Goal: Task Accomplishment & Management: Use online tool/utility

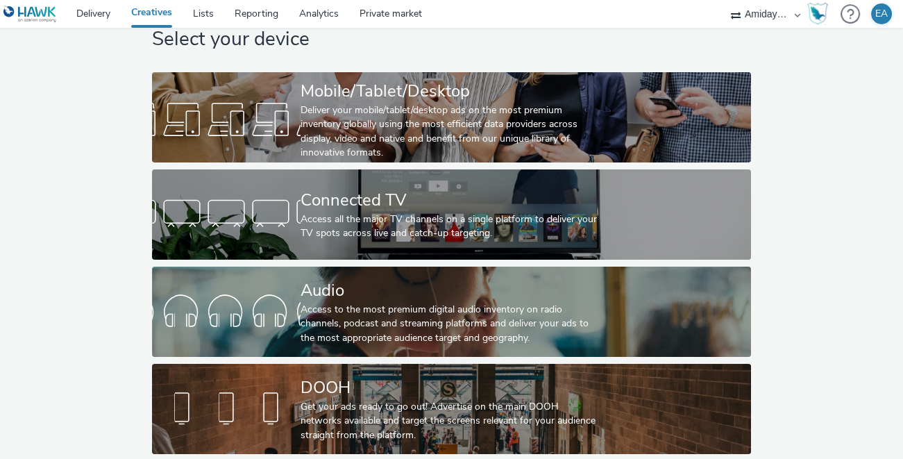
scroll to position [42, 0]
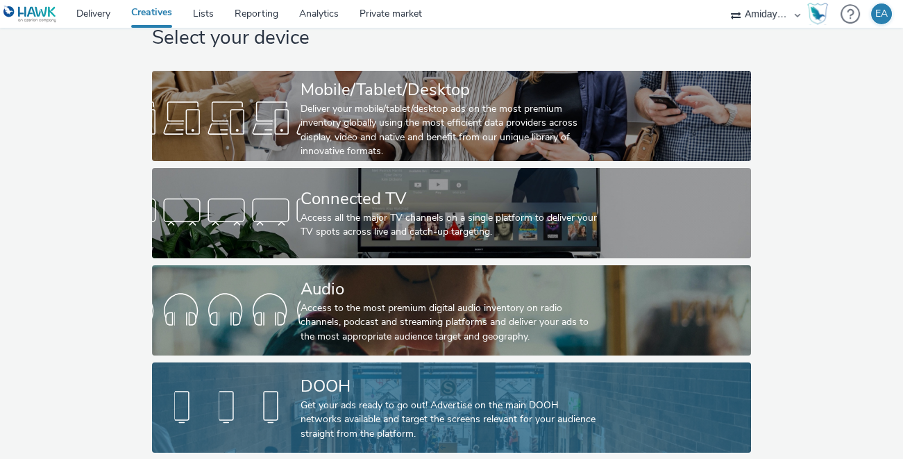
click at [326, 401] on div "Get your ads ready to go out! Advertise on the main DOOH networks available and…" at bounding box center [449, 420] width 297 height 42
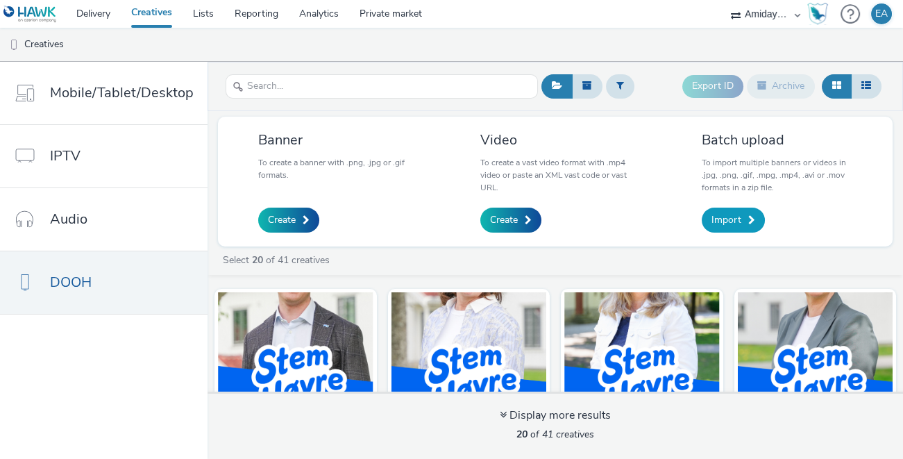
click at [732, 217] on span "Import" at bounding box center [727, 220] width 30 height 14
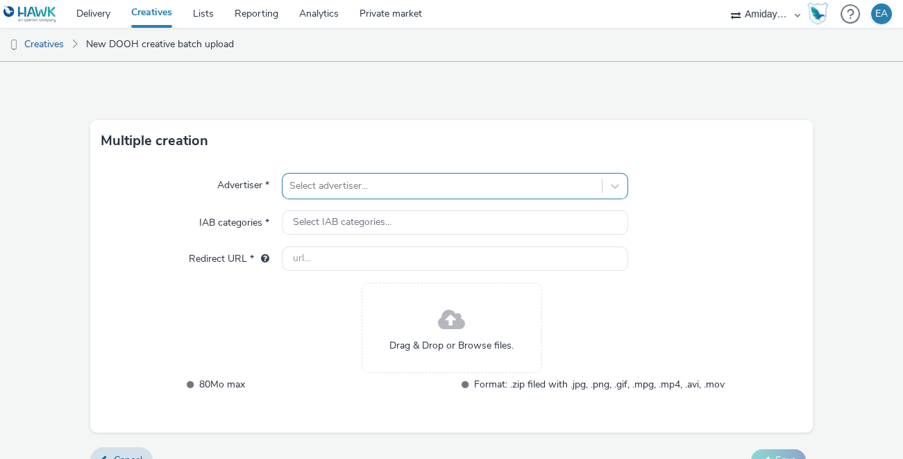
click at [471, 186] on div "Select advertiser..." at bounding box center [455, 186] width 347 height 26
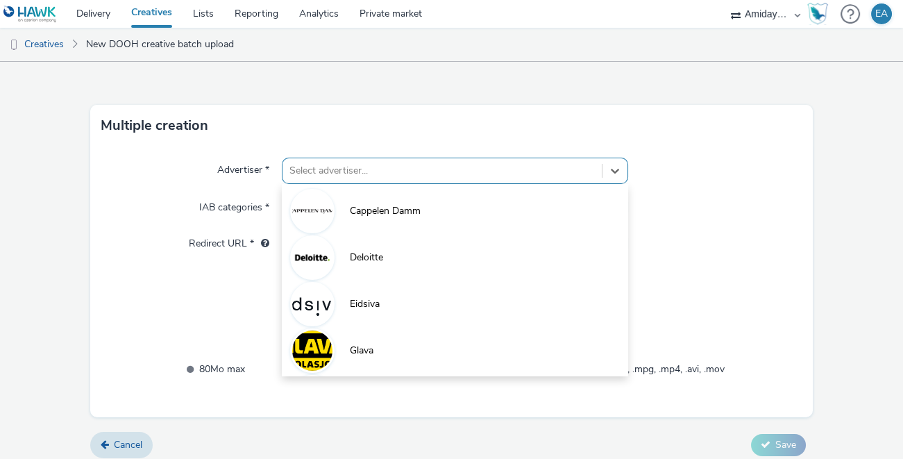
scroll to position [15, 0]
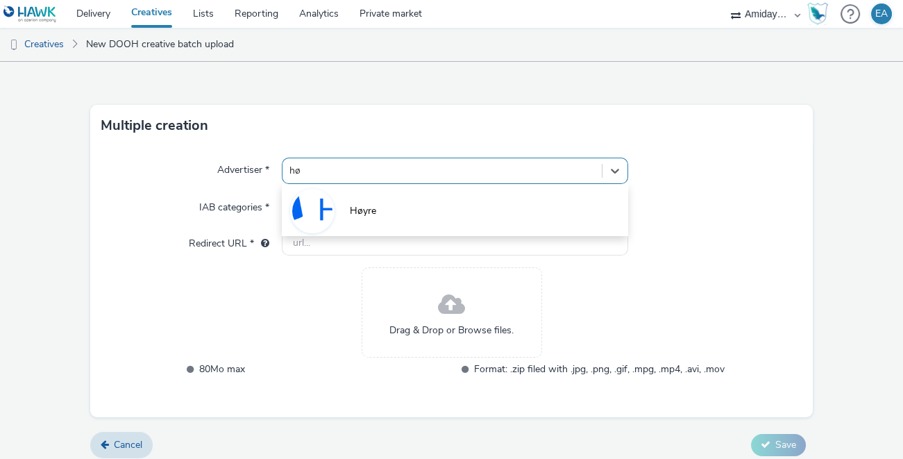
type input "høy"
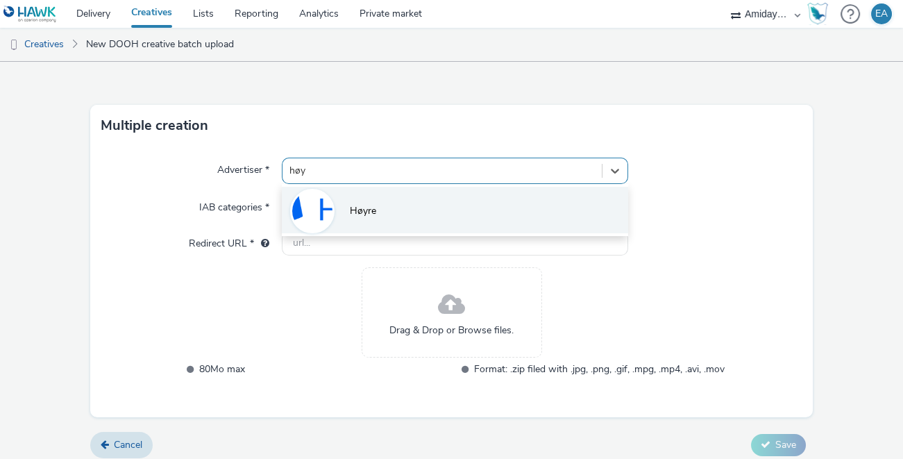
click at [428, 213] on li "Høyre" at bounding box center [455, 210] width 347 height 47
type input "[URL][DOMAIN_NAME]"
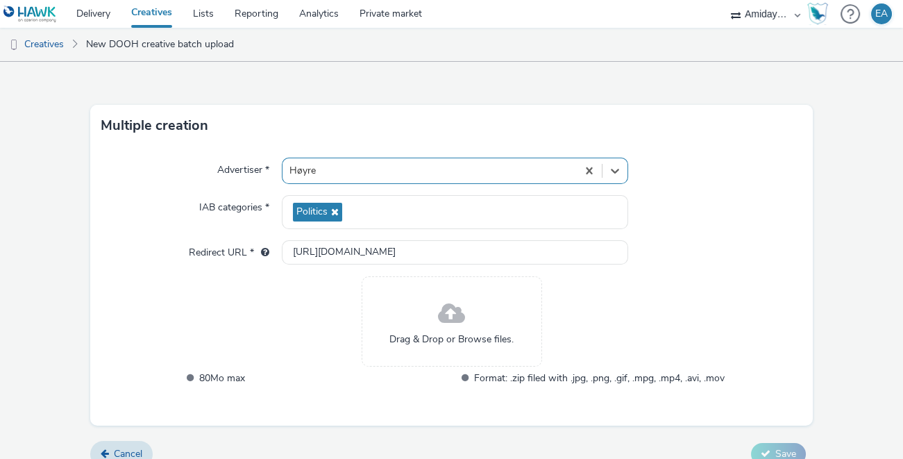
click at [710, 256] on div at bounding box center [715, 252] width 174 height 25
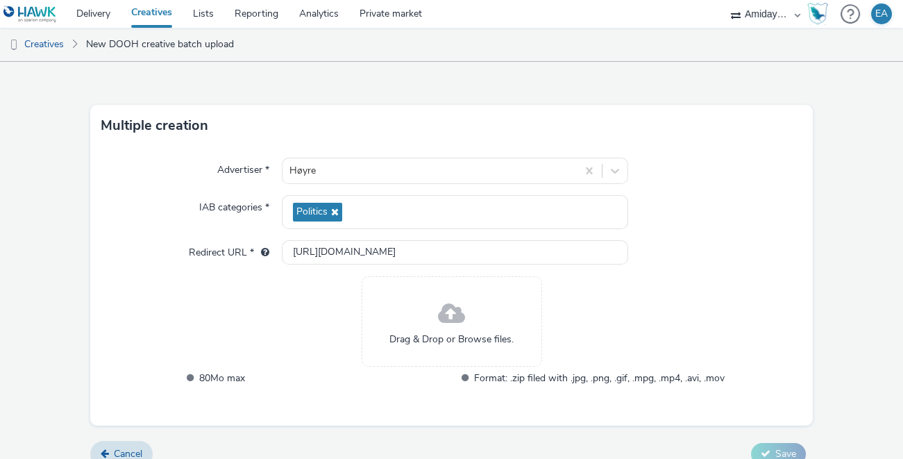
scroll to position [33, 0]
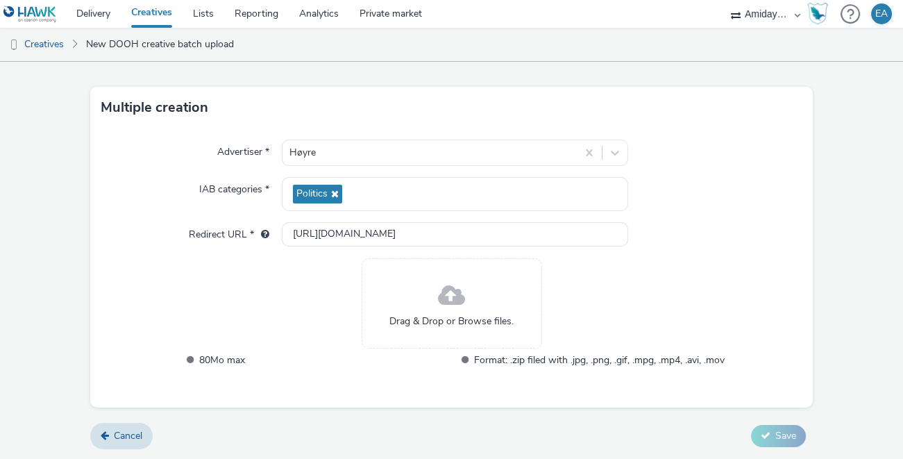
click at [474, 306] on div "Drag & Drop or Browse files." at bounding box center [452, 303] width 181 height 90
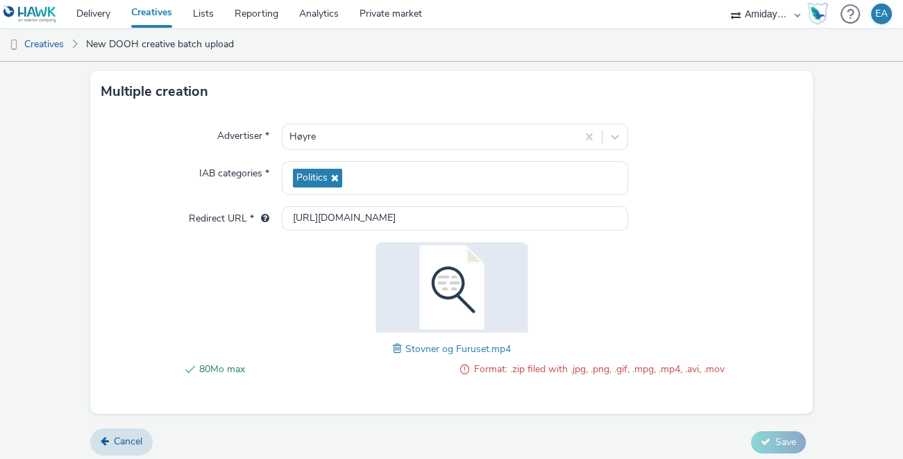
scroll to position [55, 0]
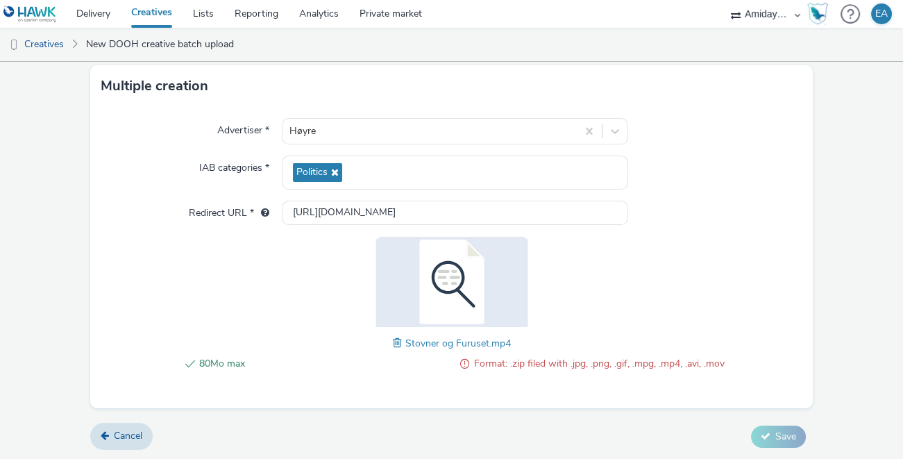
click at [484, 285] on img at bounding box center [452, 282] width 181 height 90
click at [503, 366] on span "Format: .zip filed with .jpg, .png, .gif, .mpg, .mp4, .avi, .mov" at bounding box center [599, 364] width 251 height 17
click at [138, 433] on span "Cancel" at bounding box center [128, 435] width 28 height 13
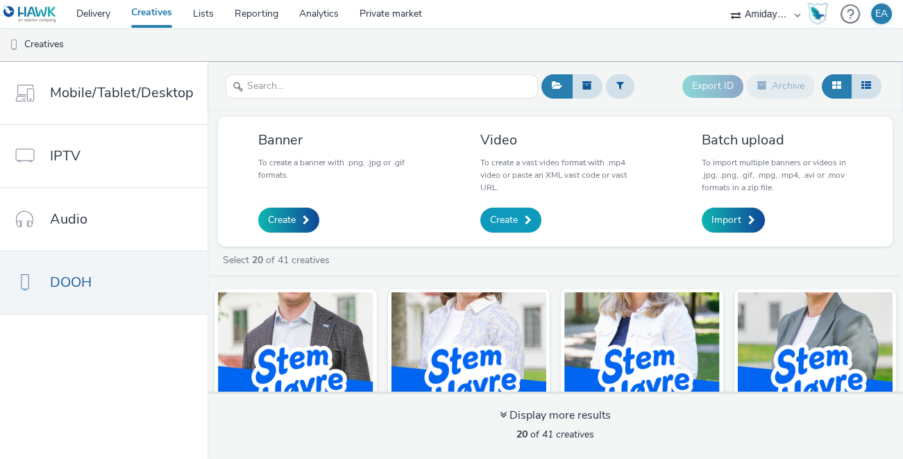
click at [512, 217] on span "Create" at bounding box center [504, 220] width 28 height 14
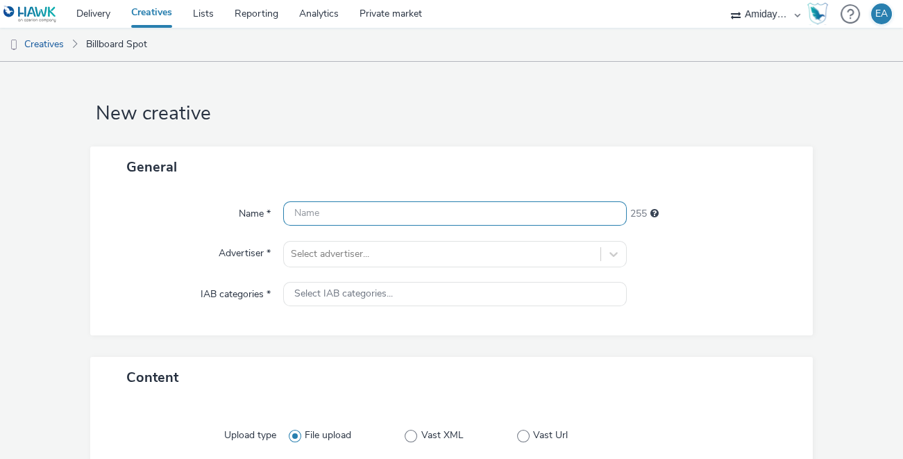
click at [495, 215] on input "text" at bounding box center [455, 213] width 344 height 24
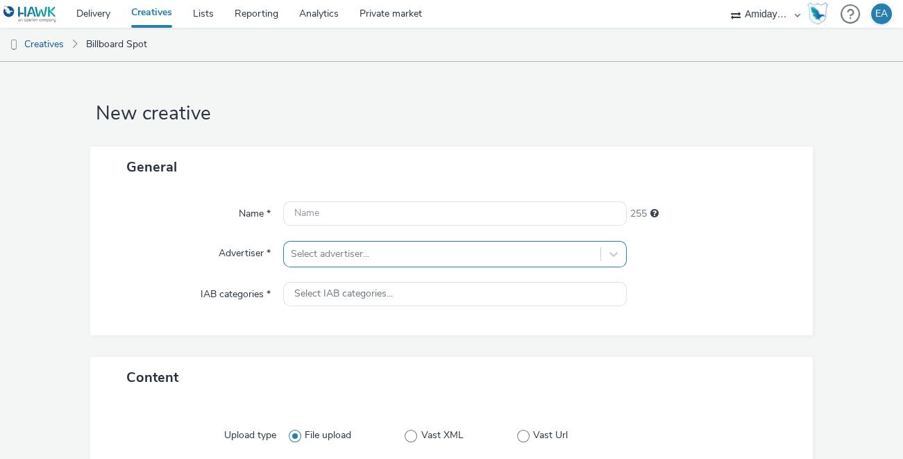
click at [458, 258] on div "Select advertiser..." at bounding box center [455, 254] width 344 height 26
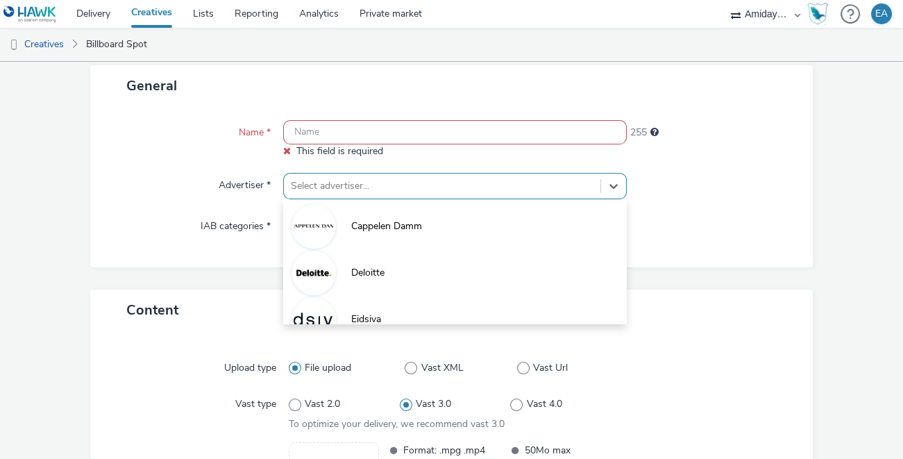
scroll to position [83, 0]
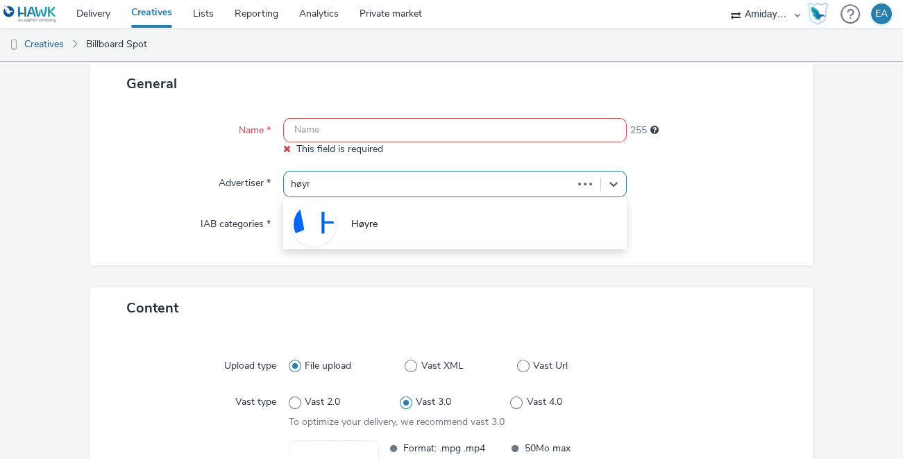
type input "høyre"
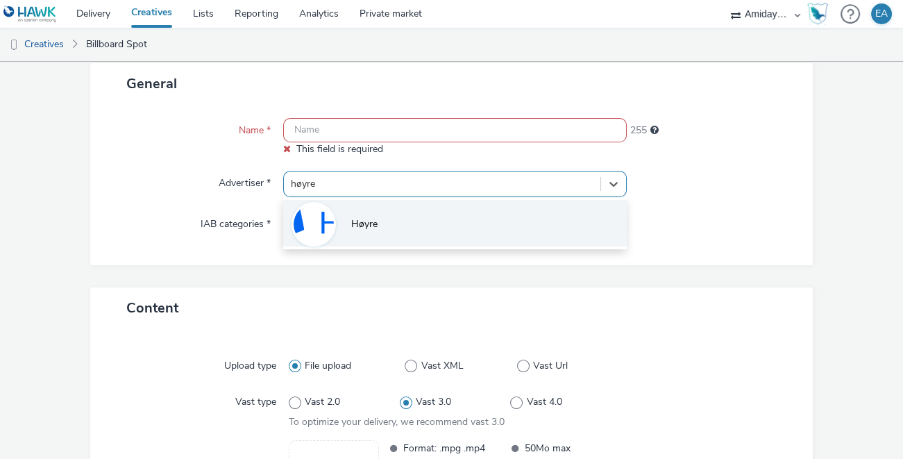
click at [425, 227] on li "Høyre" at bounding box center [455, 223] width 344 height 47
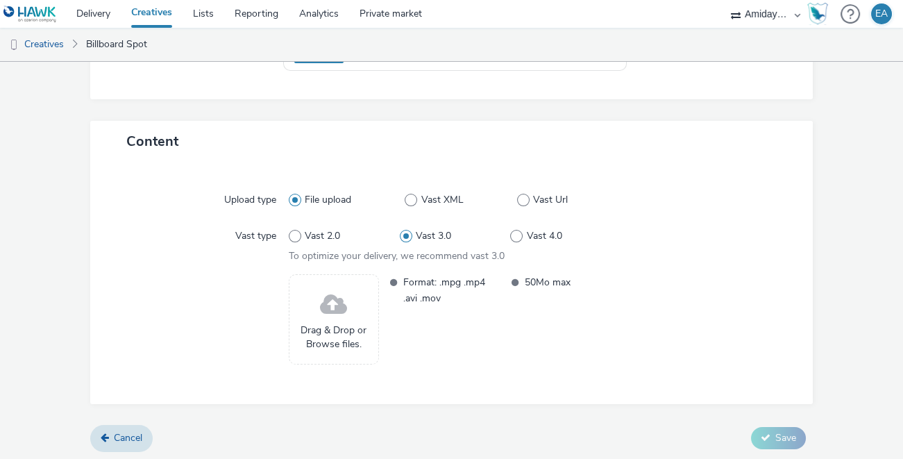
scroll to position [260, 0]
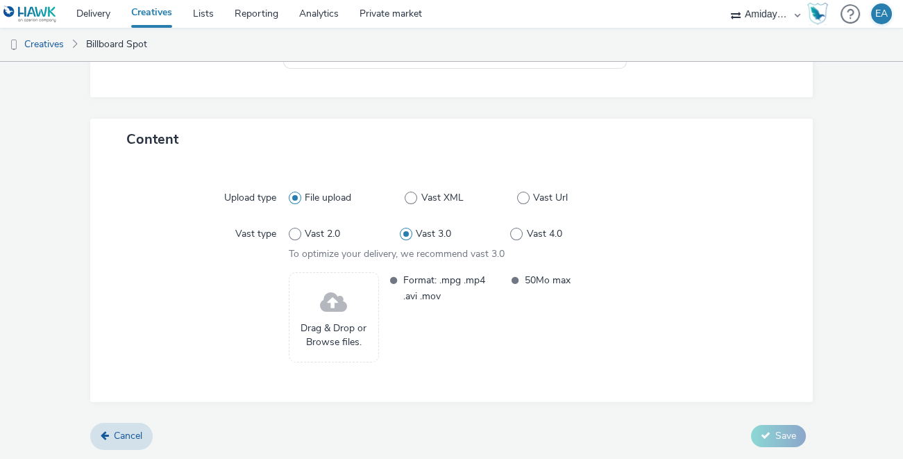
click at [337, 314] on span at bounding box center [333, 303] width 27 height 37
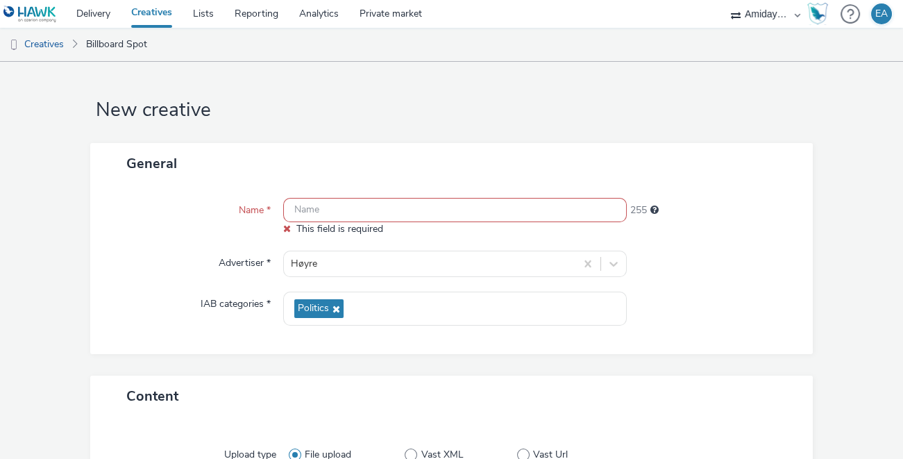
scroll to position [0, 0]
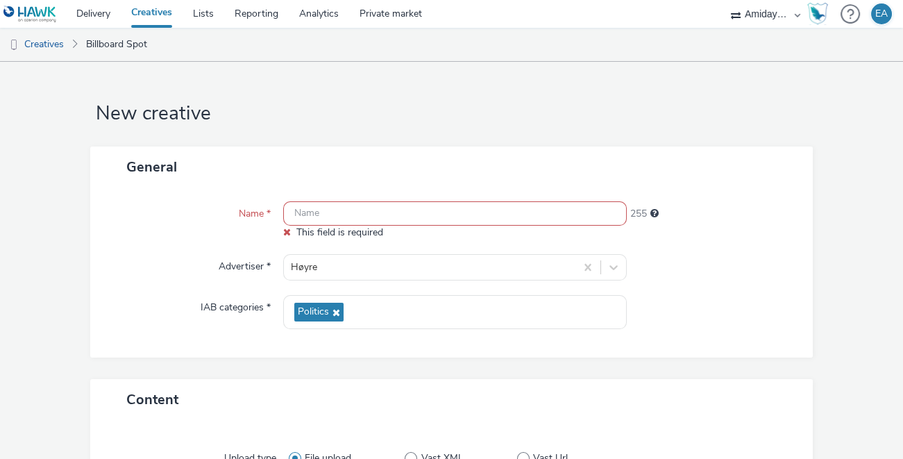
click at [401, 203] on input "text" at bounding box center [455, 213] width 344 height 24
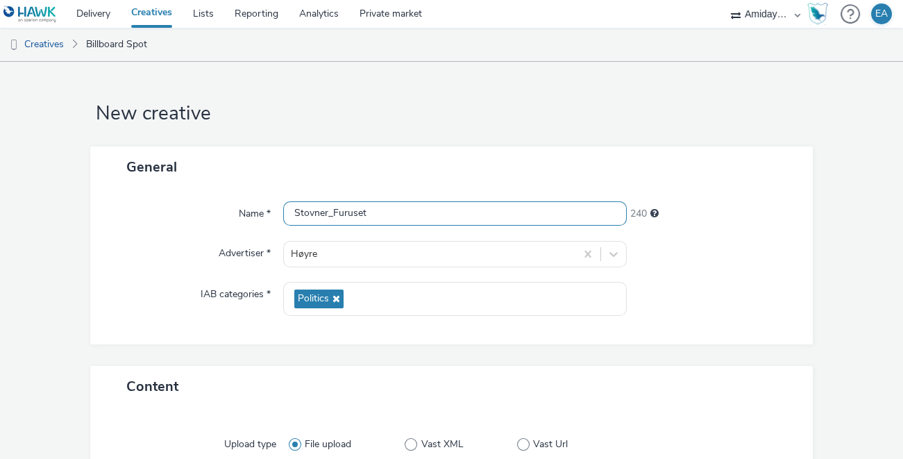
type input "Stovner_Furuset"
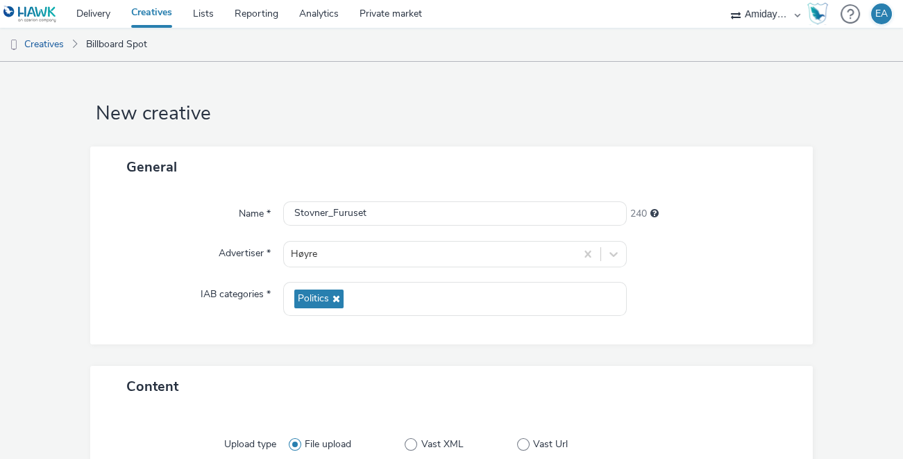
click at [761, 259] on div at bounding box center [713, 254] width 172 height 26
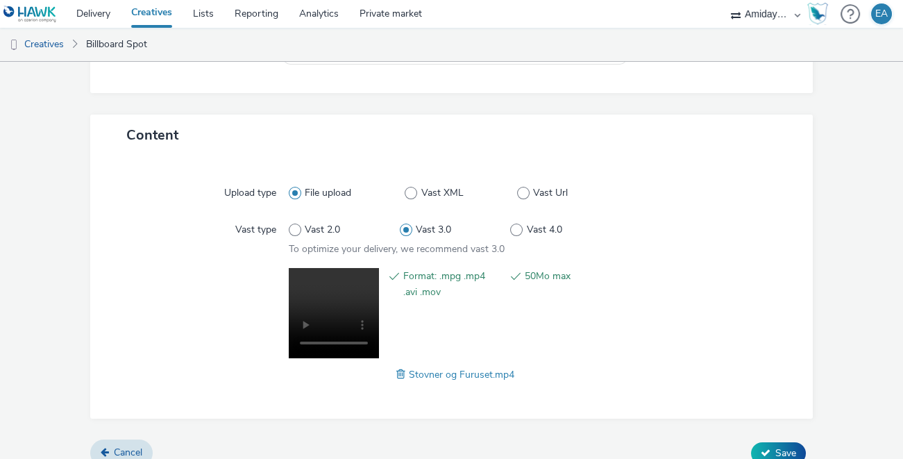
scroll to position [268, 0]
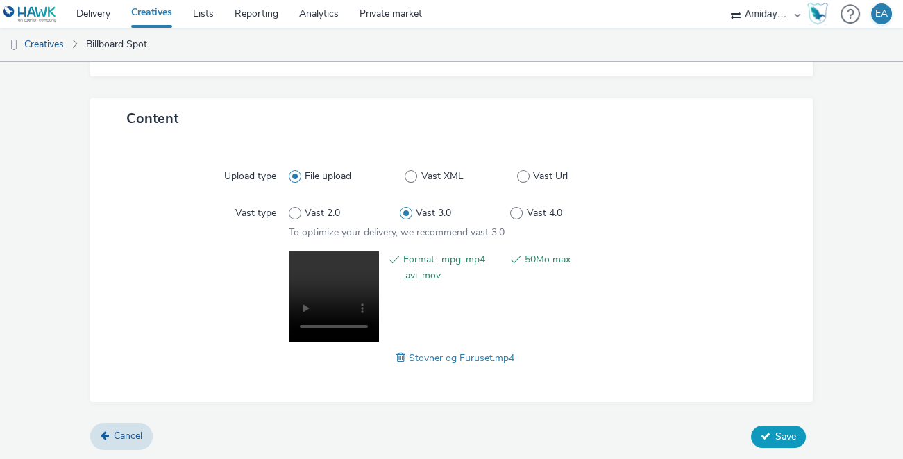
click at [783, 433] on span "Save" at bounding box center [786, 436] width 21 height 13
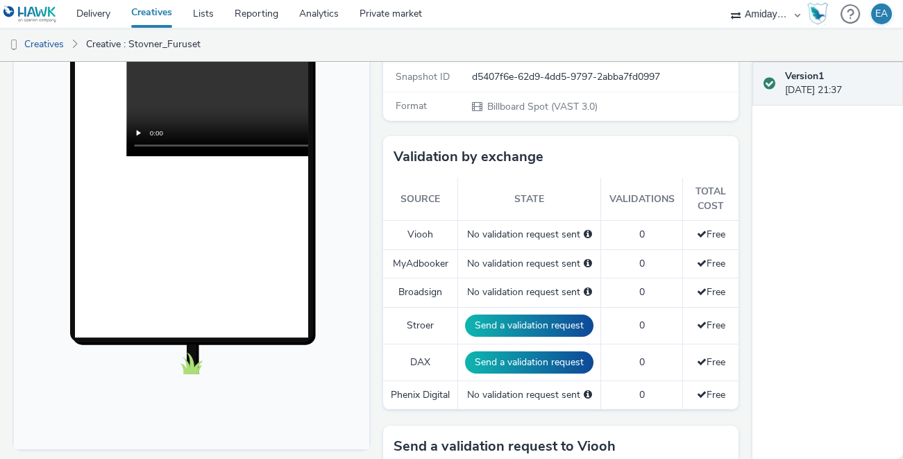
scroll to position [285, 0]
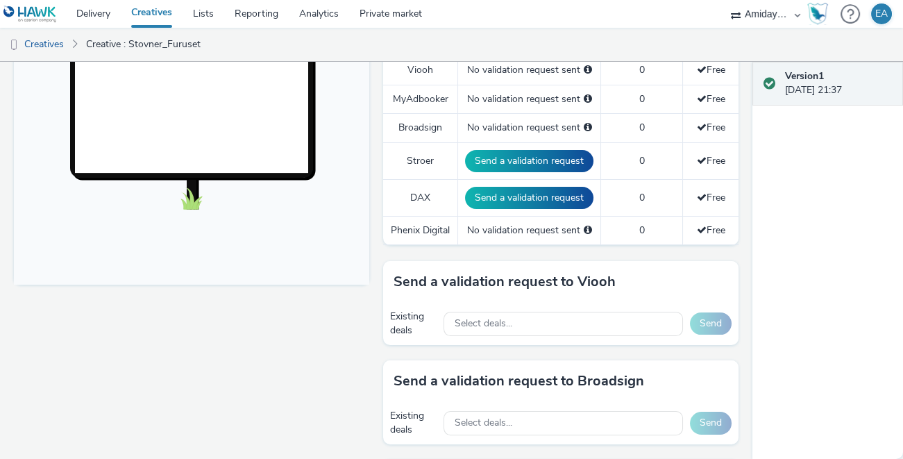
scroll to position [450, 0]
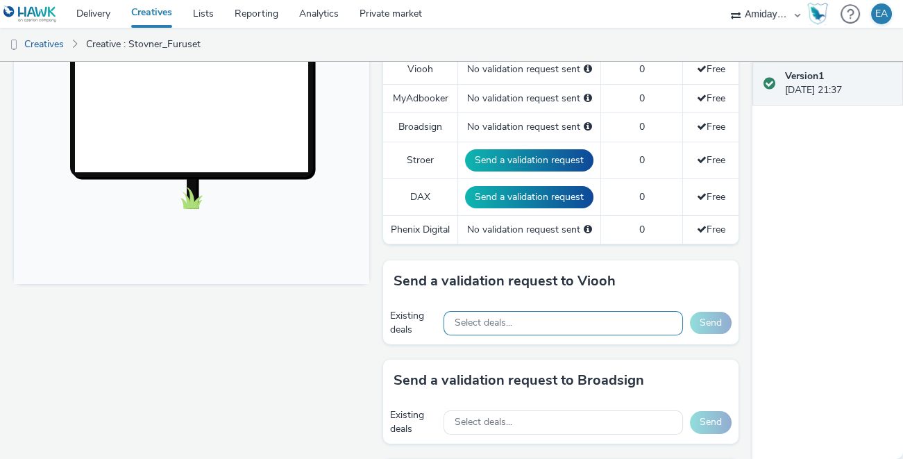
click at [581, 322] on div "Select deals..." at bounding box center [564, 323] width 240 height 24
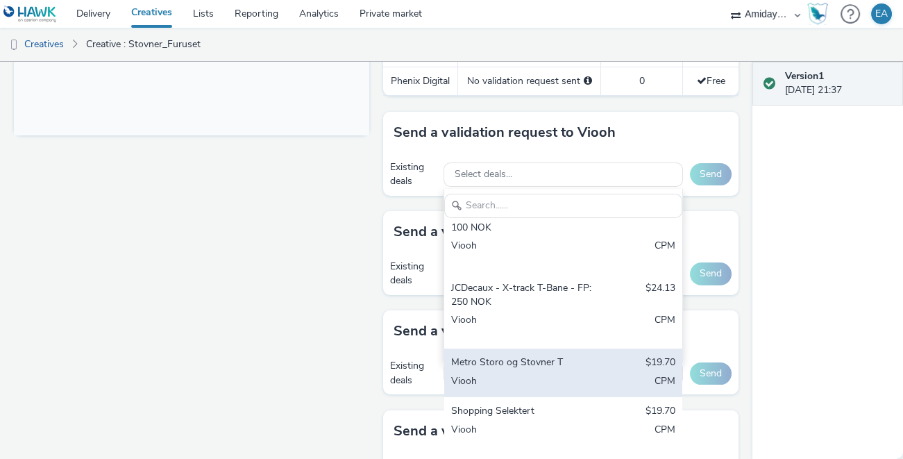
scroll to position [600, 0]
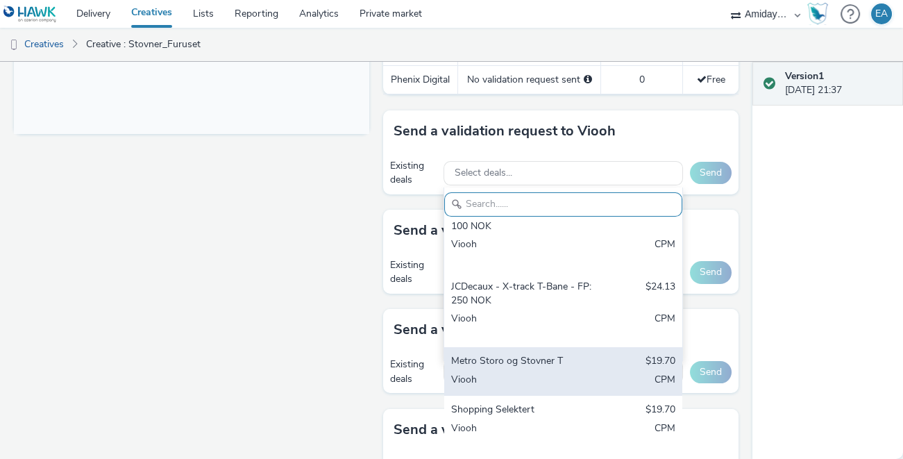
click at [561, 367] on div "Metro Storo og Stovner T $19.70 Viooh CPM" at bounding box center [563, 371] width 238 height 49
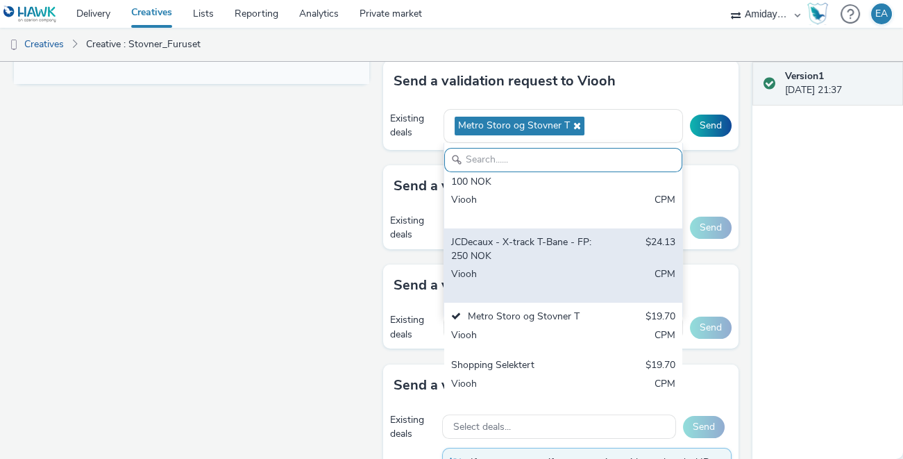
scroll to position [652, 0]
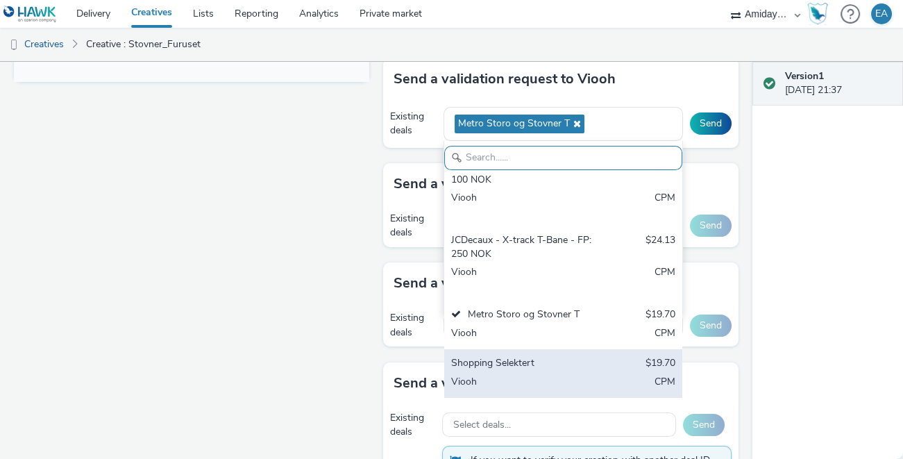
click at [537, 362] on div "Shopping Selektert" at bounding box center [524, 364] width 147 height 16
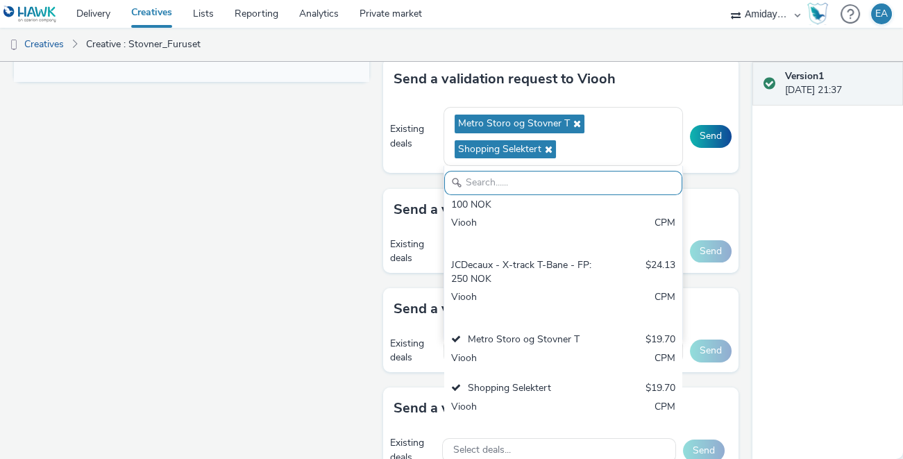
click at [807, 178] on div "Version 1 [DATE] 21:37" at bounding box center [828, 260] width 151 height 397
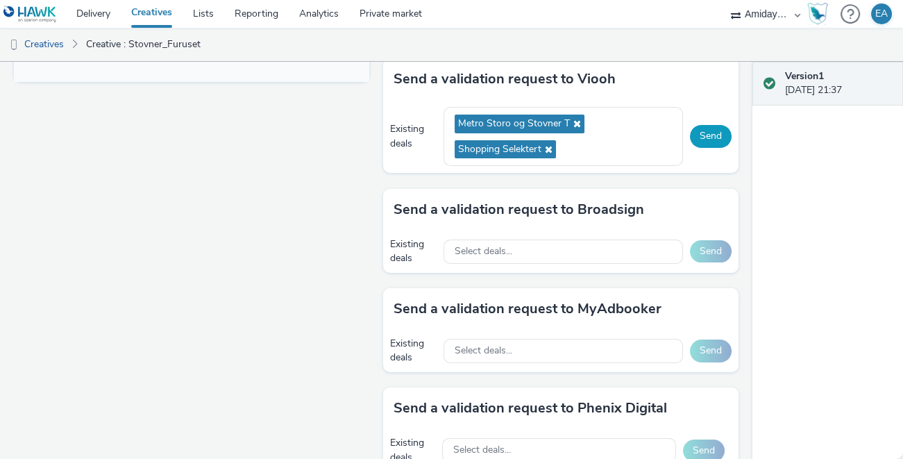
click at [717, 131] on button "Send" at bounding box center [711, 136] width 42 height 22
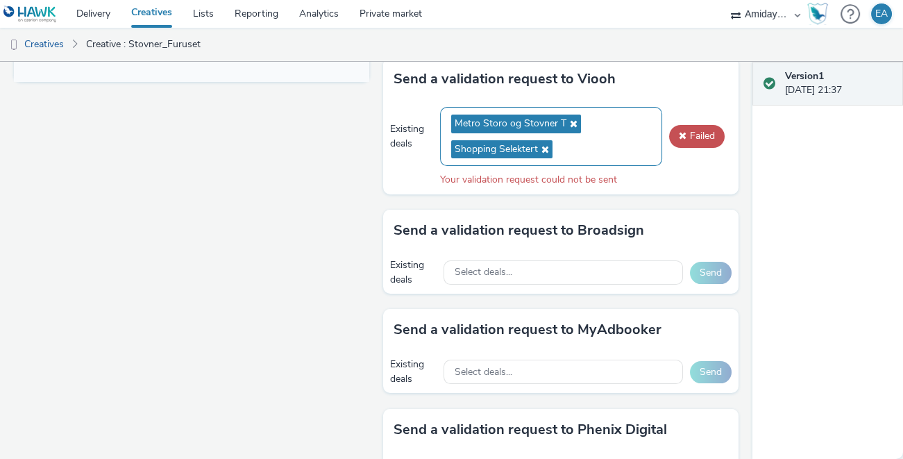
click at [547, 147] on icon at bounding box center [543, 149] width 11 height 10
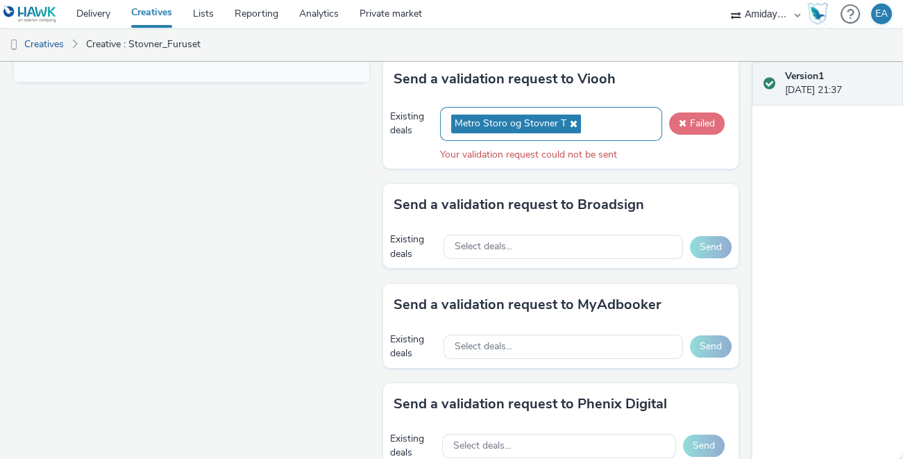
click at [682, 119] on span at bounding box center [683, 123] width 8 height 10
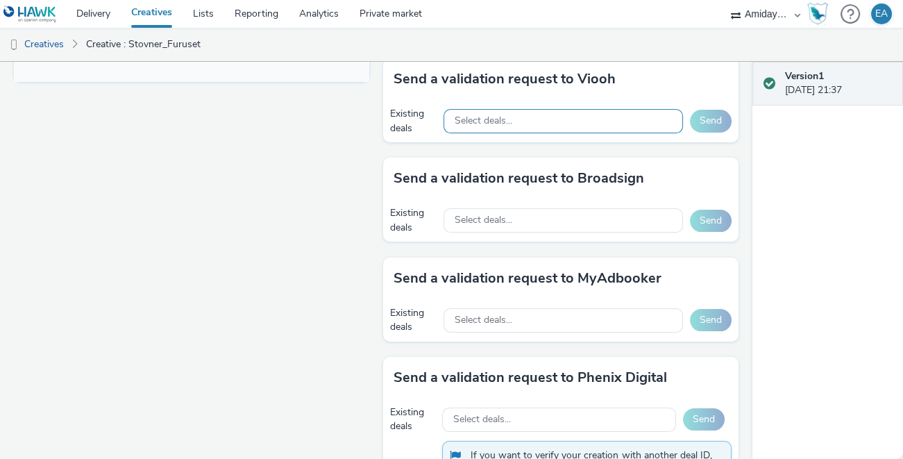
click at [618, 124] on div "Select deals..." at bounding box center [564, 121] width 240 height 24
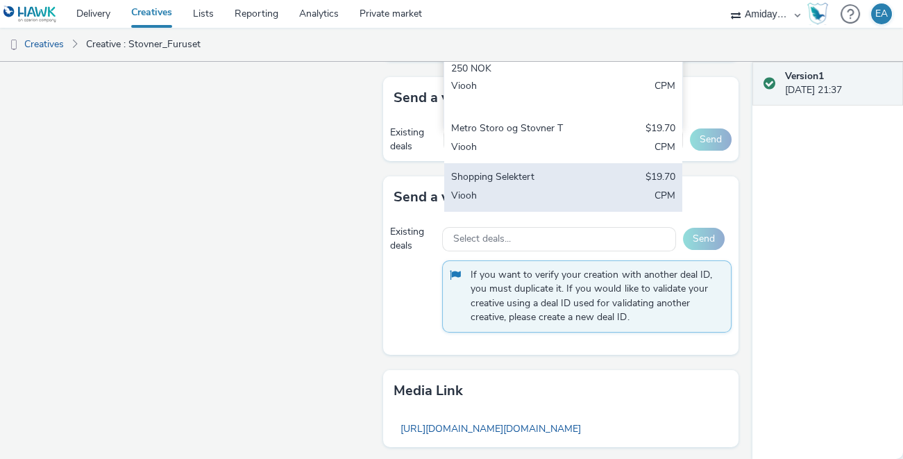
scroll to position [542, 0]
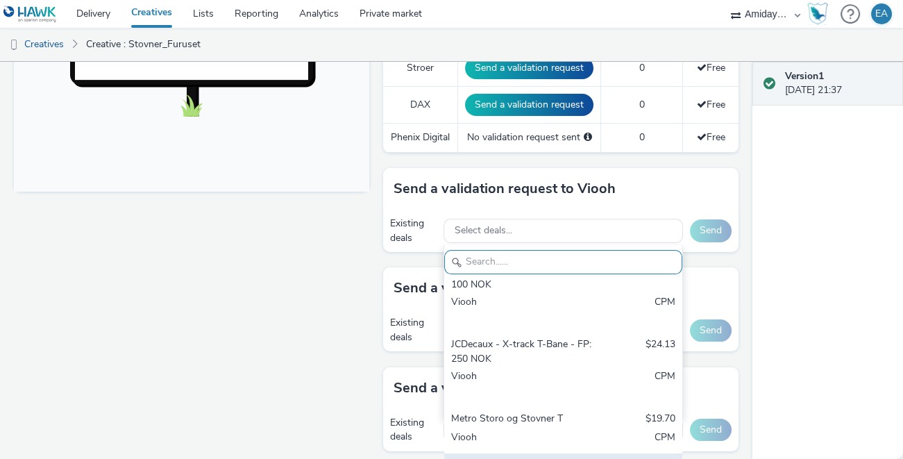
click at [576, 178] on div "Send a validation request to Viooh Existing deals Select deals... JCDecaux - Am…" at bounding box center [561, 210] width 356 height 84
click at [776, 199] on div "Version 1 [DATE] 21:37" at bounding box center [828, 260] width 151 height 397
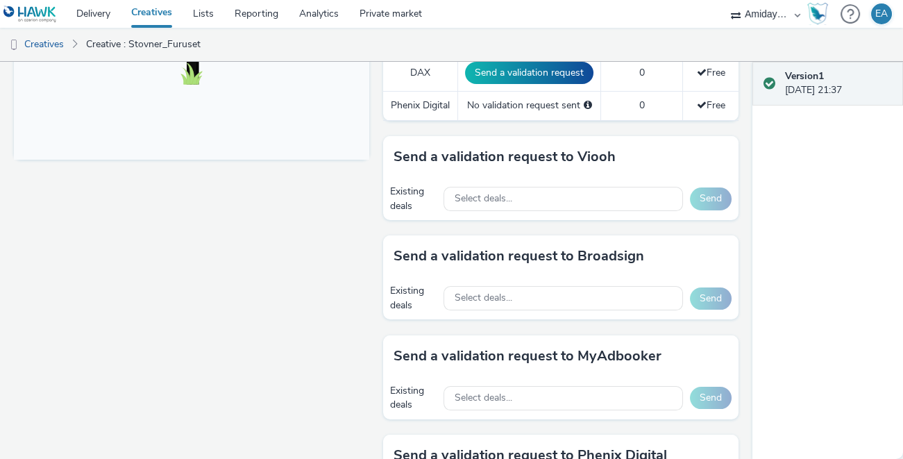
scroll to position [575, 0]
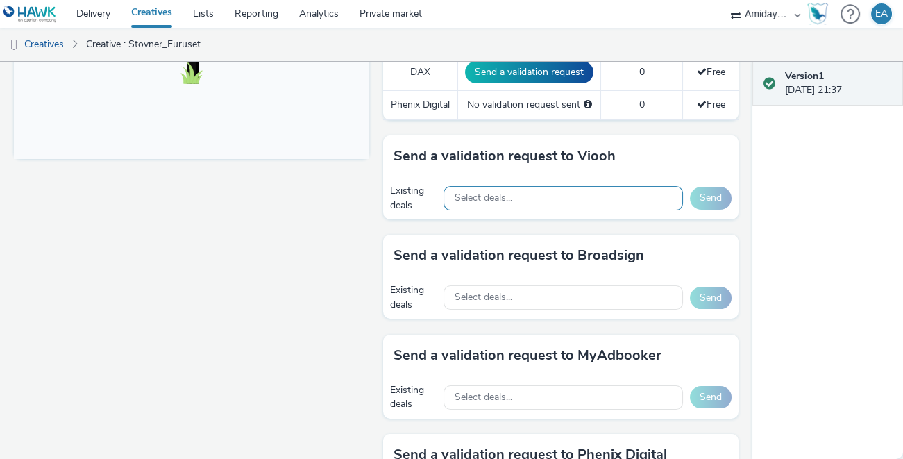
click at [646, 204] on div "Select deals..." at bounding box center [564, 198] width 240 height 24
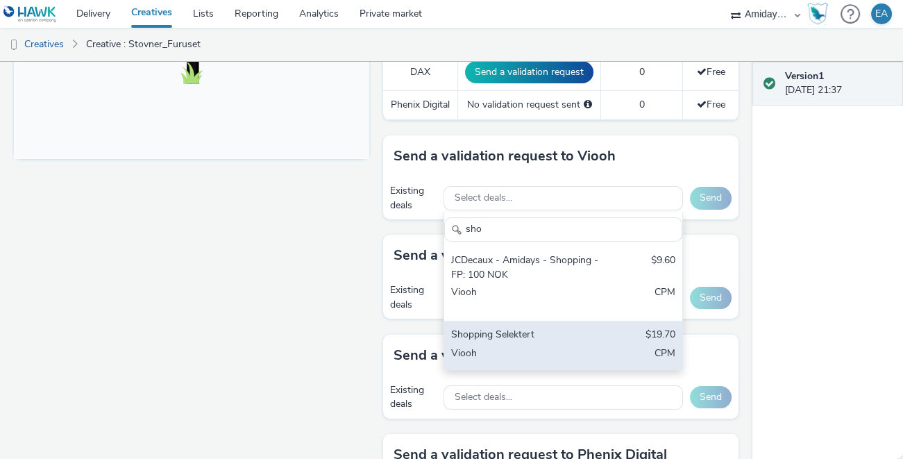
type input "sho"
click at [556, 342] on div "Shopping Selektert $19.70 Viooh CPM" at bounding box center [563, 345] width 238 height 49
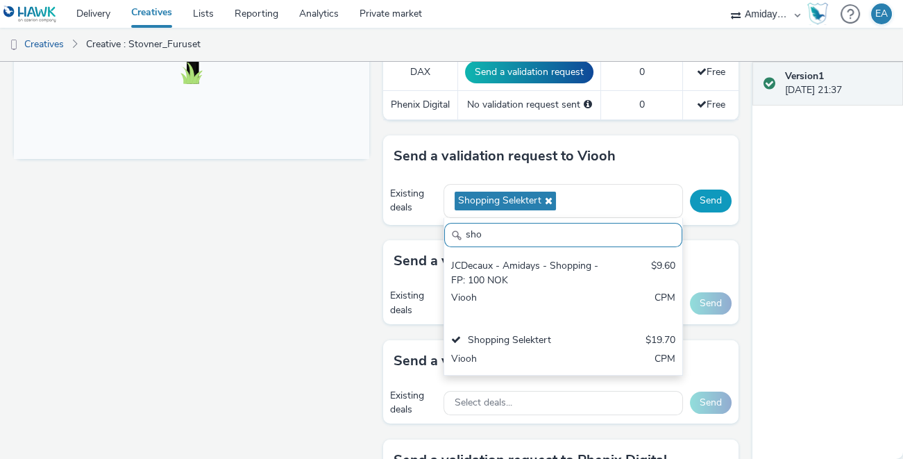
click at [712, 194] on button "Send" at bounding box center [711, 201] width 42 height 22
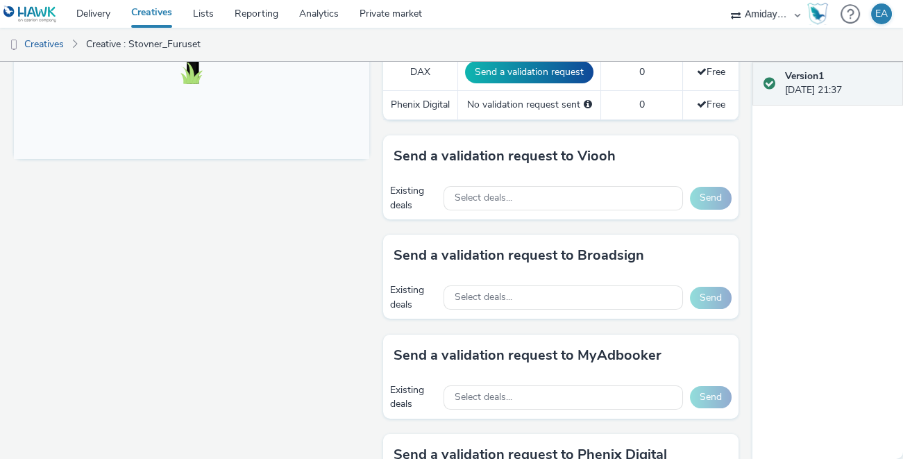
click at [299, 217] on div "Fullscreen" at bounding box center [195, 220] width 362 height 1260
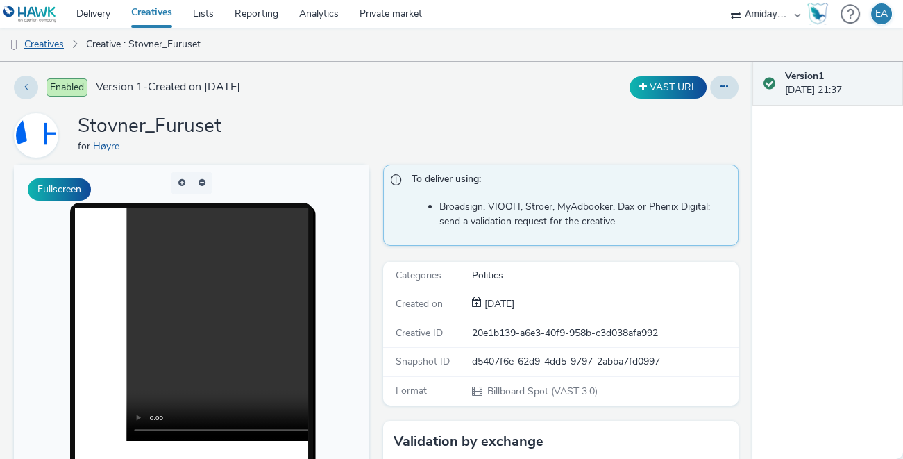
click at [58, 41] on link "Creatives" at bounding box center [35, 44] width 71 height 33
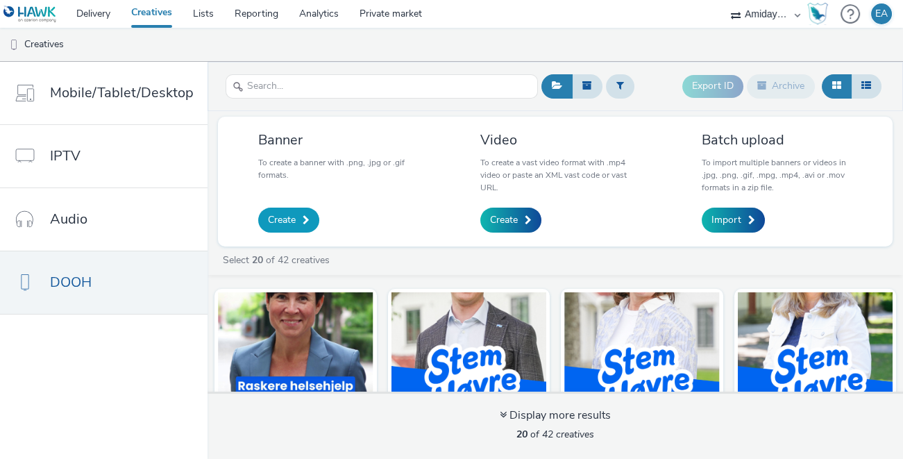
click at [294, 219] on link "Create" at bounding box center [288, 220] width 61 height 25
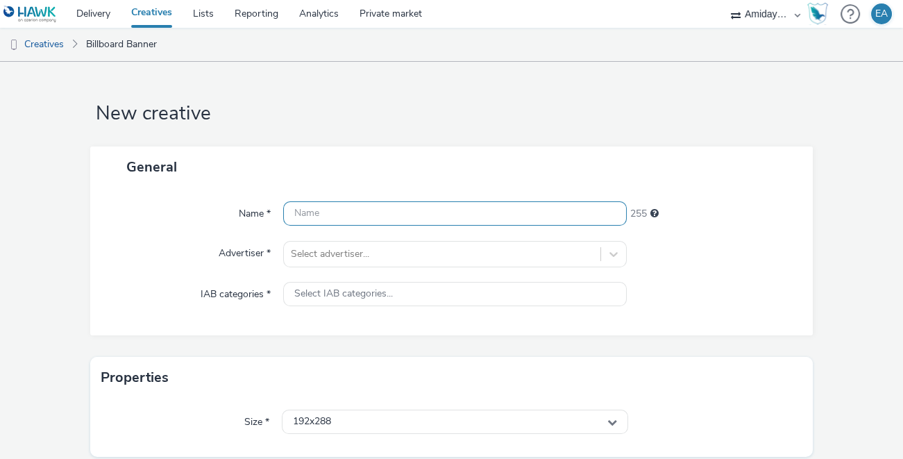
click at [294, 219] on input "text" at bounding box center [455, 213] width 344 height 24
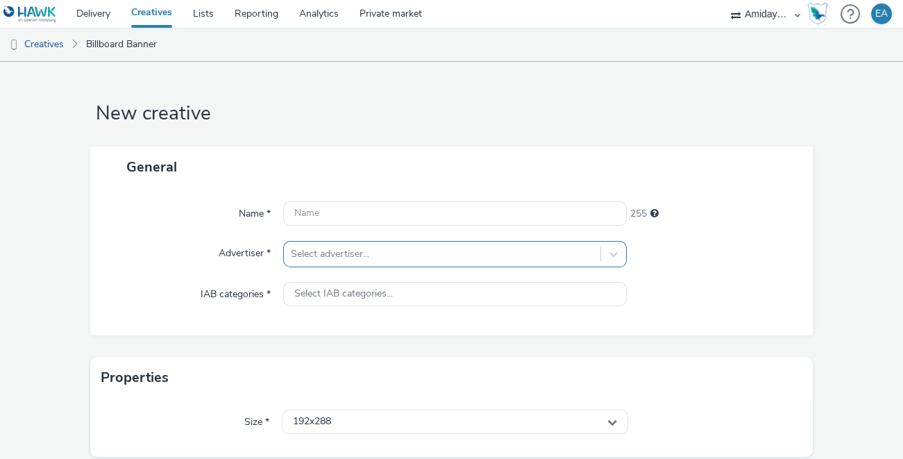
click at [306, 258] on div "Select advertiser..." at bounding box center [455, 254] width 344 height 26
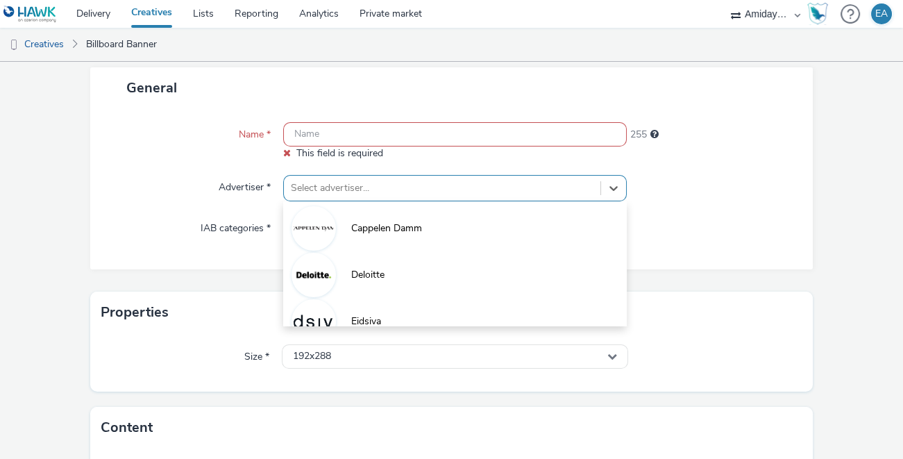
scroll to position [83, 0]
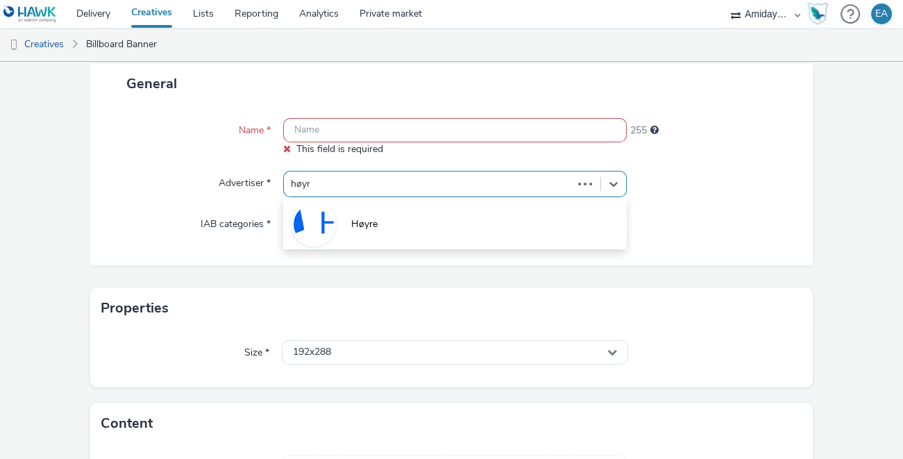
type input "høyre"
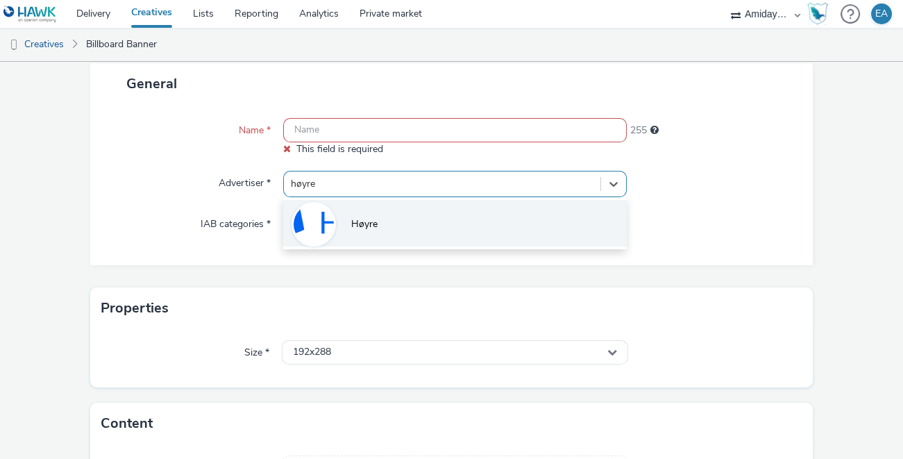
click at [360, 219] on span "Høyre" at bounding box center [364, 224] width 26 height 14
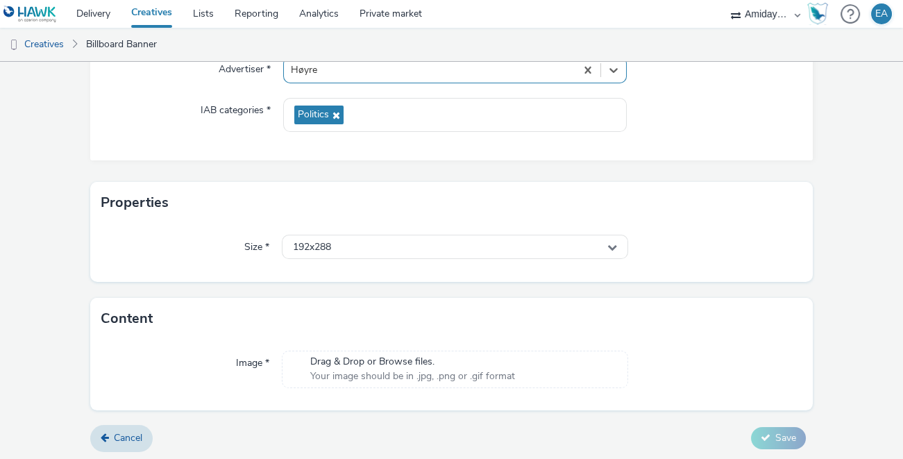
scroll to position [199, 0]
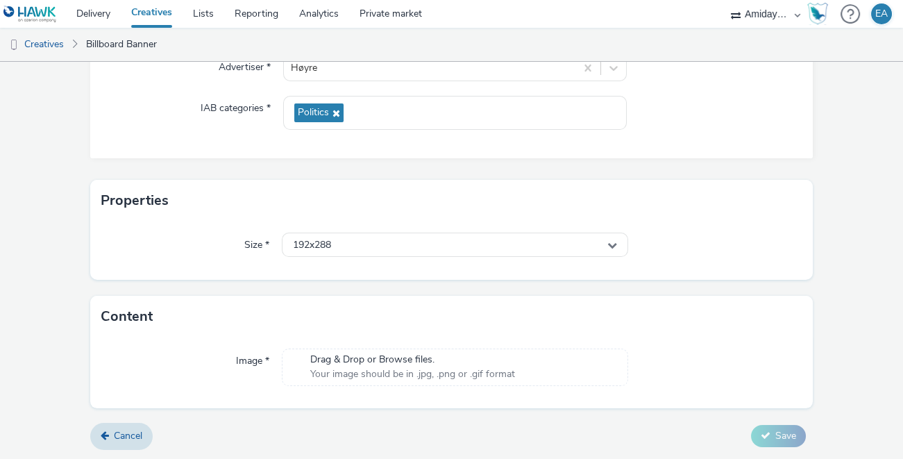
click at [394, 366] on span "Drag & Drop or Browse files." at bounding box center [412, 360] width 205 height 14
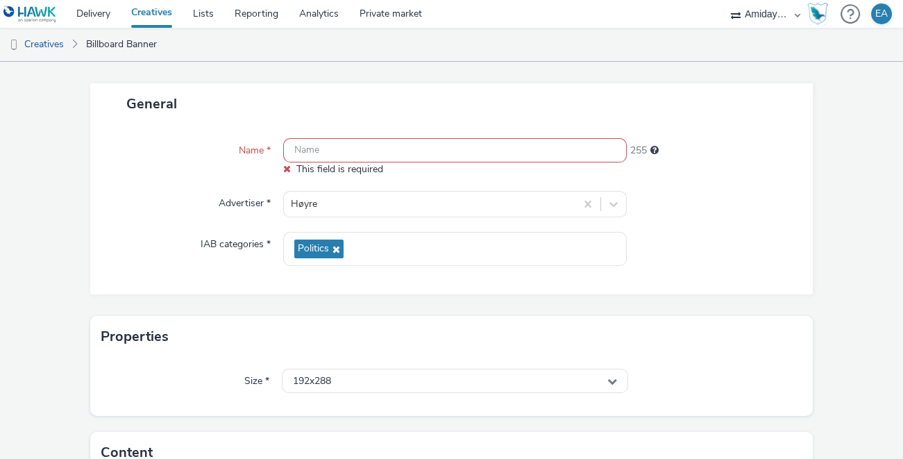
scroll to position [233, 0]
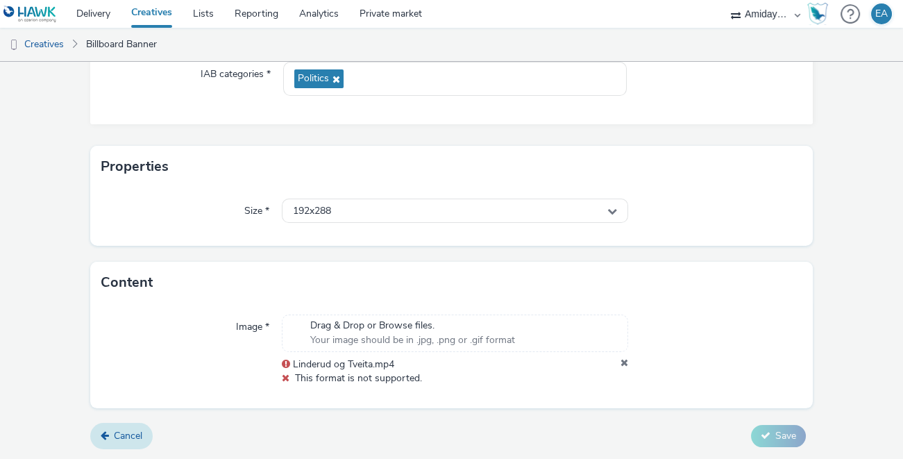
click at [135, 425] on link "Cancel" at bounding box center [121, 436] width 62 height 26
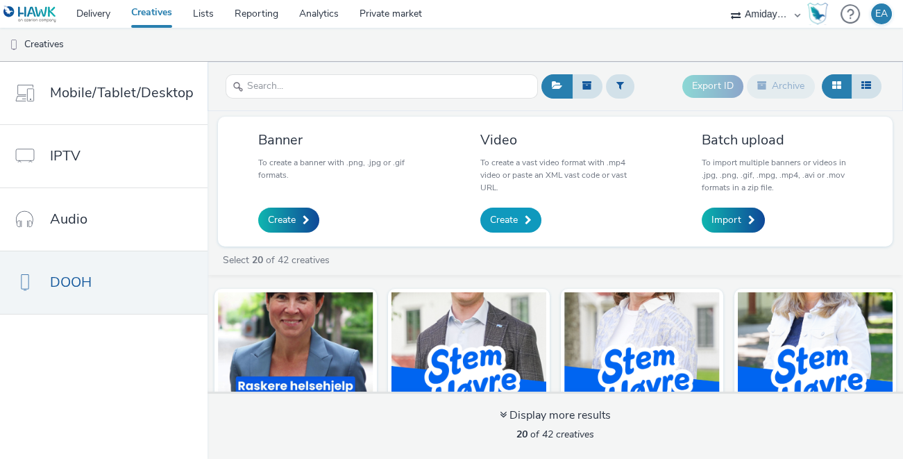
click at [504, 219] on span "Create" at bounding box center [504, 220] width 28 height 14
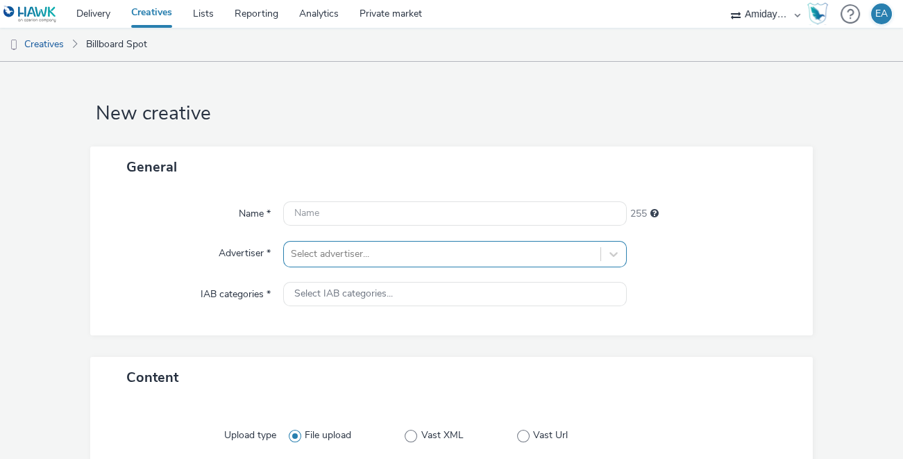
click at [389, 256] on div "Select advertiser..." at bounding box center [455, 254] width 344 height 26
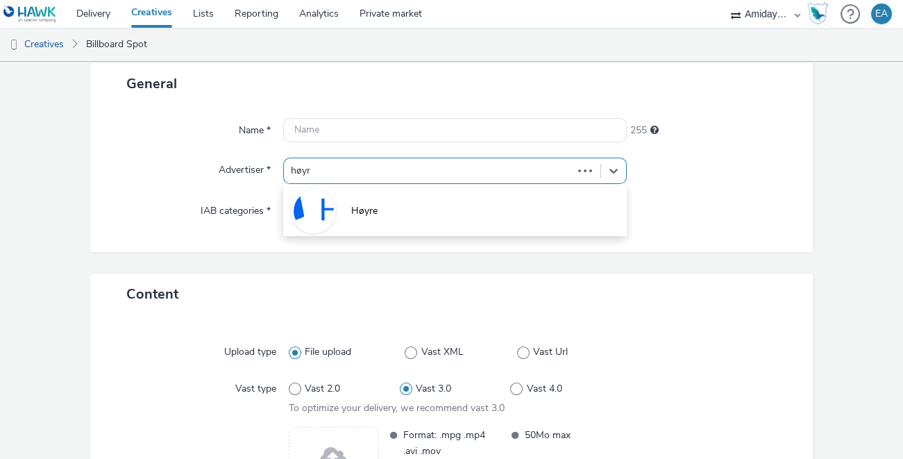
type input "høyre"
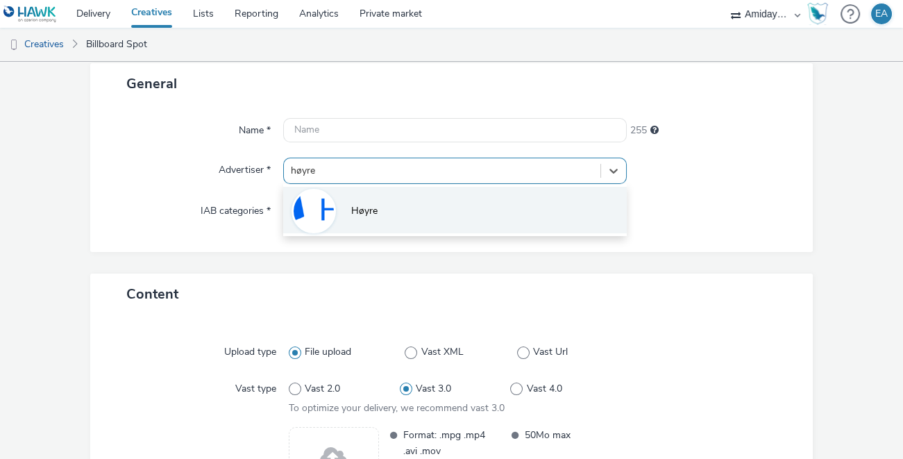
click at [387, 208] on li "Høyre" at bounding box center [455, 210] width 344 height 47
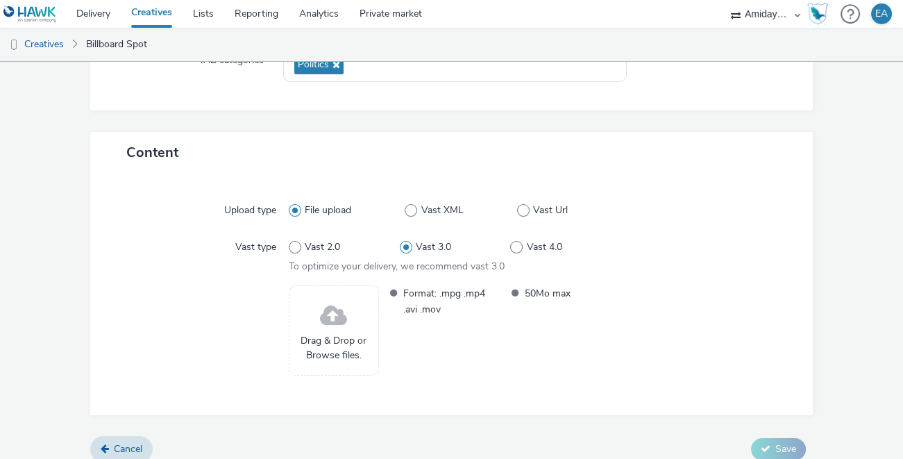
scroll to position [247, 0]
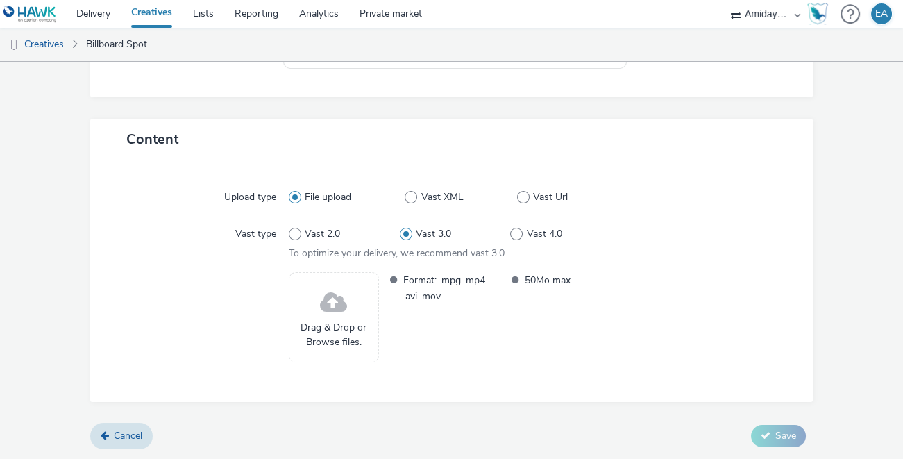
click at [347, 316] on div "Drag & Drop or Browse files." at bounding box center [334, 317] width 90 height 90
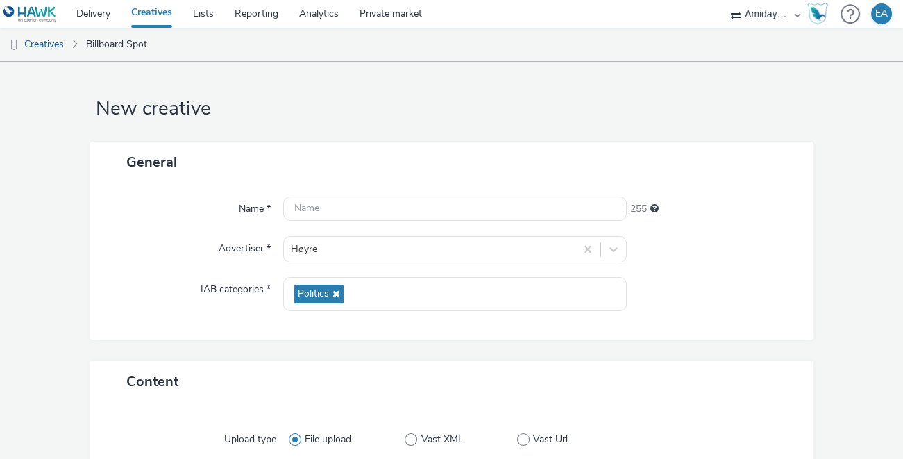
scroll to position [0, 0]
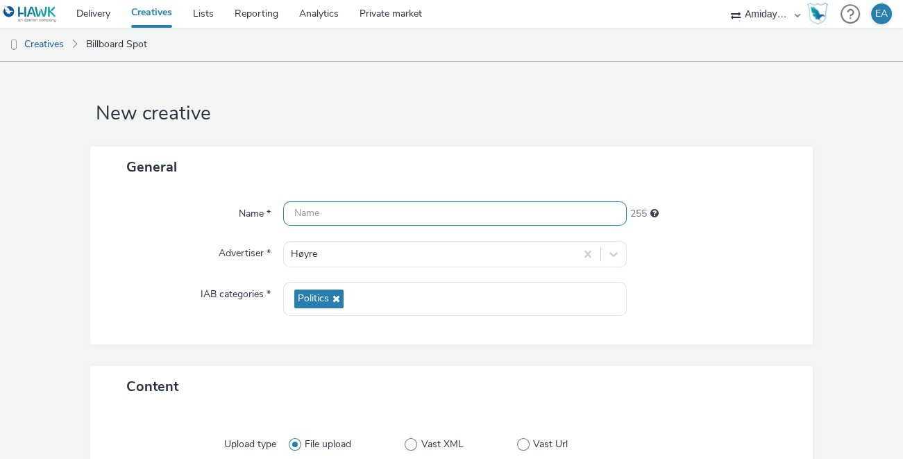
click at [390, 218] on input "text" at bounding box center [455, 213] width 344 height 24
type input "Linderud_Tveita"
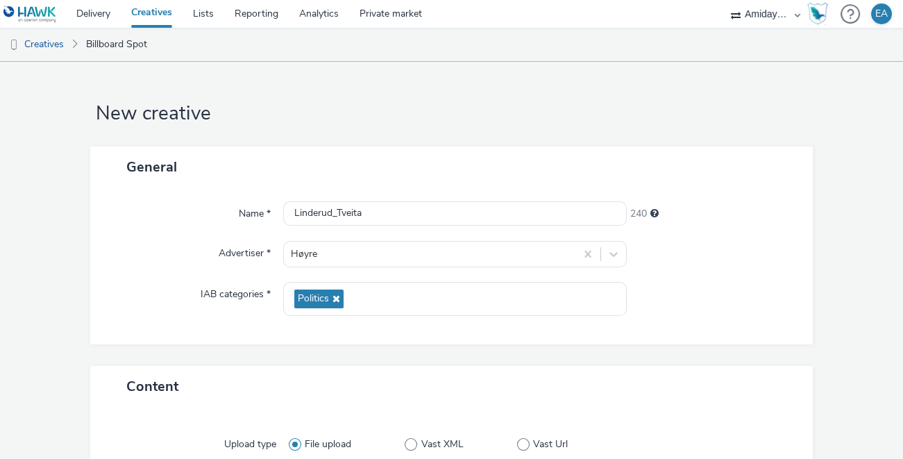
click at [742, 193] on div "Name * Linderud_Tveita 240 Advertiser * Høyre IAB categories * Politics" at bounding box center [451, 265] width 723 height 157
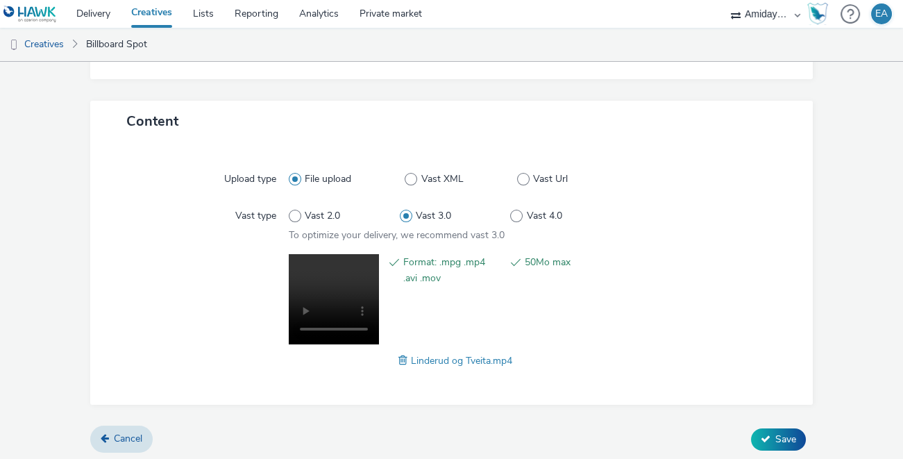
scroll to position [268, 0]
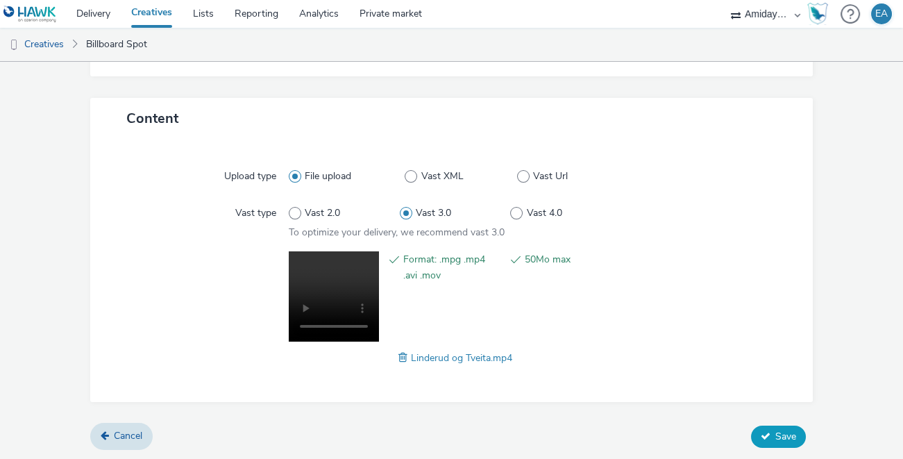
click at [784, 431] on span "Save" at bounding box center [786, 436] width 21 height 13
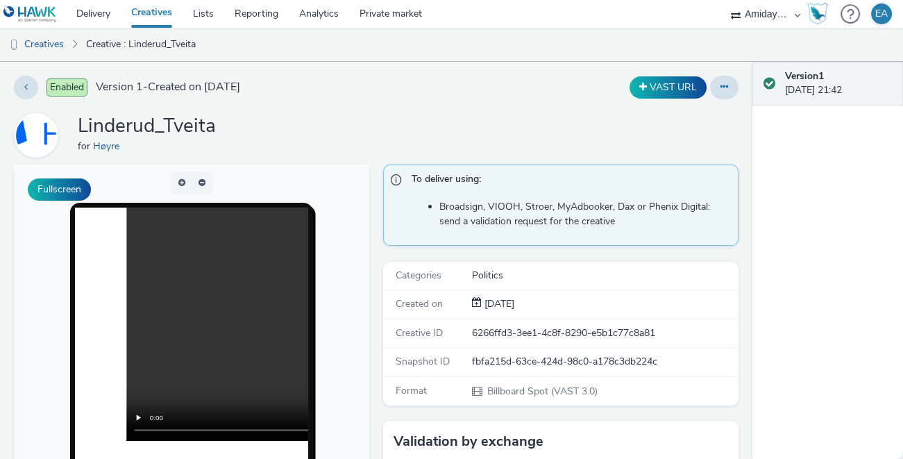
click at [765, 348] on div "Version 1 [DATE] 21:42" at bounding box center [828, 260] width 151 height 397
click at [750, 358] on div "Enabled Version 1 - Created on [DATE] VAST URL Linderud_Tveita for Høyre Fullsc…" at bounding box center [376, 260] width 753 height 397
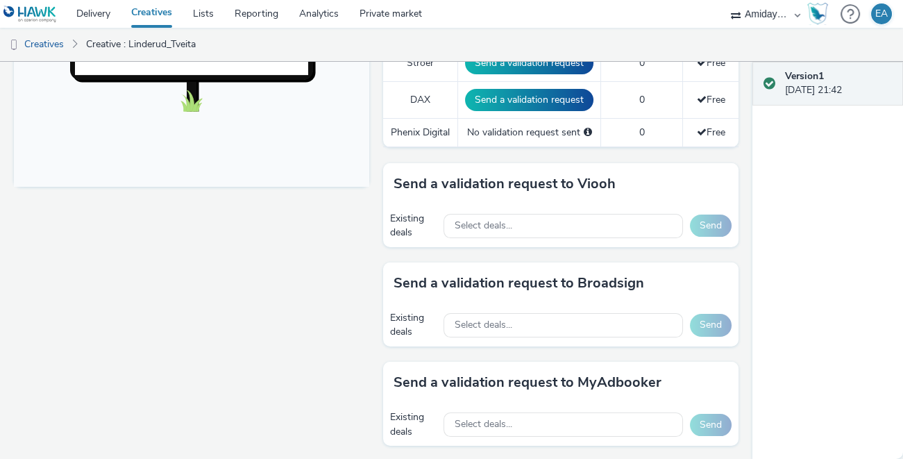
scroll to position [557, 0]
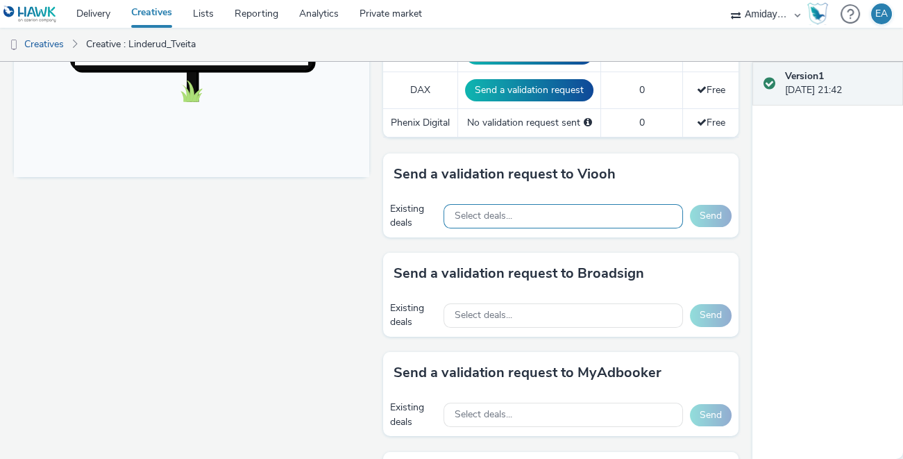
click at [546, 213] on div "Select deals..." at bounding box center [564, 216] width 240 height 24
type input "k"
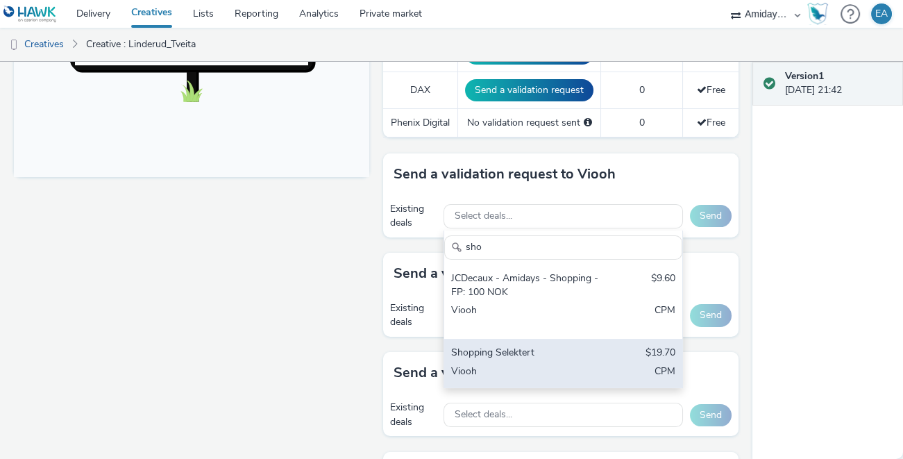
type input "sho"
click at [522, 353] on div "Shopping Selektert" at bounding box center [524, 354] width 147 height 16
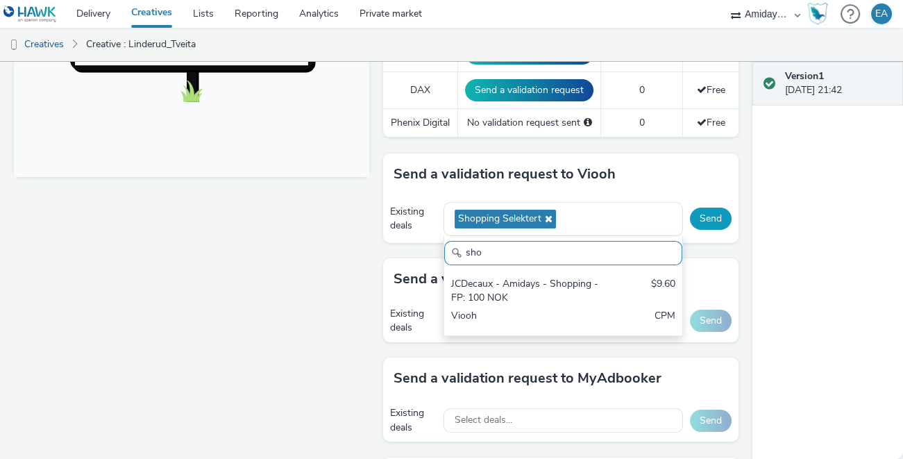
scroll to position [0, 0]
click at [717, 217] on button "Send" at bounding box center [711, 219] width 42 height 22
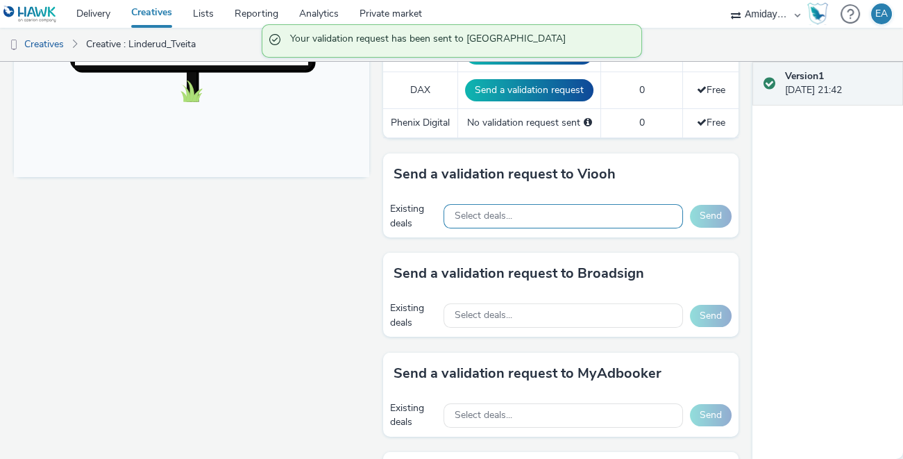
click at [534, 216] on div "Select deals..." at bounding box center [564, 216] width 240 height 24
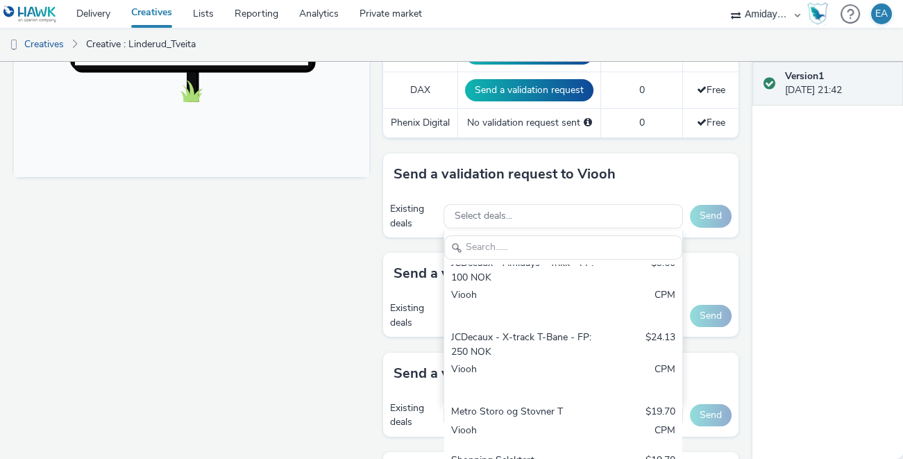
scroll to position [319, 0]
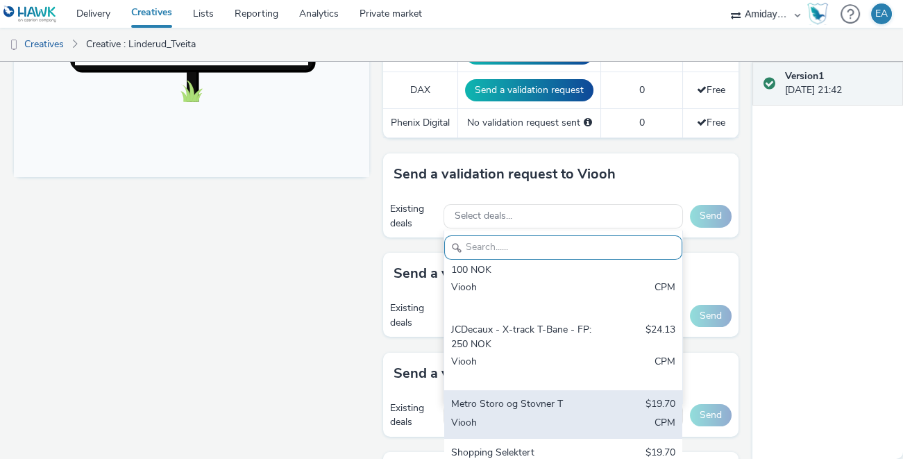
click at [507, 400] on div "Metro Storo og Stovner T" at bounding box center [524, 405] width 147 height 16
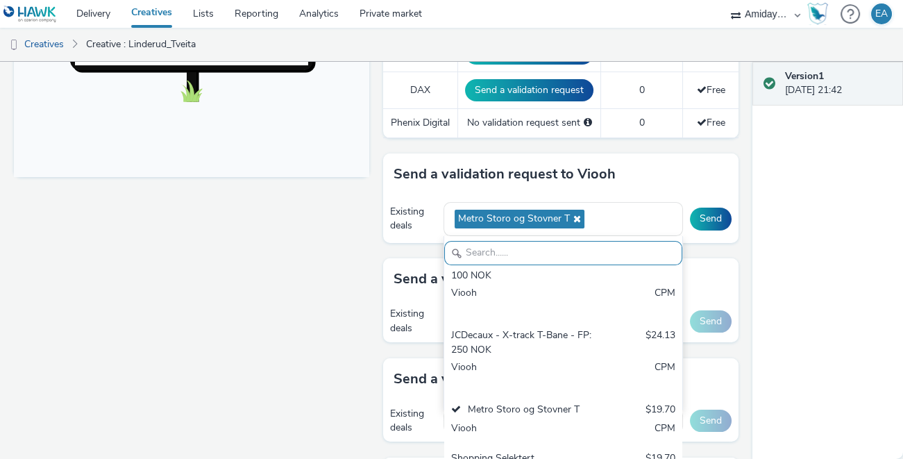
click at [726, 173] on div "Send a validation request to Viooh" at bounding box center [561, 174] width 356 height 42
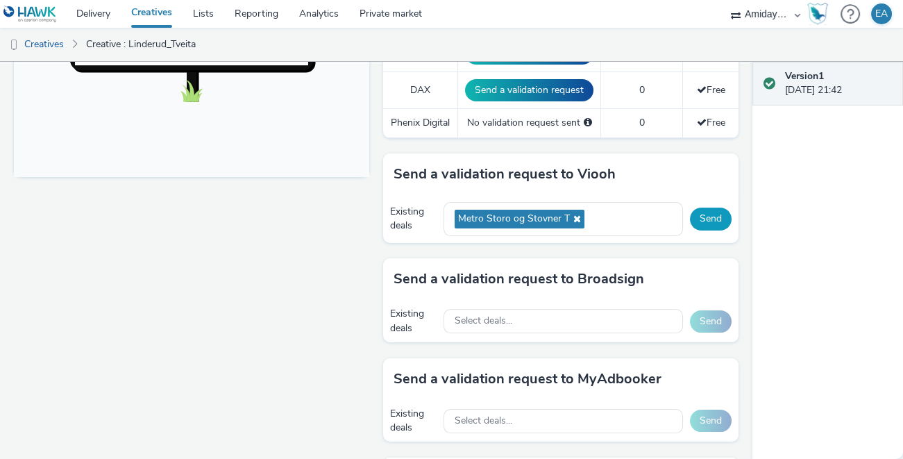
click at [719, 215] on button "Send" at bounding box center [711, 219] width 42 height 22
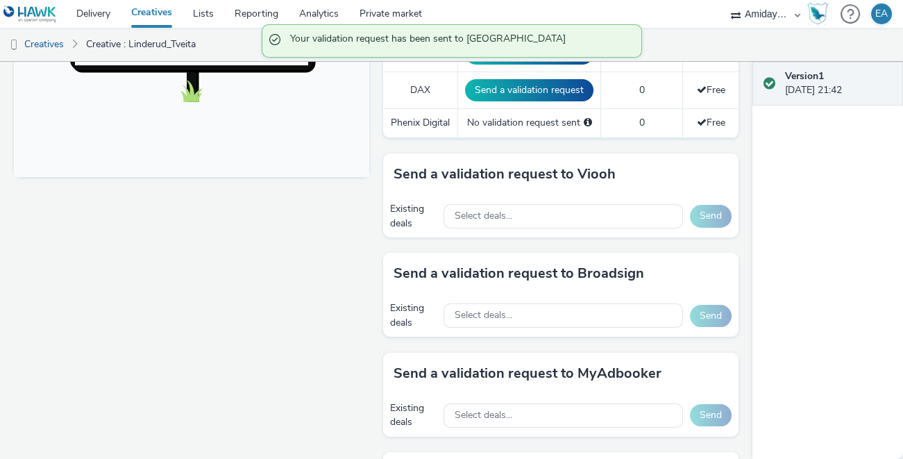
click at [774, 324] on div "Version 1 [DATE] 21:42" at bounding box center [828, 260] width 151 height 397
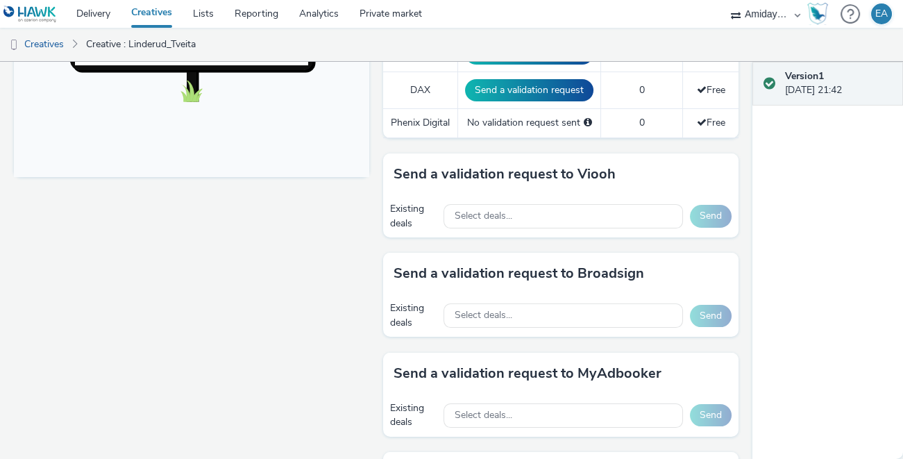
click at [266, 217] on div "Fullscreen" at bounding box center [195, 238] width 362 height 1260
click at [58, 44] on link "Creatives" at bounding box center [35, 44] width 71 height 33
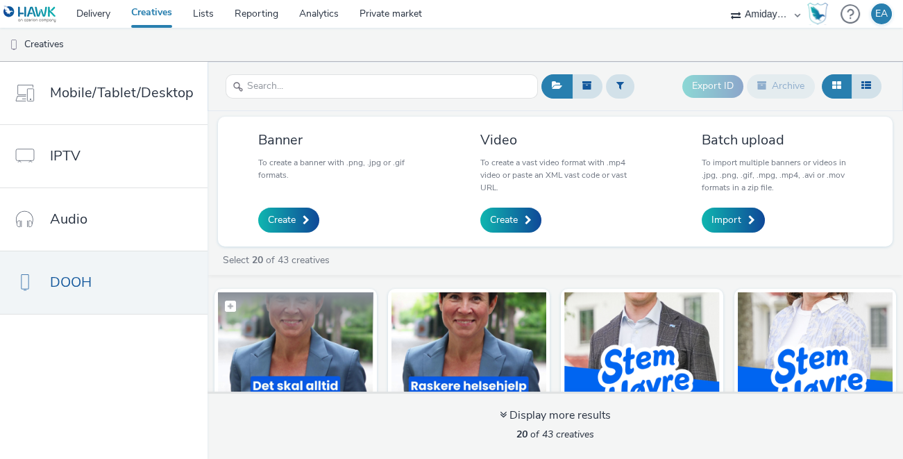
click at [342, 347] on img at bounding box center [296, 359] width 156 height 135
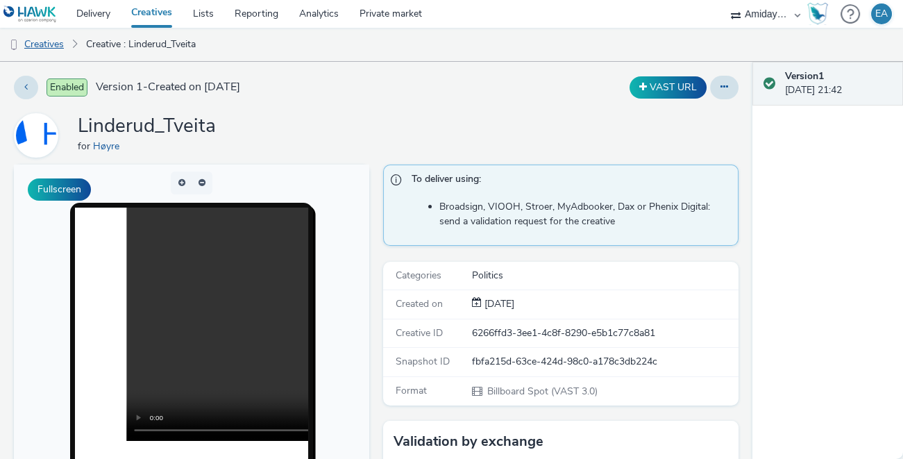
click at [45, 44] on link "Creatives" at bounding box center [35, 44] width 71 height 33
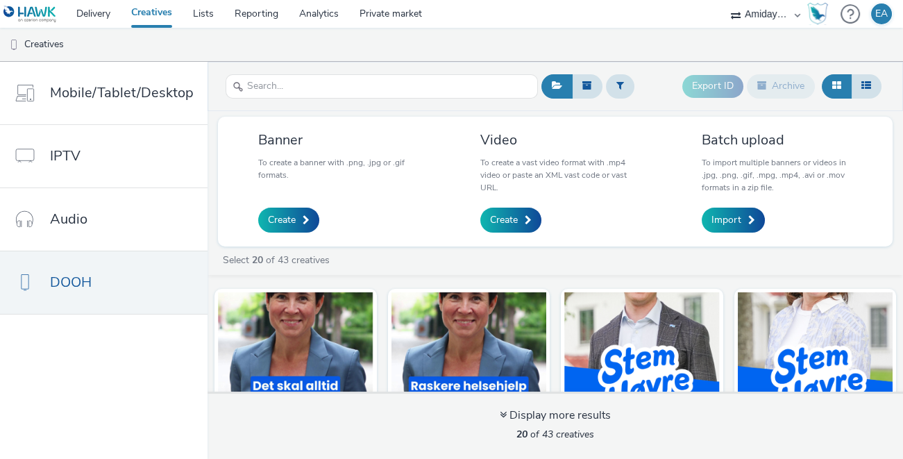
click at [158, 21] on link "Creatives" at bounding box center [152, 14] width 62 height 28
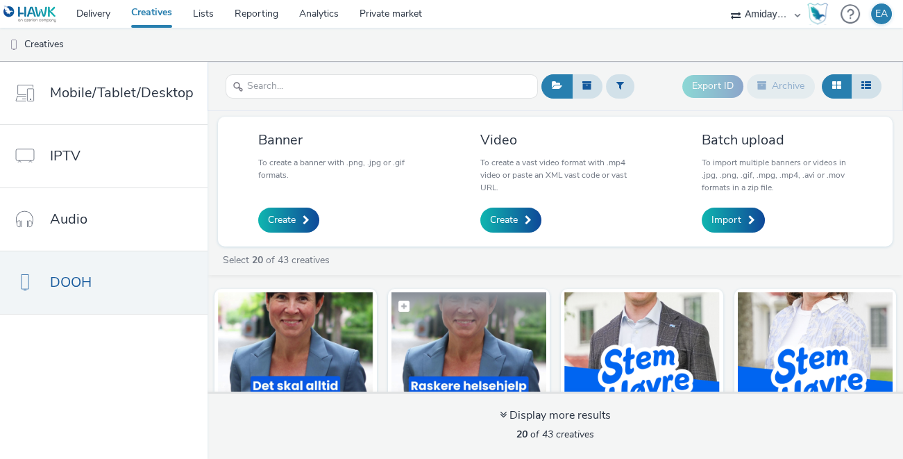
click at [464, 342] on img at bounding box center [470, 359] width 156 height 135
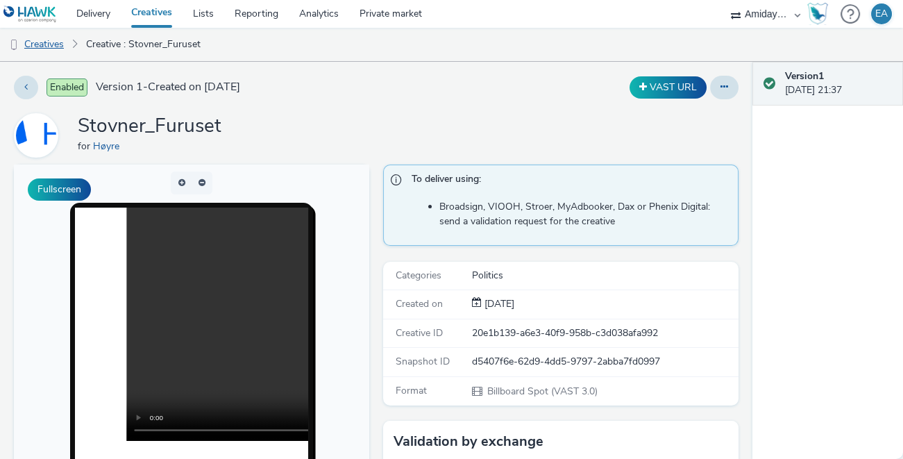
click at [49, 46] on link "Creatives" at bounding box center [35, 44] width 71 height 33
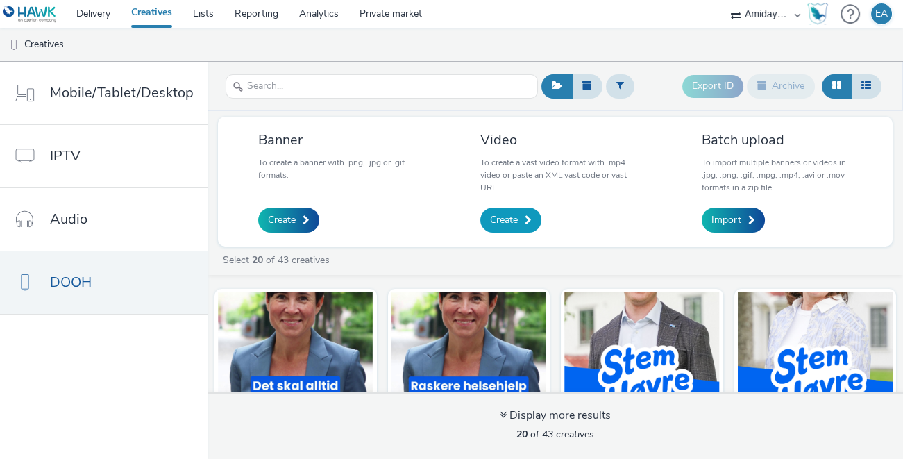
click at [520, 219] on link "Create" at bounding box center [511, 220] width 61 height 25
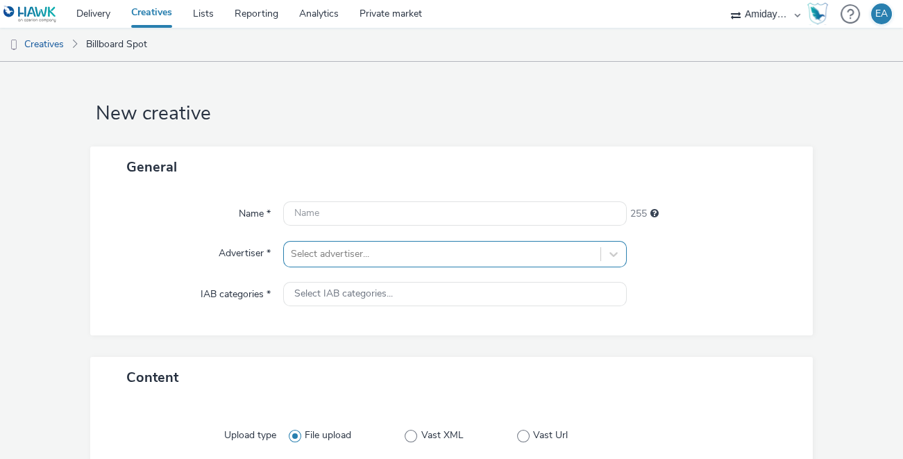
click at [420, 256] on div "Select advertiser..." at bounding box center [455, 254] width 344 height 26
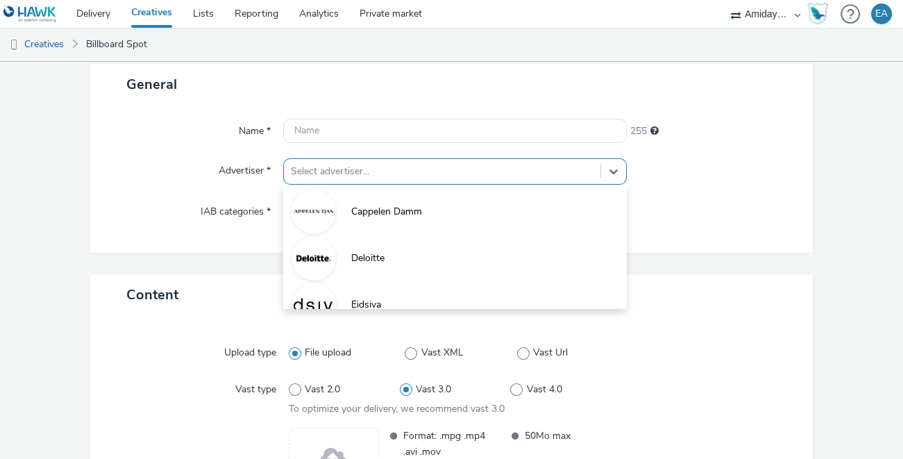
scroll to position [83, 0]
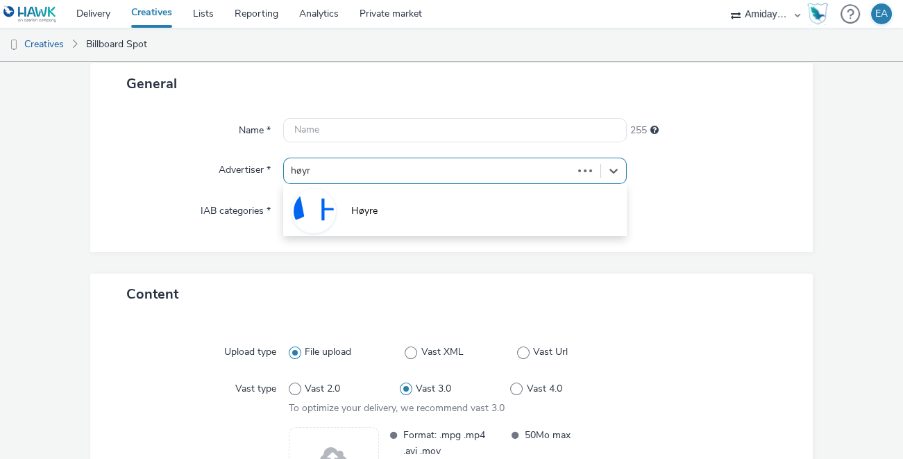
type input "høyre"
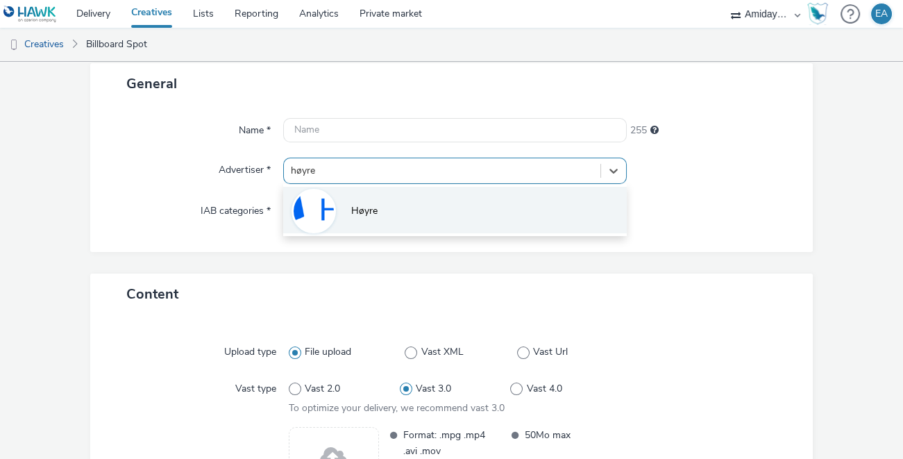
click at [385, 221] on li "Høyre" at bounding box center [455, 210] width 344 height 47
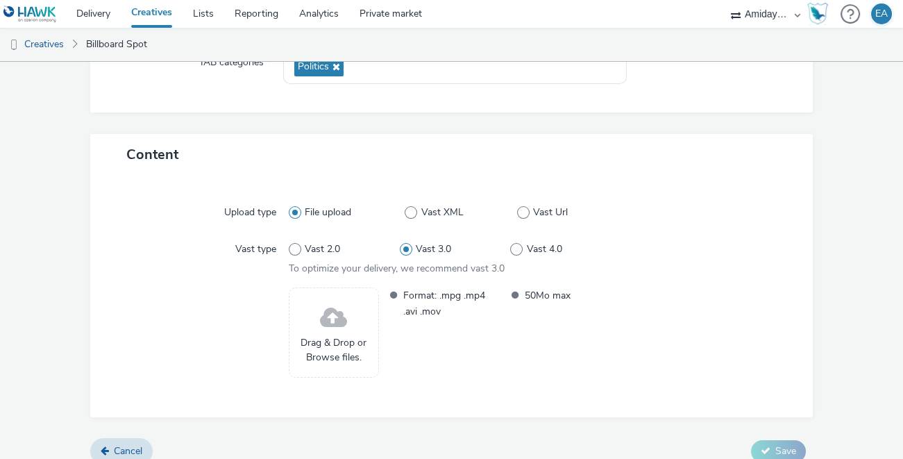
scroll to position [247, 0]
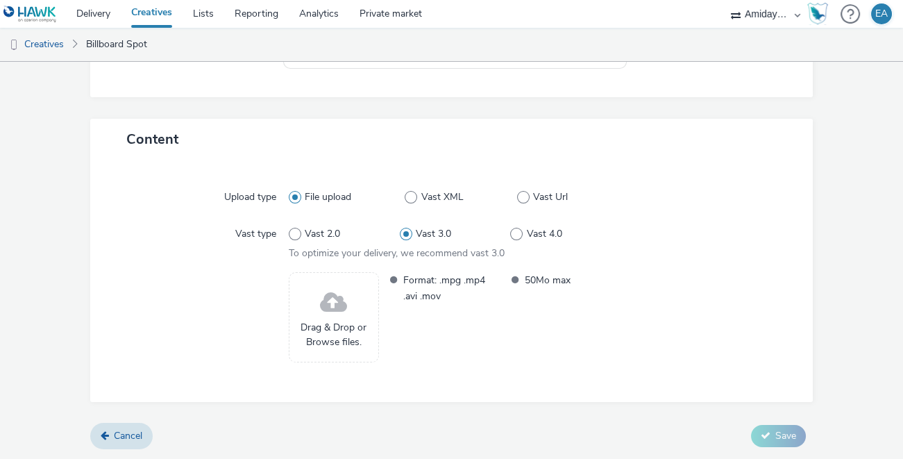
click at [339, 313] on span at bounding box center [333, 303] width 27 height 37
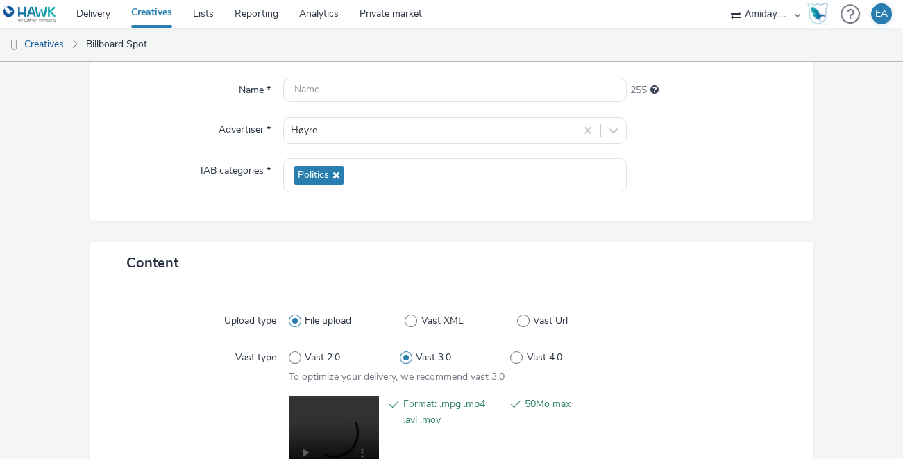
scroll to position [0, 0]
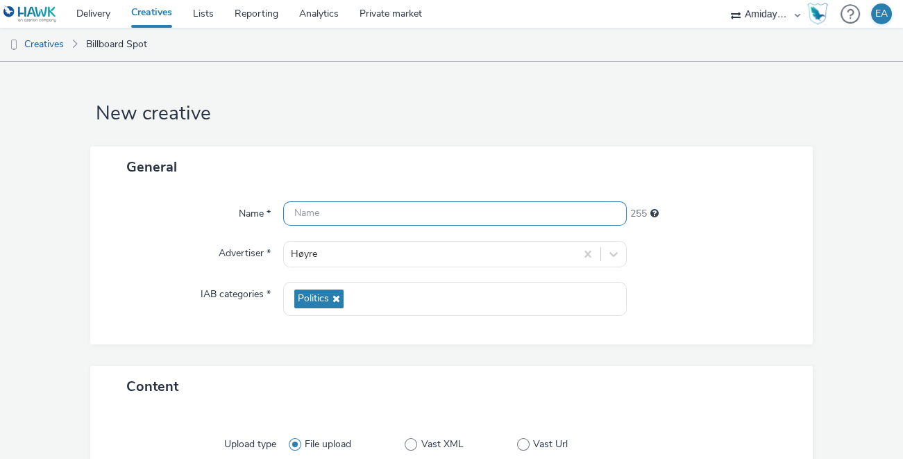
click at [429, 208] on input "text" at bounding box center [455, 213] width 344 height 24
type input "Lambertseter_mortensrud"
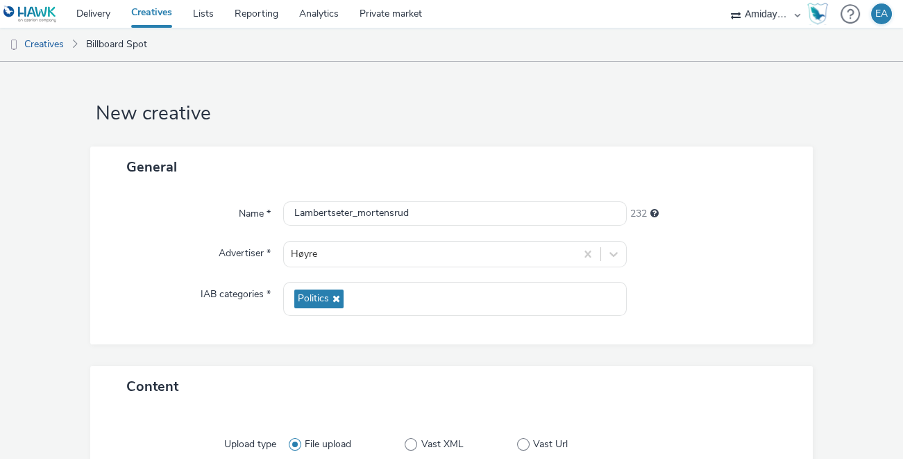
click at [215, 228] on div "Name * Lambertseter_mortensrud 232 Advertiser * Høyre IAB categories * Politics" at bounding box center [451, 265] width 723 height 157
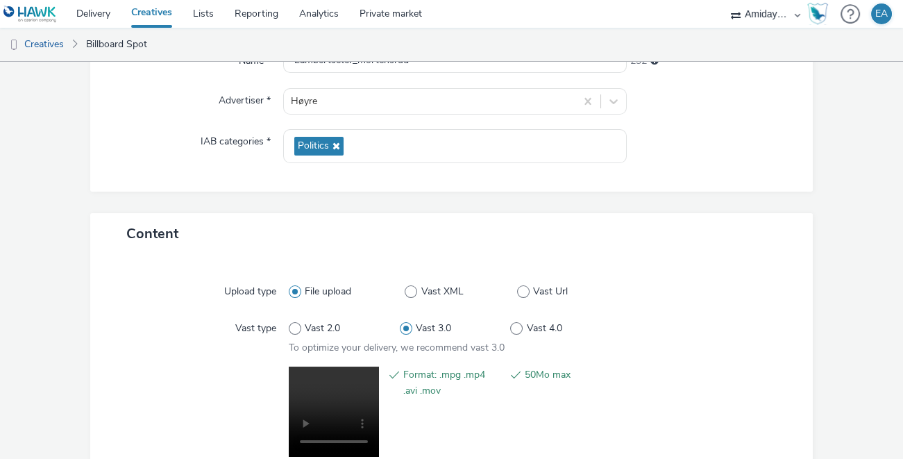
scroll to position [268, 0]
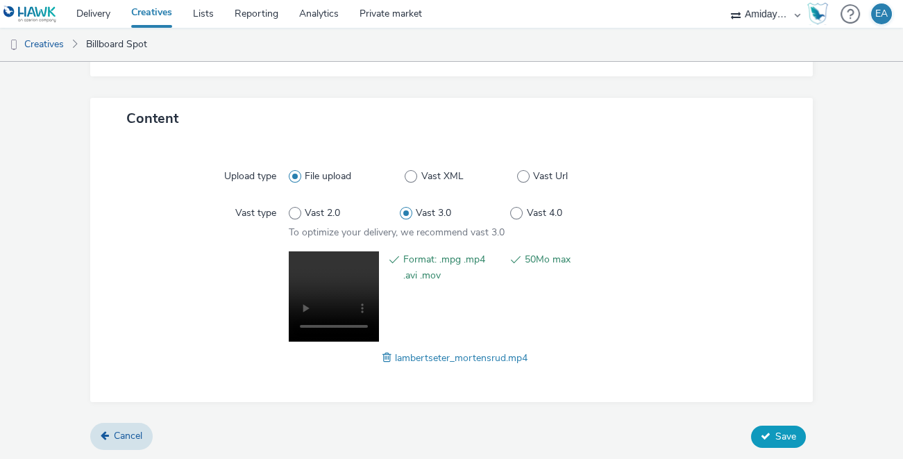
click at [774, 435] on button "Save" at bounding box center [778, 437] width 55 height 22
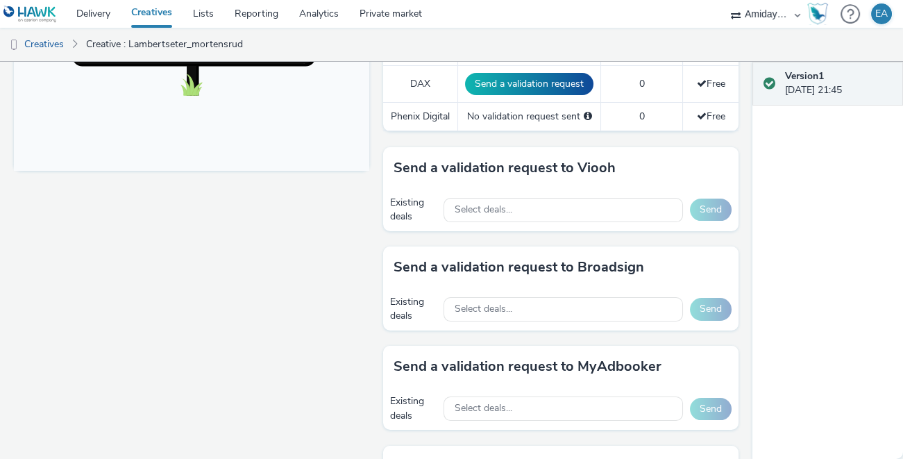
scroll to position [566, 0]
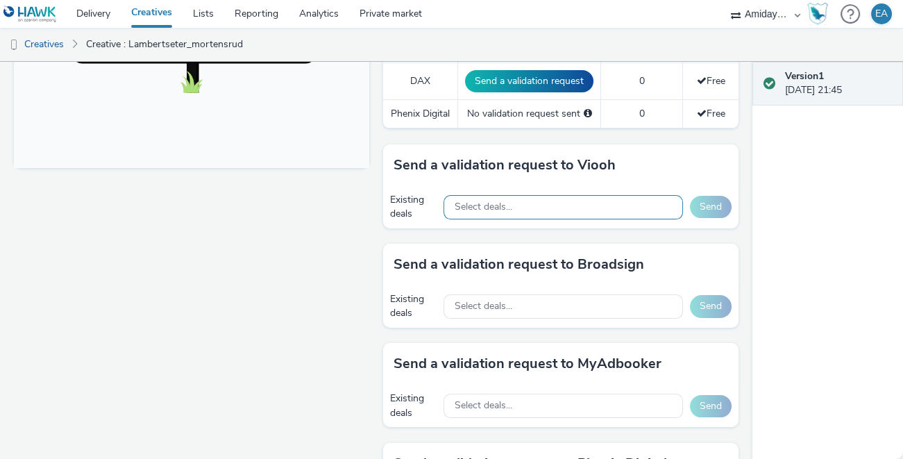
click at [615, 210] on div "Select deals..." at bounding box center [564, 207] width 240 height 24
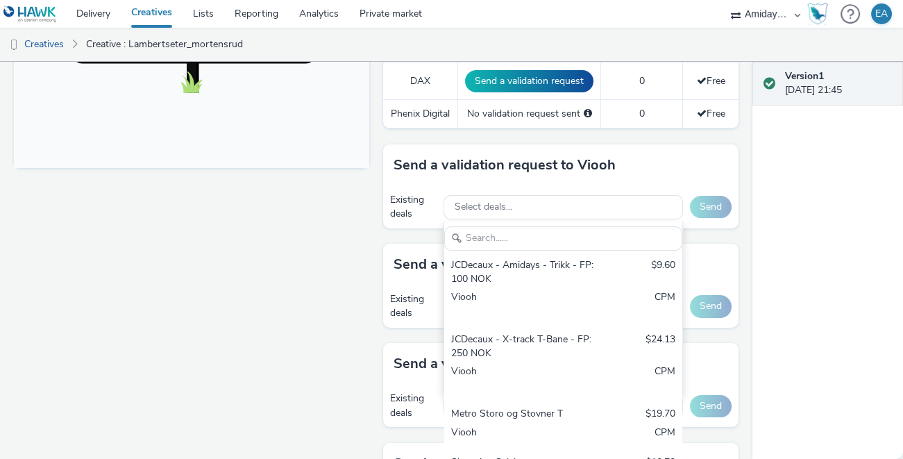
scroll to position [319, 0]
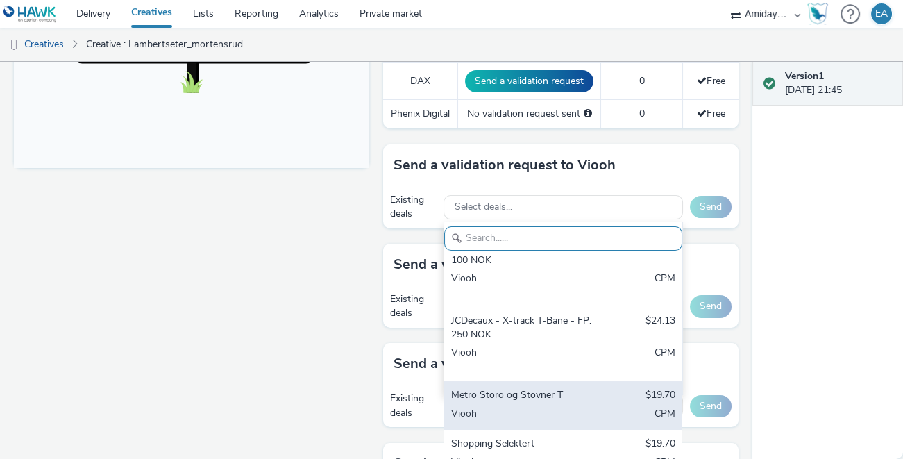
click at [542, 391] on div "Metro Storo og Stovner T" at bounding box center [524, 396] width 147 height 16
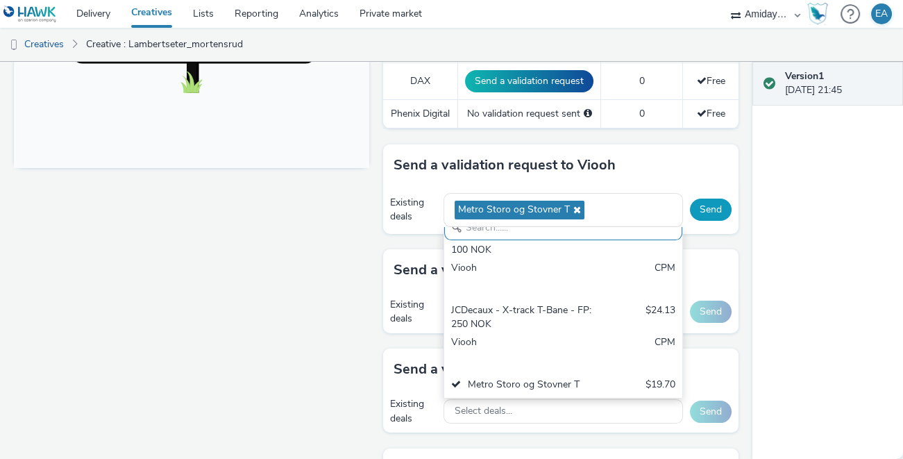
click at [719, 206] on button "Send" at bounding box center [711, 210] width 42 height 22
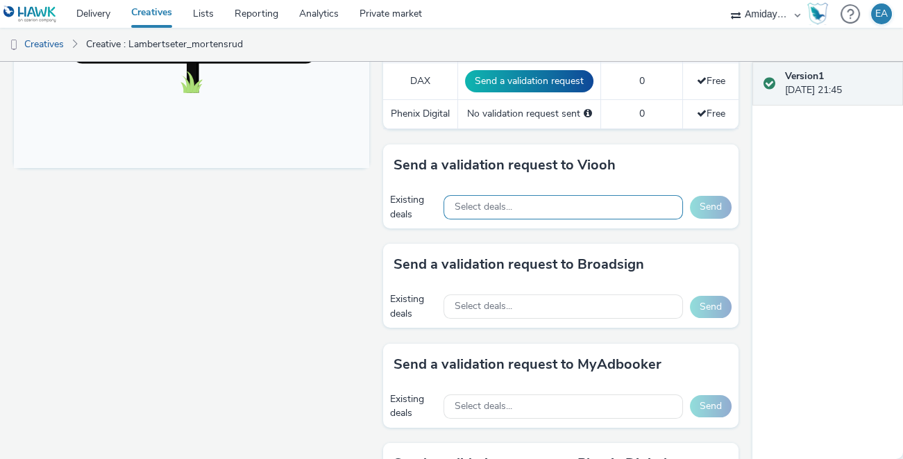
click at [605, 206] on div "Select deals..." at bounding box center [564, 207] width 240 height 24
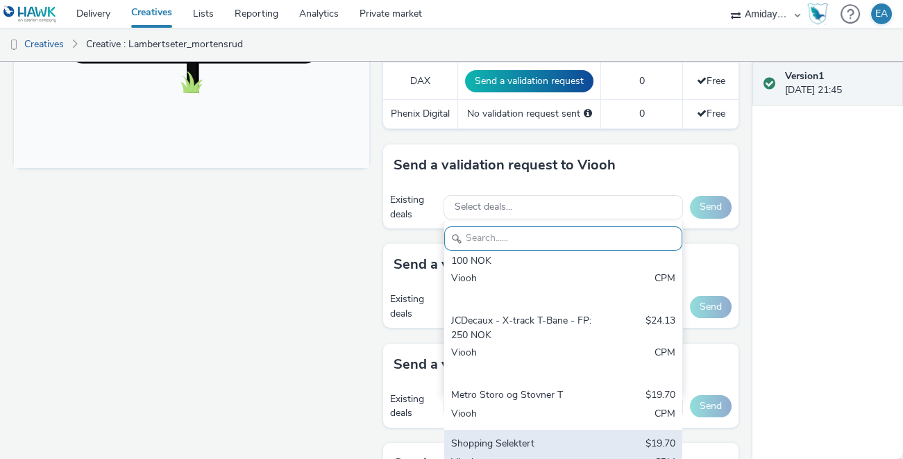
click at [527, 433] on div "Shopping Selektert $19.70 Viooh CPM" at bounding box center [563, 454] width 238 height 49
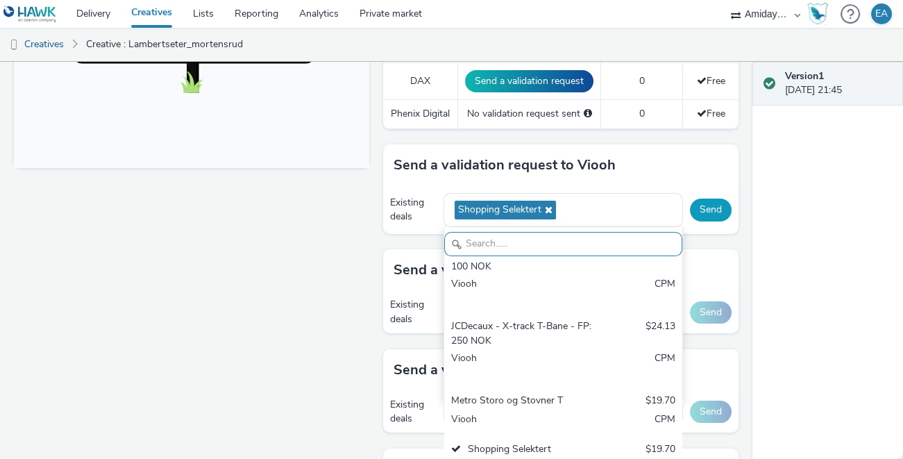
click at [709, 206] on button "Send" at bounding box center [711, 210] width 42 height 22
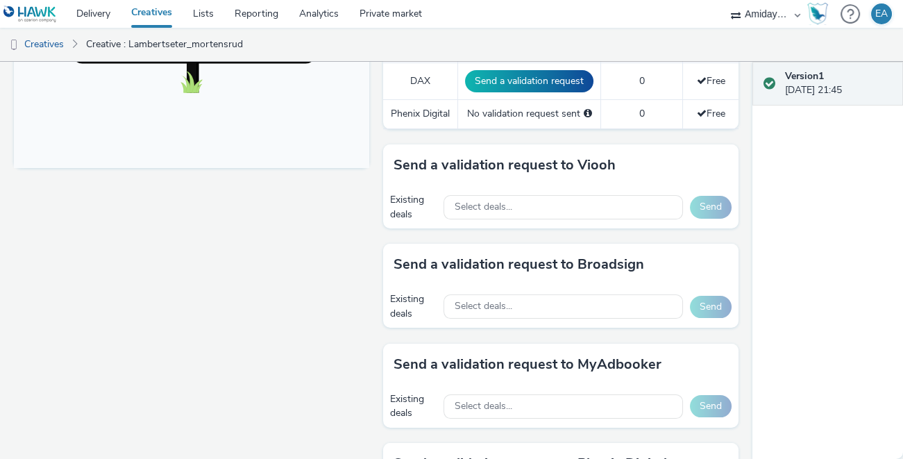
click at [813, 191] on div "Version 1 [DATE] 21:45" at bounding box center [828, 260] width 151 height 397
click at [270, 243] on div "Fullscreen" at bounding box center [195, 229] width 362 height 1260
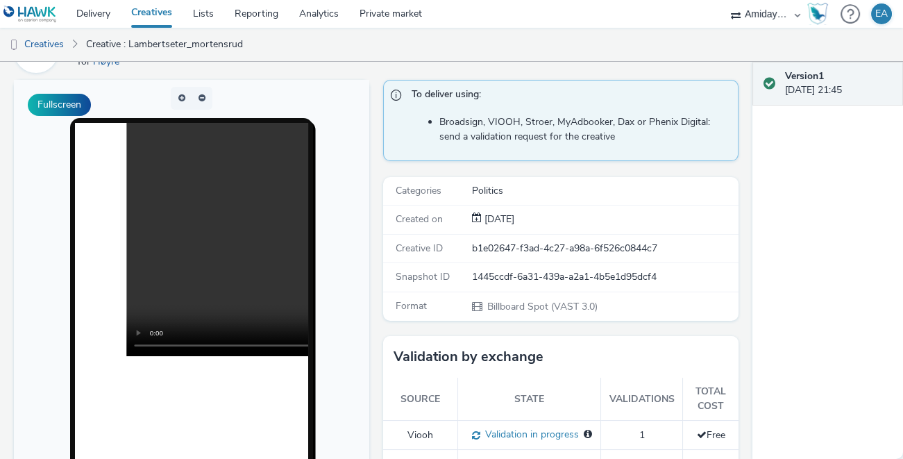
scroll to position [0, 0]
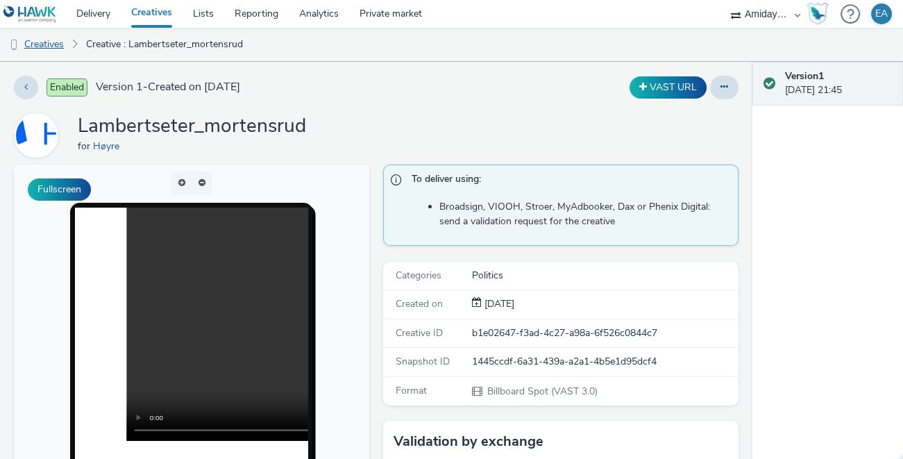
click at [58, 47] on link "Creatives" at bounding box center [35, 44] width 71 height 33
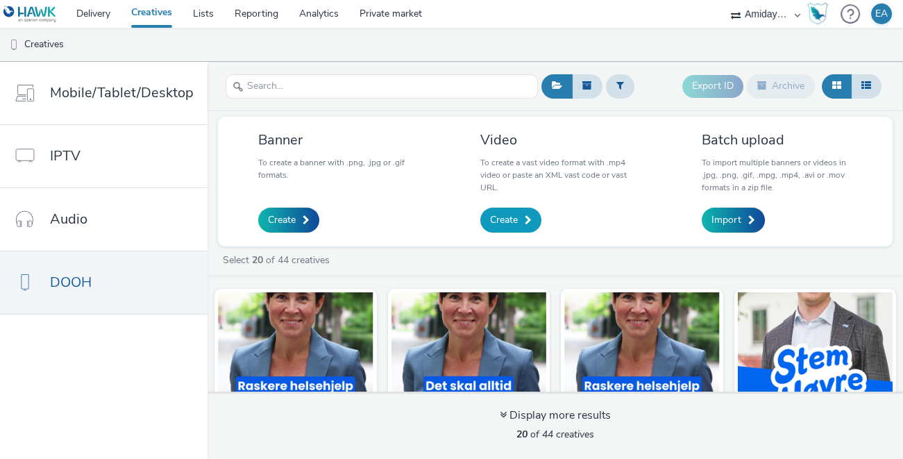
click at [512, 220] on span "Create" at bounding box center [504, 220] width 28 height 14
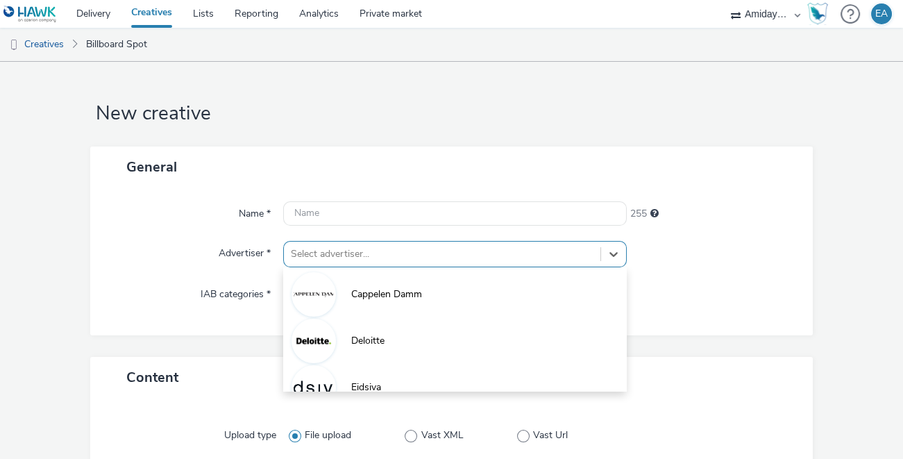
scroll to position [83, 0]
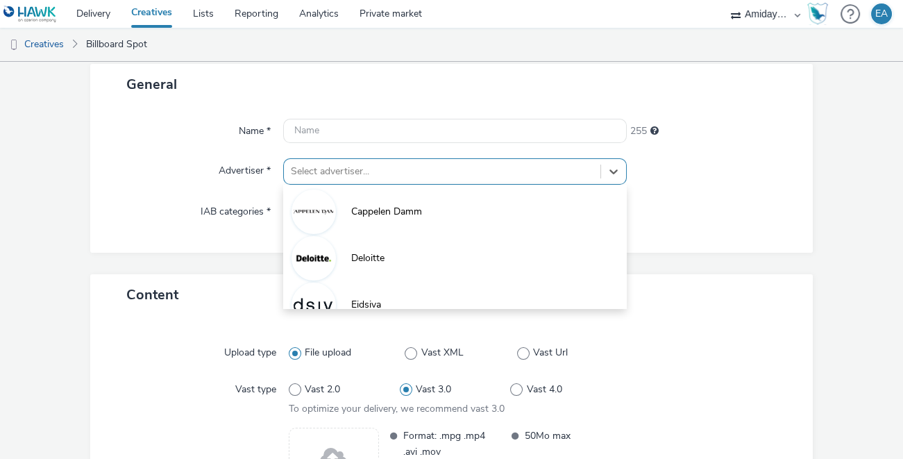
click at [481, 185] on div "option Deloitte focused, 2 of 7. 7 results available. Use Up and Down to choose…" at bounding box center [455, 171] width 344 height 26
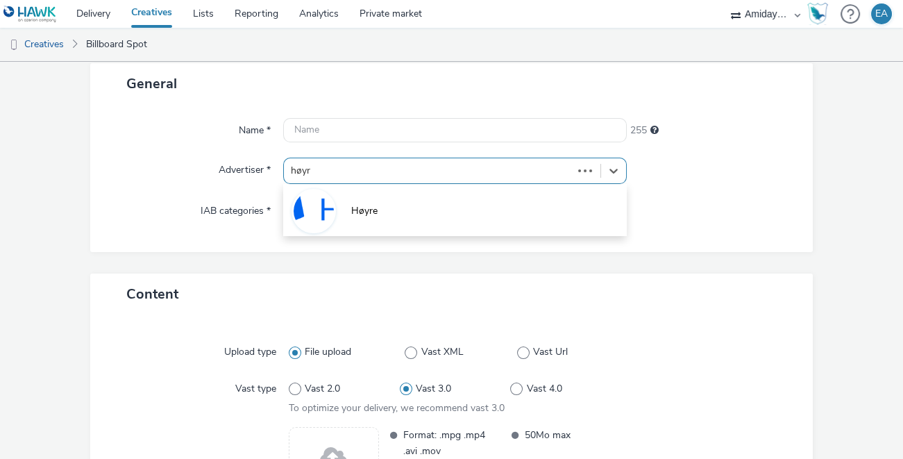
type input "høyre"
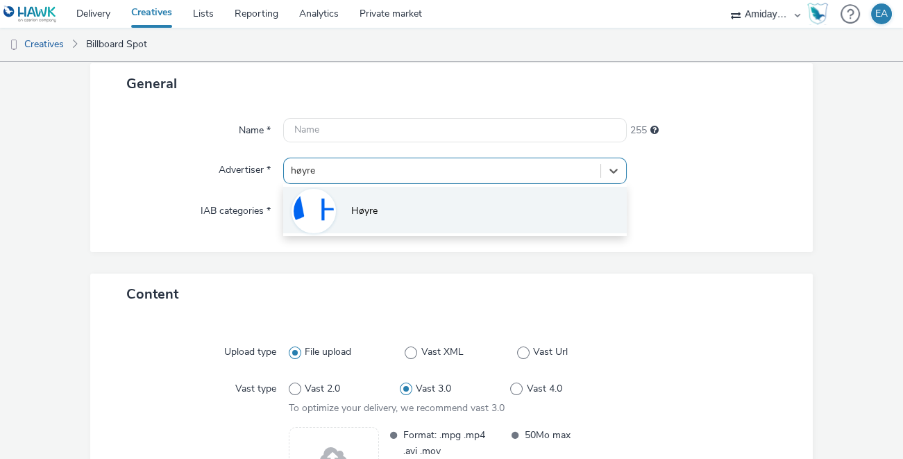
click at [413, 209] on li "Høyre" at bounding box center [455, 210] width 344 height 47
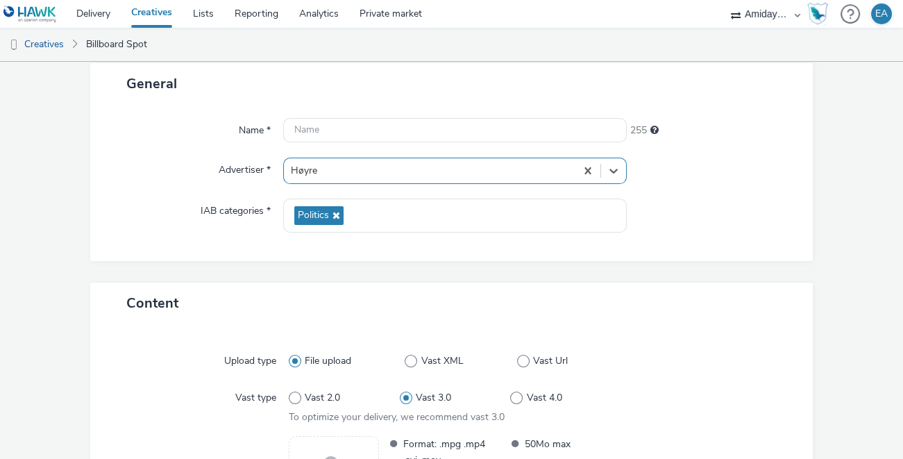
click at [550, 275] on div "General Name * 255 Advertiser * option Høyre, selected. Select is focused ,type…" at bounding box center [451, 172] width 723 height 219
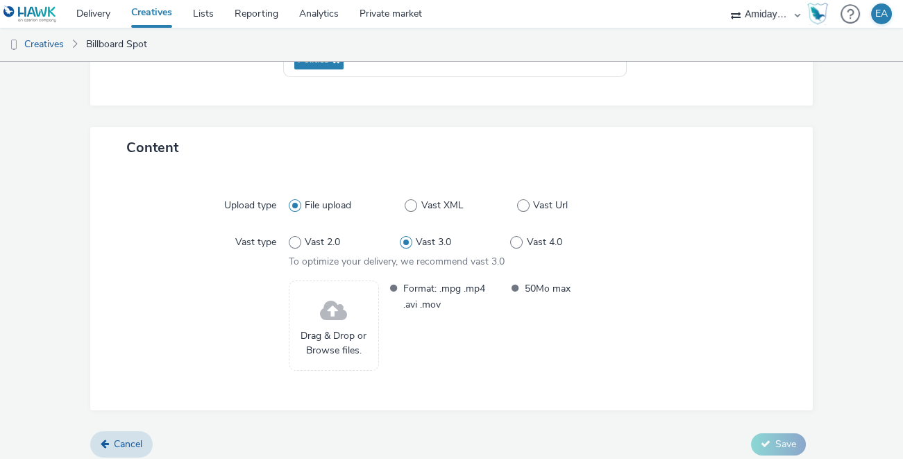
scroll to position [247, 0]
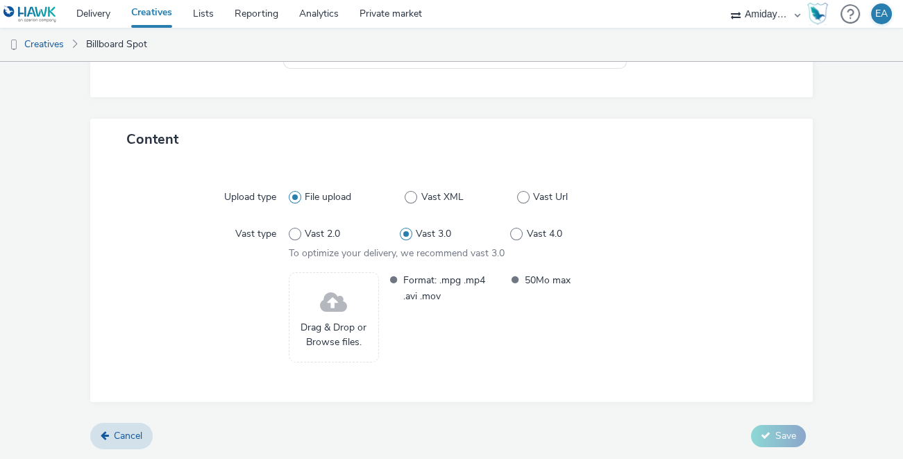
click at [353, 310] on div "Drag & Drop or Browse files." at bounding box center [334, 317] width 90 height 90
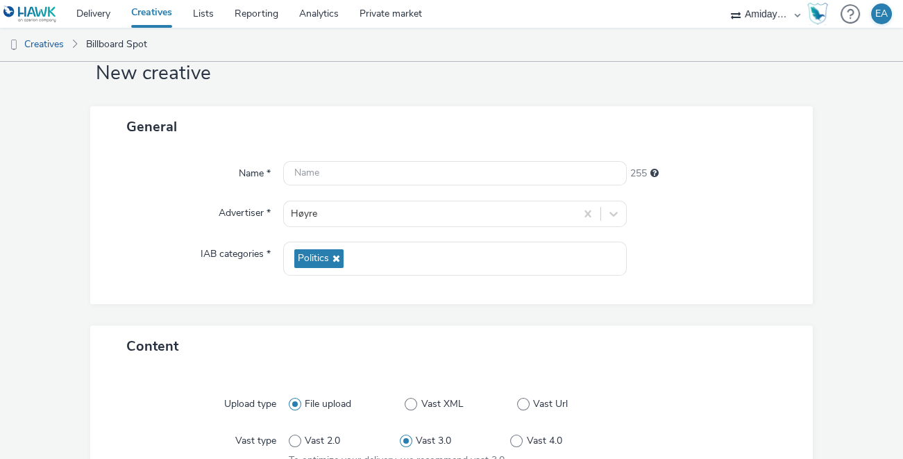
scroll to position [0, 0]
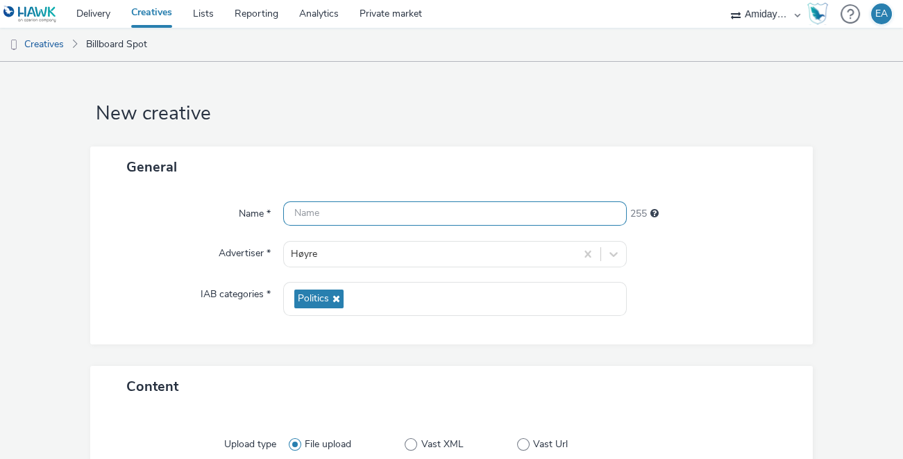
click at [372, 209] on input "text" at bounding box center [455, 213] width 344 height 24
type input "grorud_sandaker"
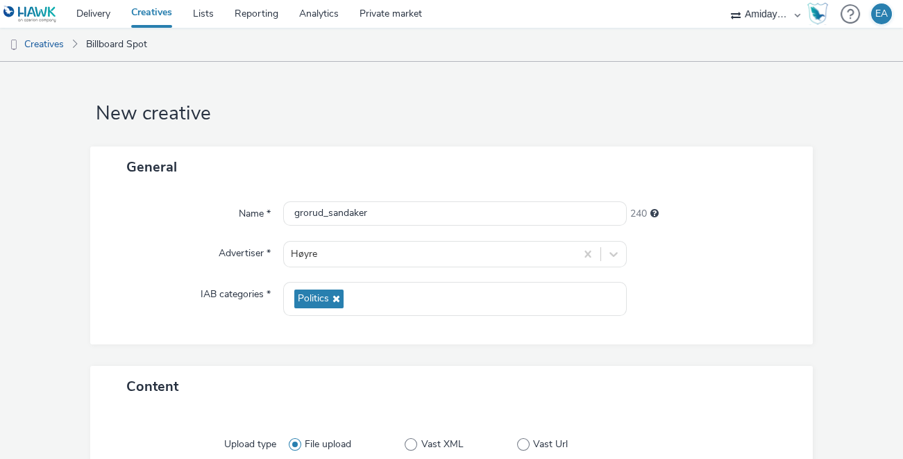
click at [710, 167] on div "General" at bounding box center [451, 167] width 723 height 41
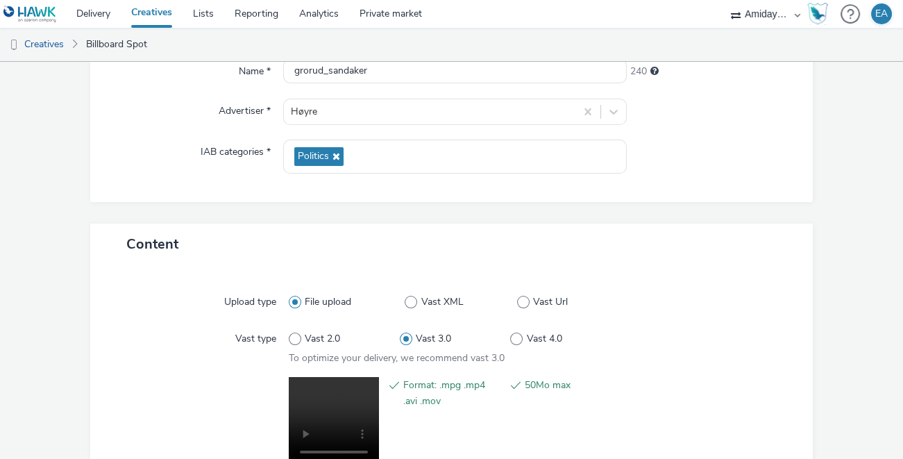
scroll to position [268, 0]
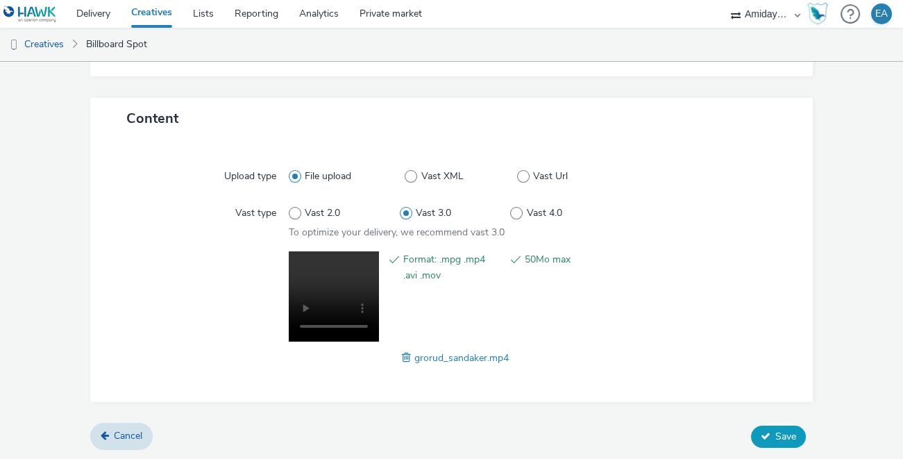
click at [778, 433] on span "Save" at bounding box center [786, 436] width 21 height 13
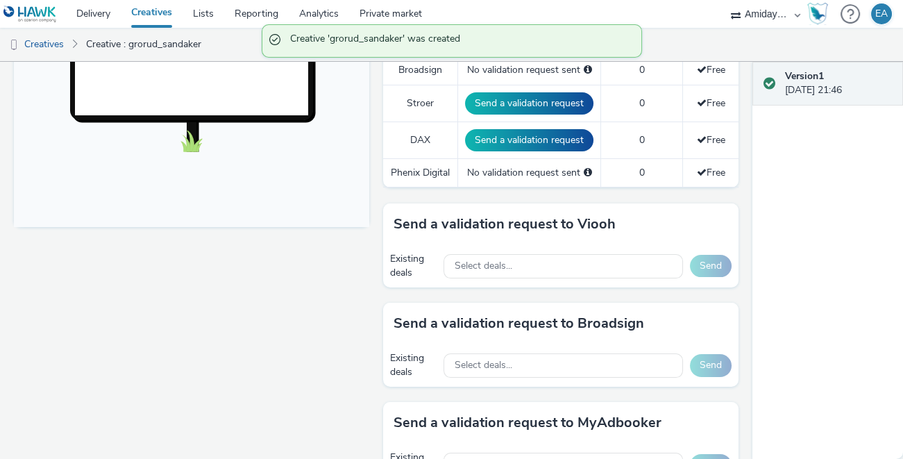
scroll to position [518, 0]
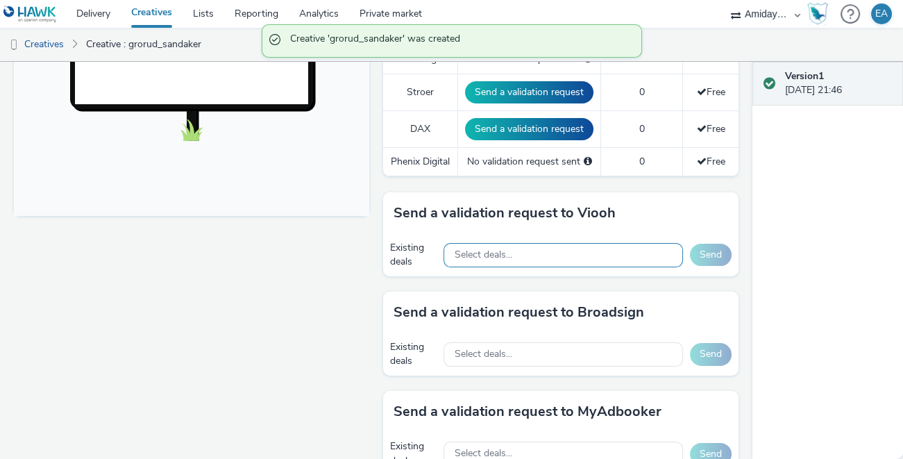
click at [606, 262] on div "Select deals..." at bounding box center [564, 255] width 240 height 24
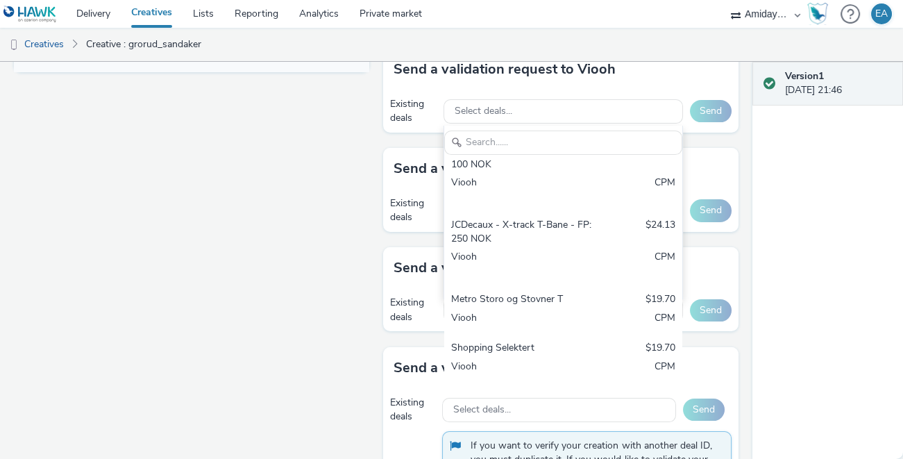
scroll to position [663, 0]
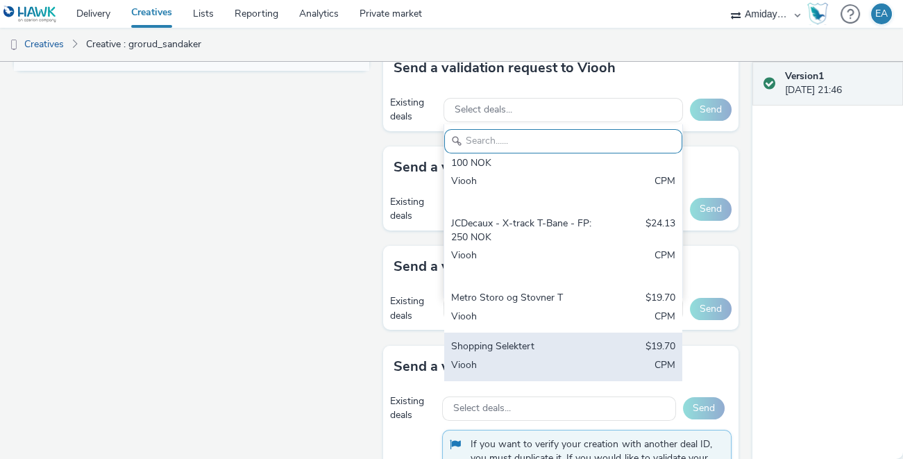
click at [549, 349] on div "Shopping Selektert" at bounding box center [524, 348] width 147 height 16
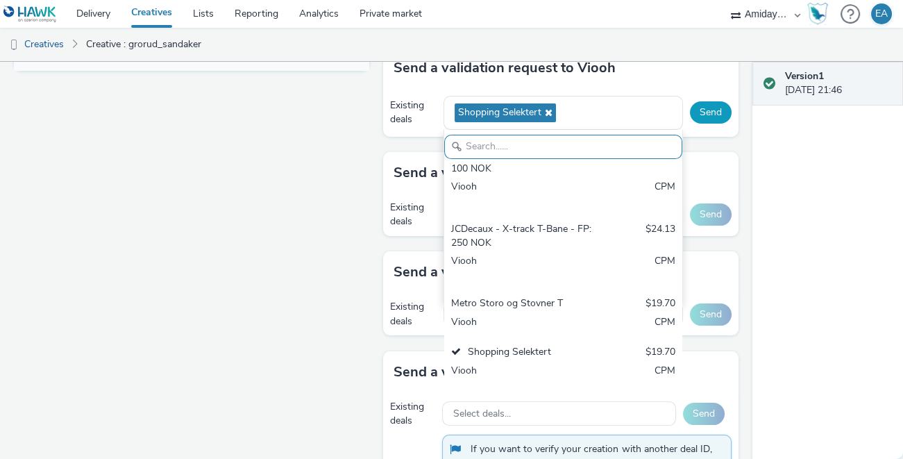
click at [720, 105] on button "Send" at bounding box center [711, 112] width 42 height 22
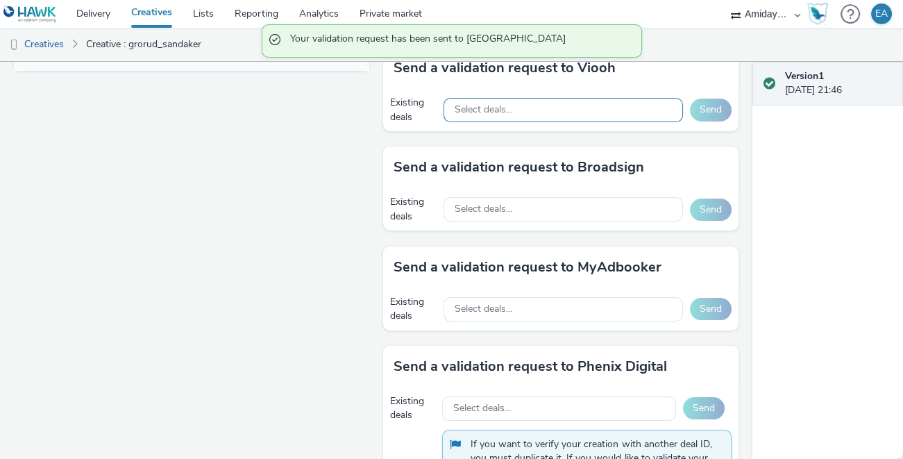
click at [606, 106] on div "Select deals..." at bounding box center [564, 110] width 240 height 24
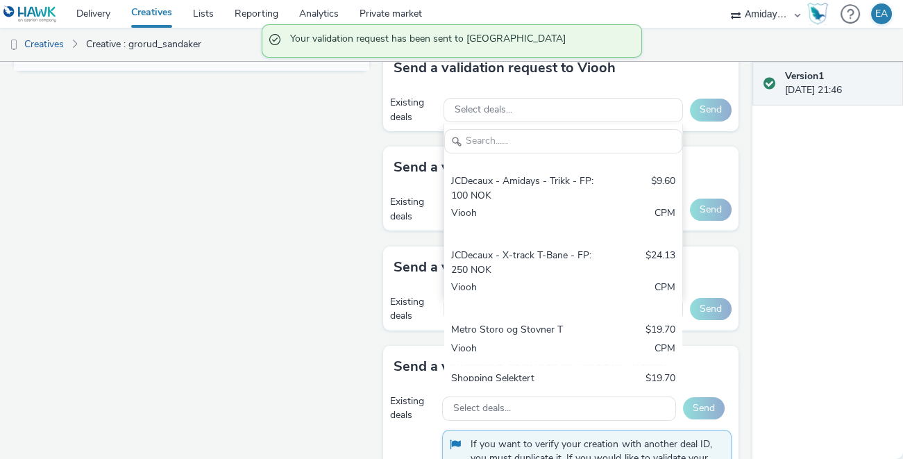
scroll to position [319, 0]
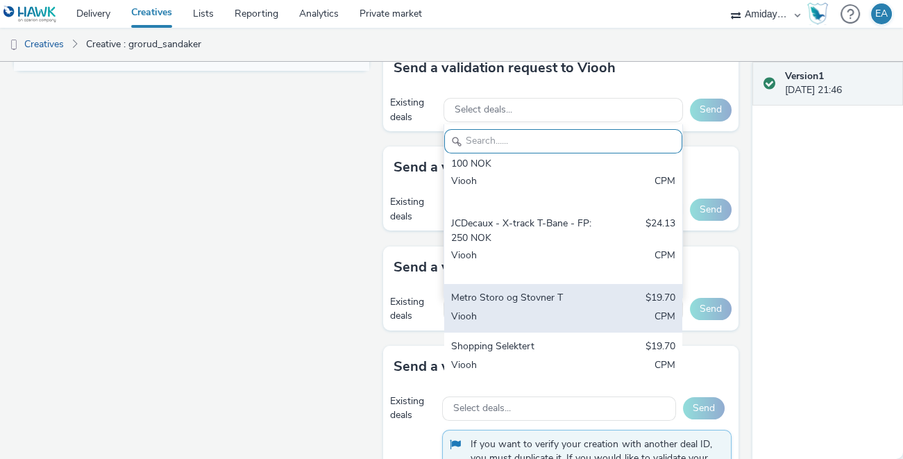
click at [519, 310] on div "Viooh" at bounding box center [524, 318] width 147 height 16
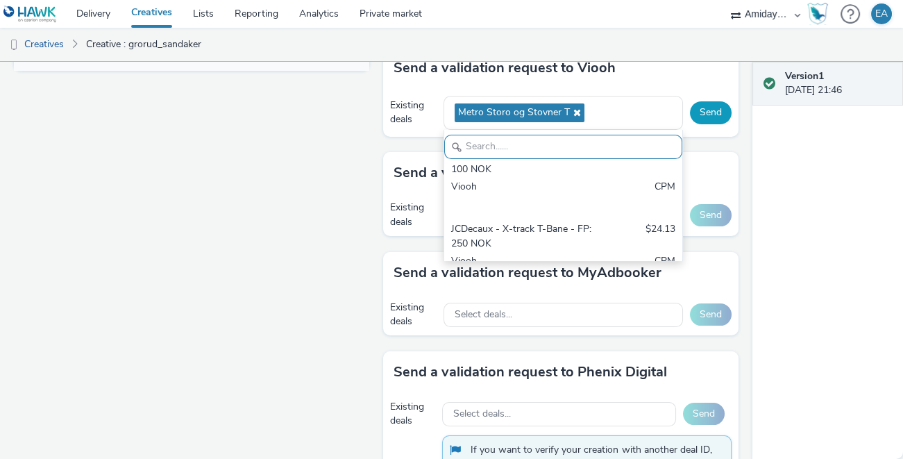
click at [708, 109] on button "Send" at bounding box center [711, 112] width 42 height 22
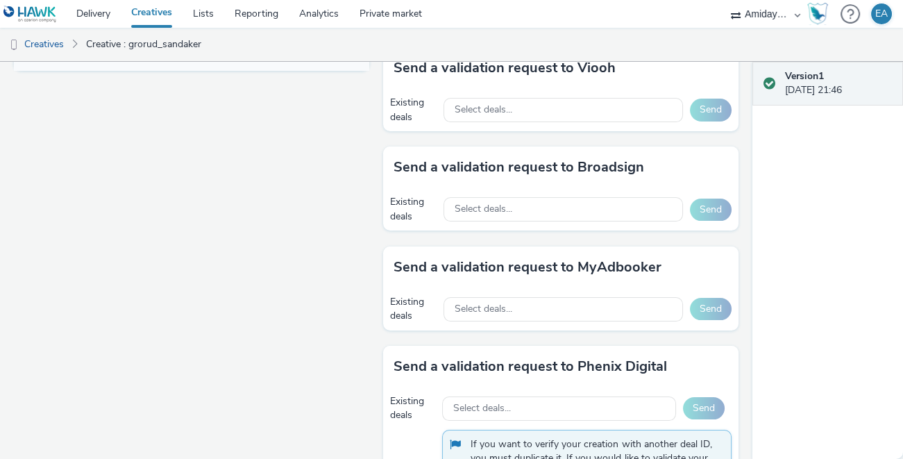
click at [296, 227] on div "Fullscreen" at bounding box center [195, 131] width 362 height 1260
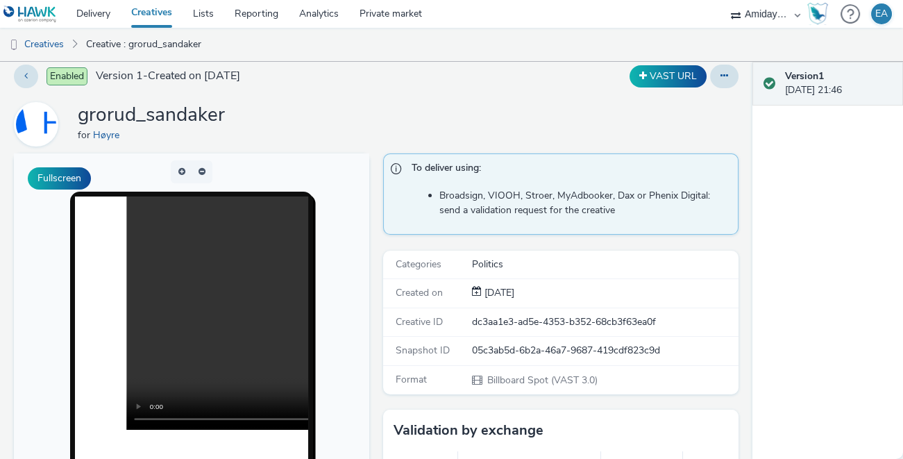
scroll to position [0, 0]
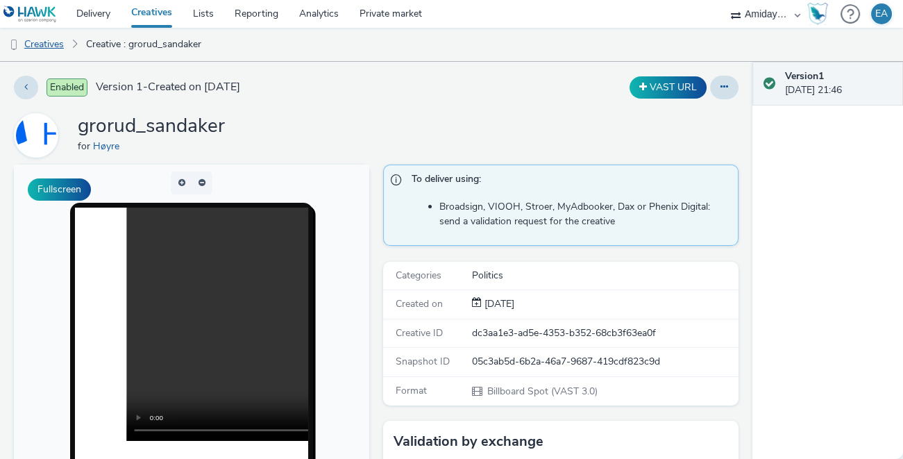
click at [44, 44] on link "Creatives" at bounding box center [35, 44] width 71 height 33
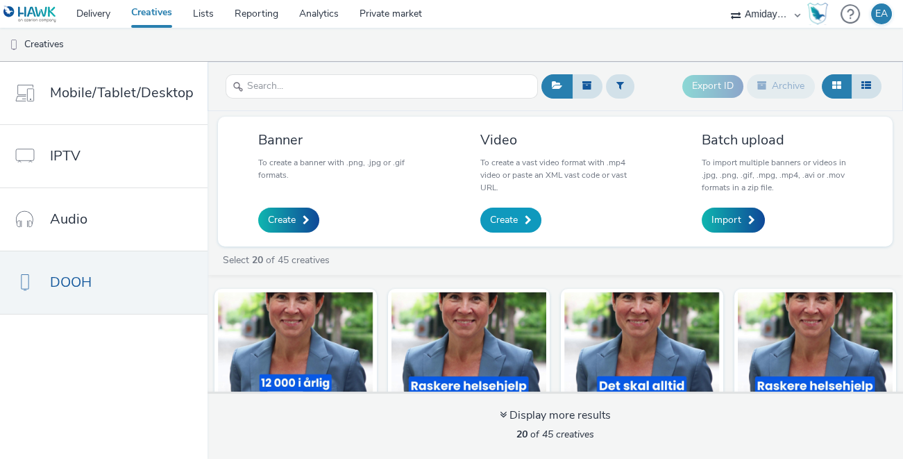
click at [512, 213] on span "Create" at bounding box center [504, 220] width 28 height 14
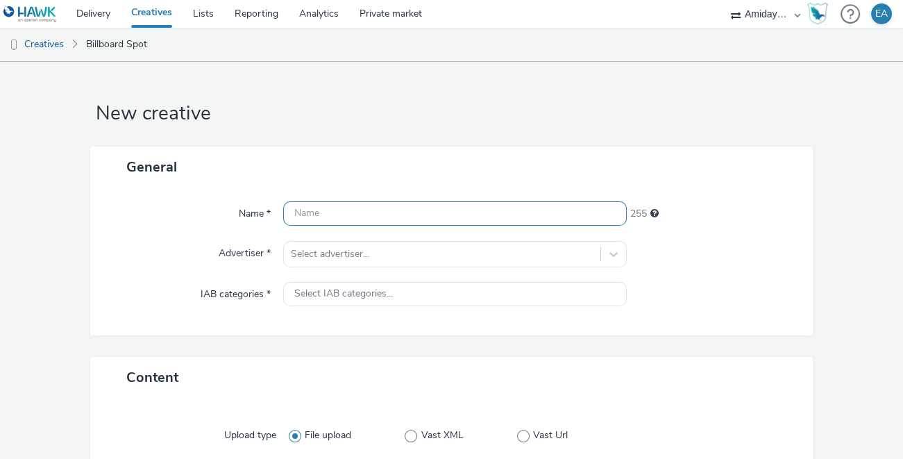
click at [505, 214] on input "text" at bounding box center [455, 213] width 344 height 24
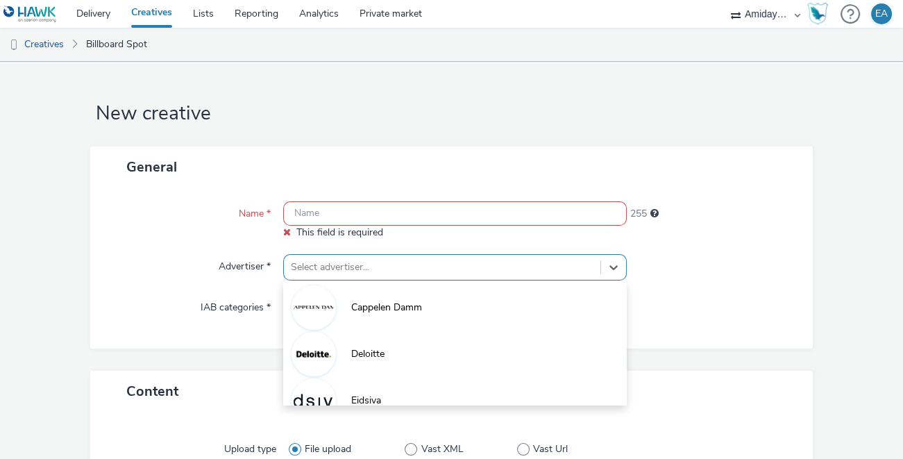
scroll to position [83, 0]
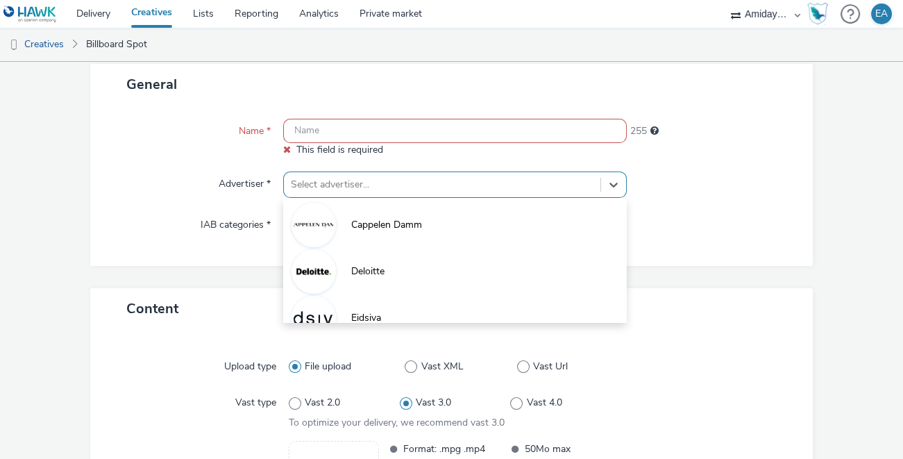
click at [438, 198] on div "option Cappelen Damm focused, 1 of 7. 7 results available. Use Up and Down to c…" at bounding box center [455, 185] width 344 height 26
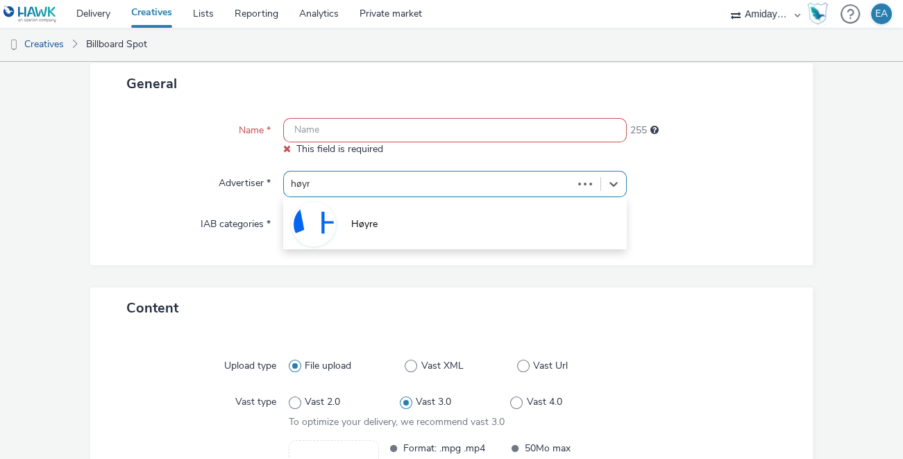
type input "høyre"
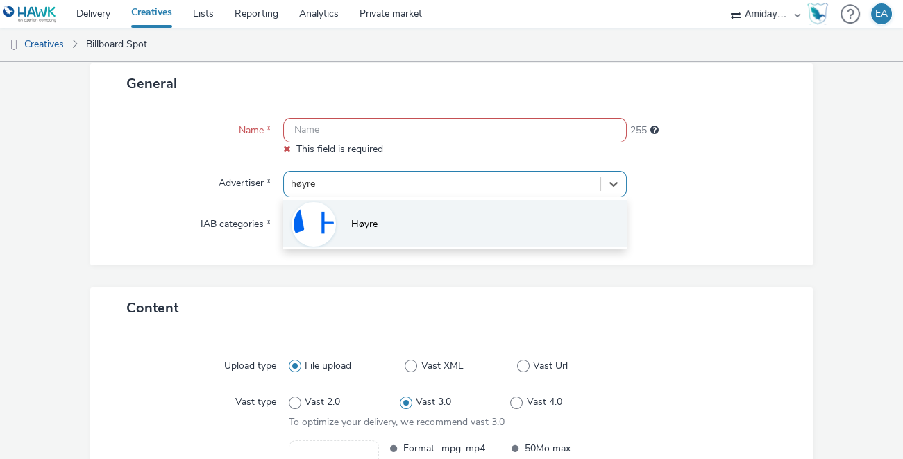
click at [396, 209] on li "Høyre" at bounding box center [455, 223] width 344 height 47
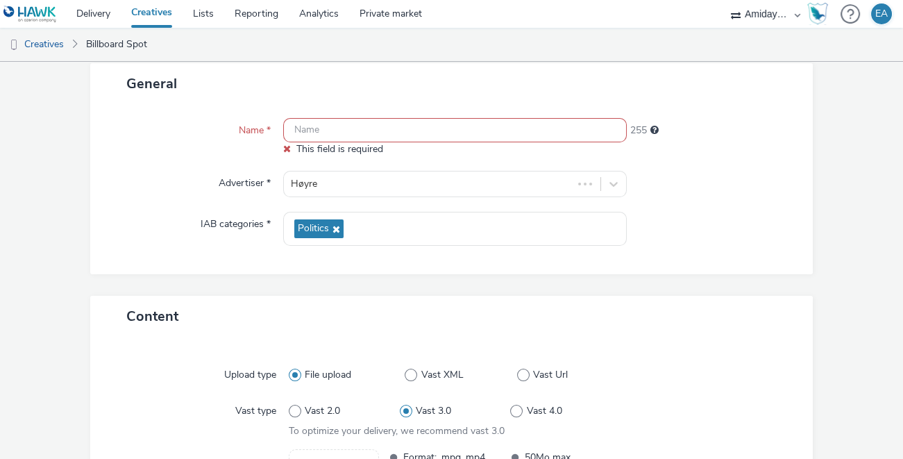
click at [464, 286] on div "General Name * This field is required 255 Advertiser * Høyre IAB categories * P…" at bounding box center [451, 179] width 723 height 233
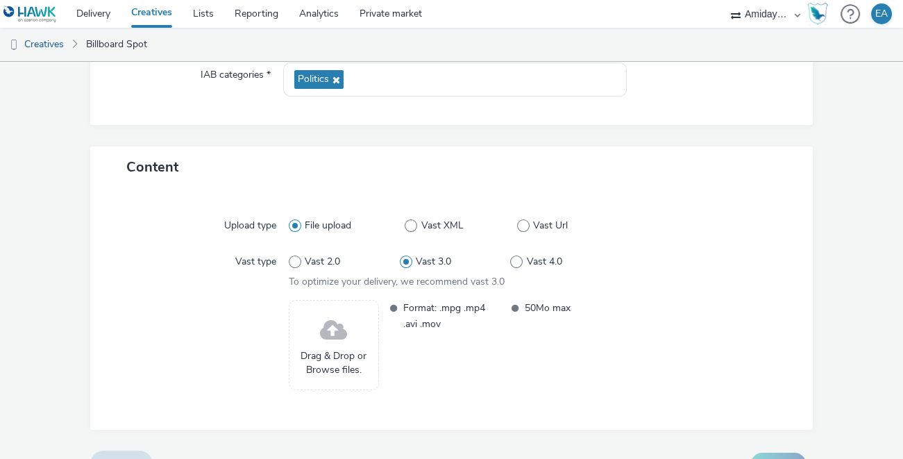
scroll to position [260, 0]
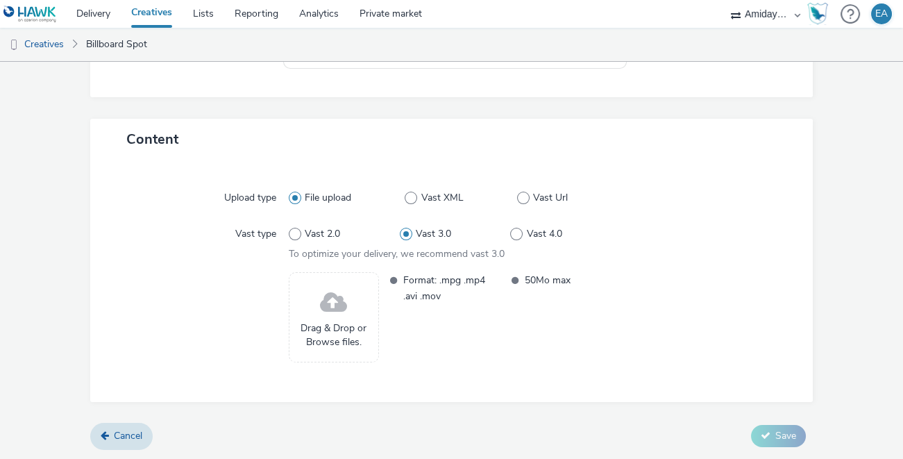
click at [340, 326] on span "Drag & Drop or Browse files." at bounding box center [334, 336] width 75 height 28
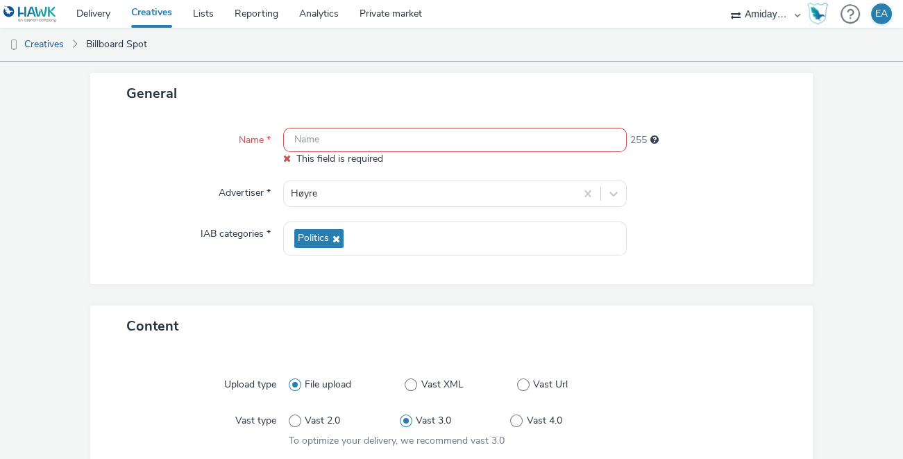
scroll to position [0, 0]
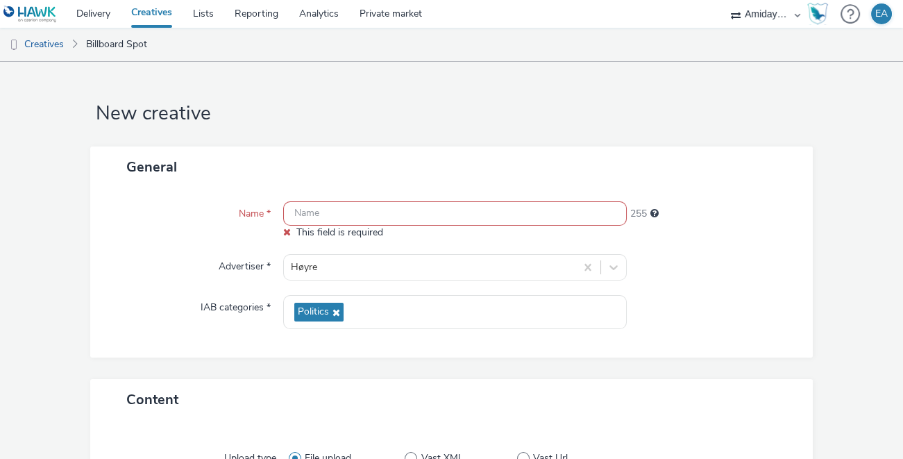
click at [430, 215] on input "text" at bounding box center [455, 213] width 344 height 24
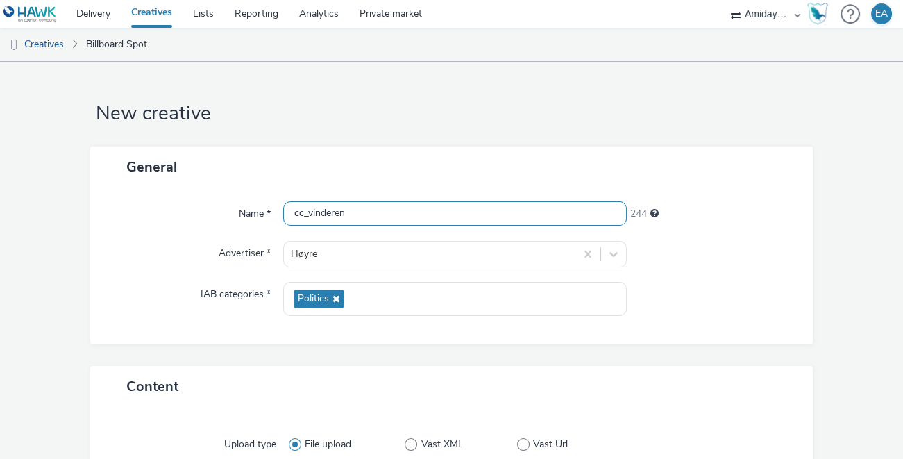
type input "cc_vinderen"
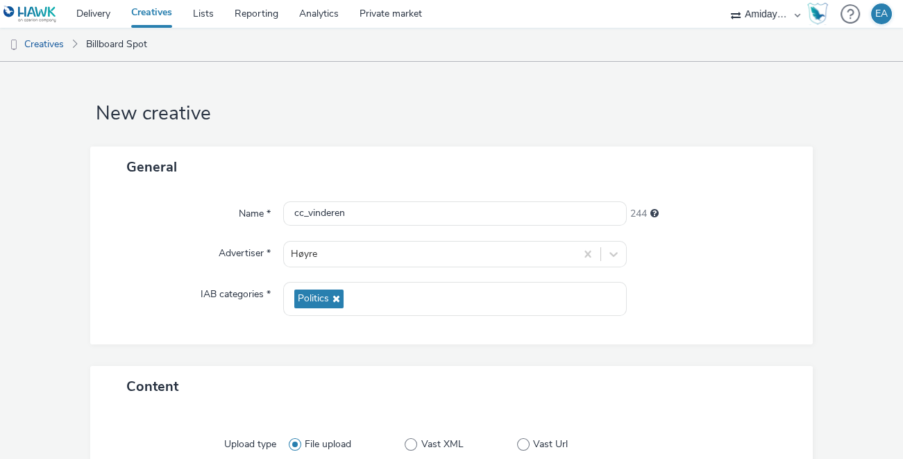
click at [825, 170] on form "New creative General Name * cc_vinderen 244 Advertiser * Høyre IAB categories *…" at bounding box center [451, 395] width 903 height 667
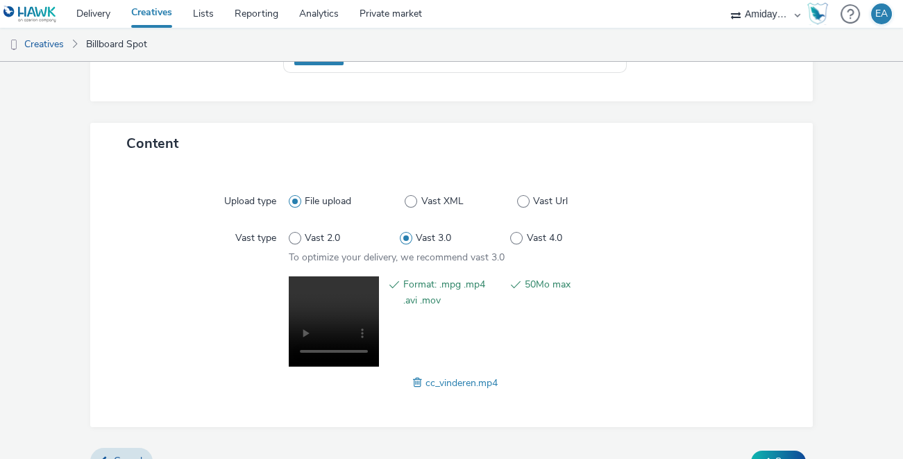
scroll to position [268, 0]
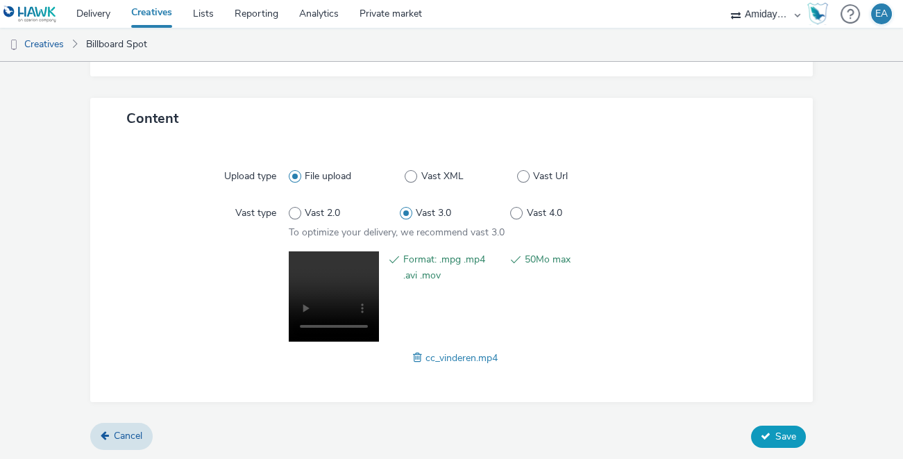
click at [785, 432] on span "Save" at bounding box center [786, 436] width 21 height 13
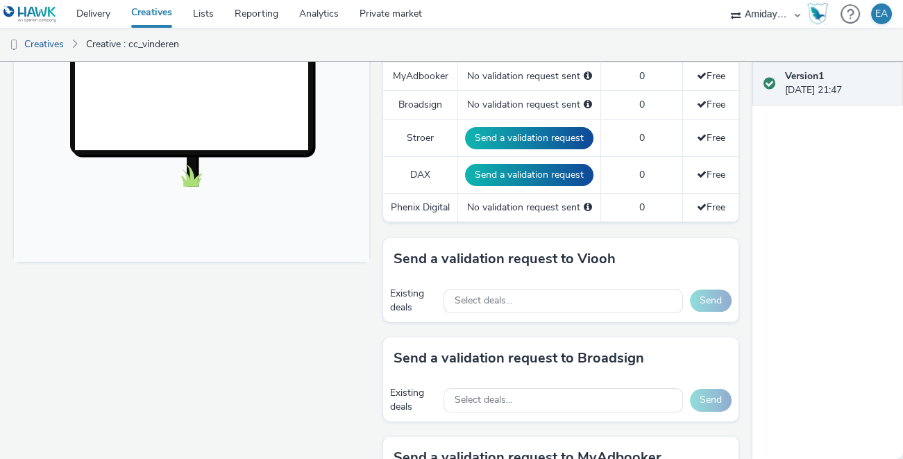
scroll to position [474, 0]
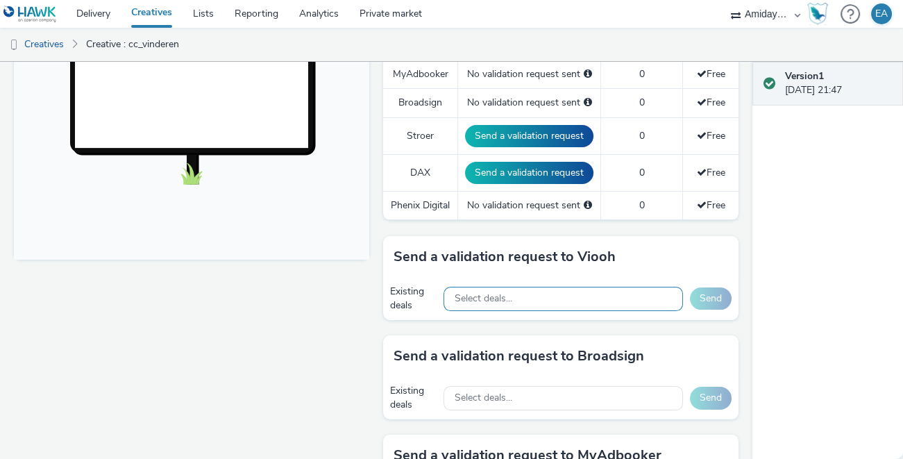
click at [635, 302] on div "Select deals..." at bounding box center [564, 299] width 240 height 24
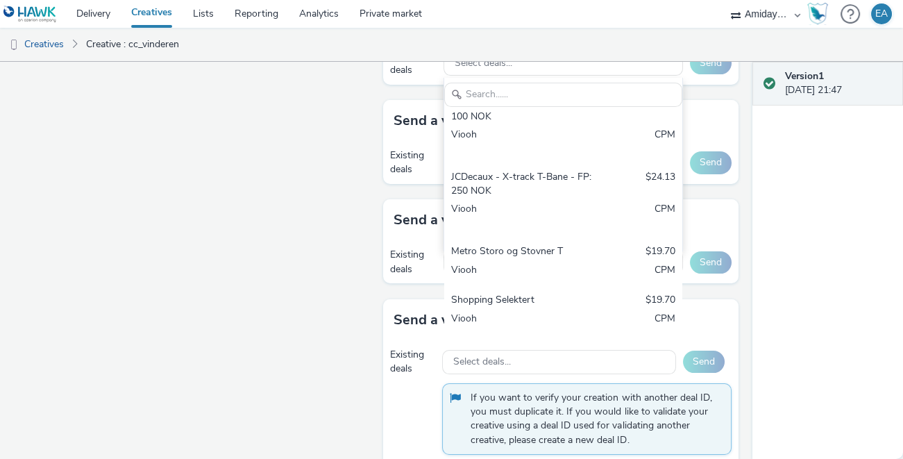
scroll to position [727, 0]
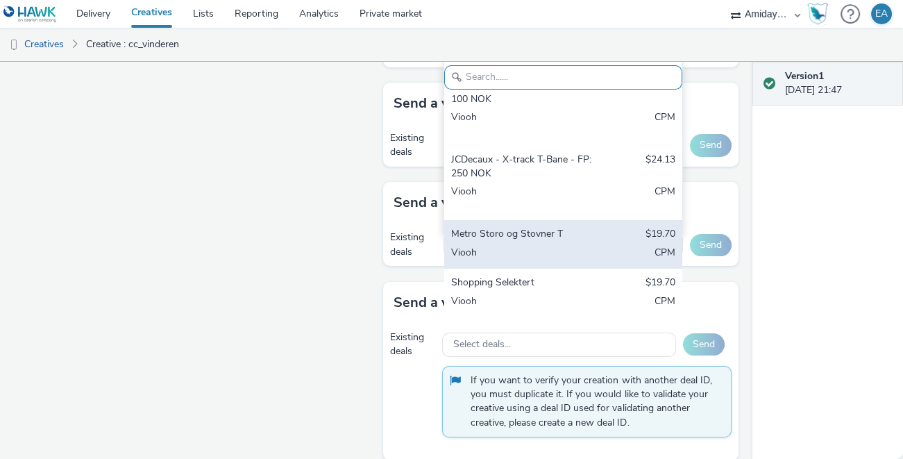
click at [577, 250] on div "Viooh" at bounding box center [524, 254] width 147 height 16
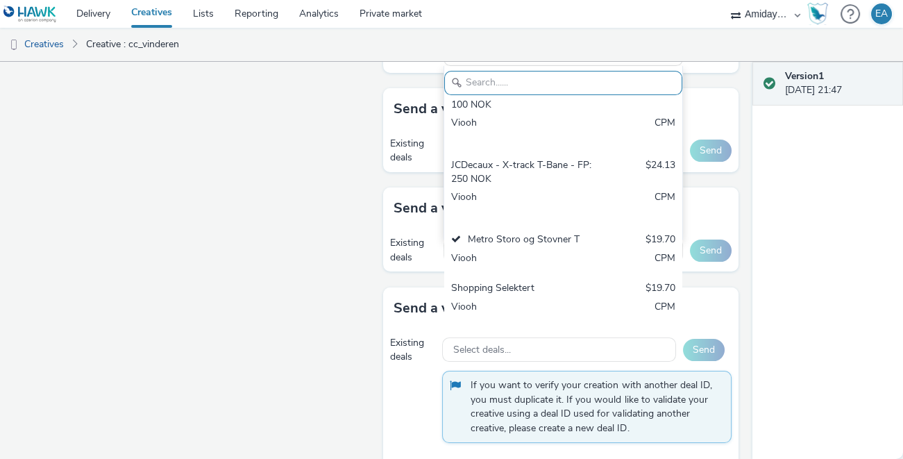
click at [740, 190] on div "Enabled Version 1 - Created on [DATE] VAST URL cc_vinderen for Høyre Fullscreen…" at bounding box center [376, 260] width 753 height 397
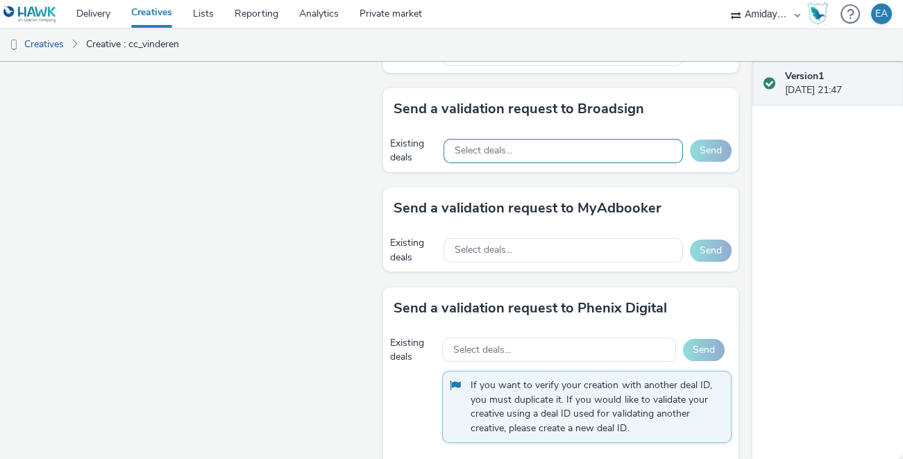
click at [612, 157] on div "Select deals..." at bounding box center [564, 151] width 240 height 24
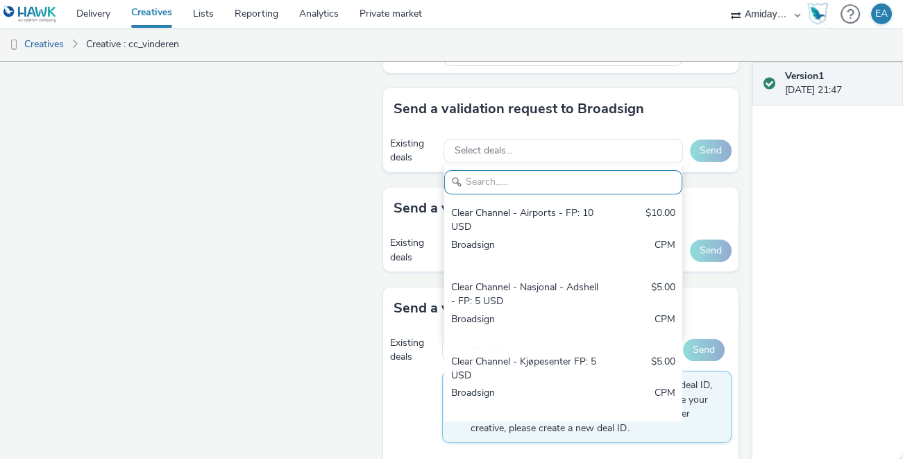
click at [730, 117] on div "Send a validation request to Broadsign" at bounding box center [561, 109] width 356 height 42
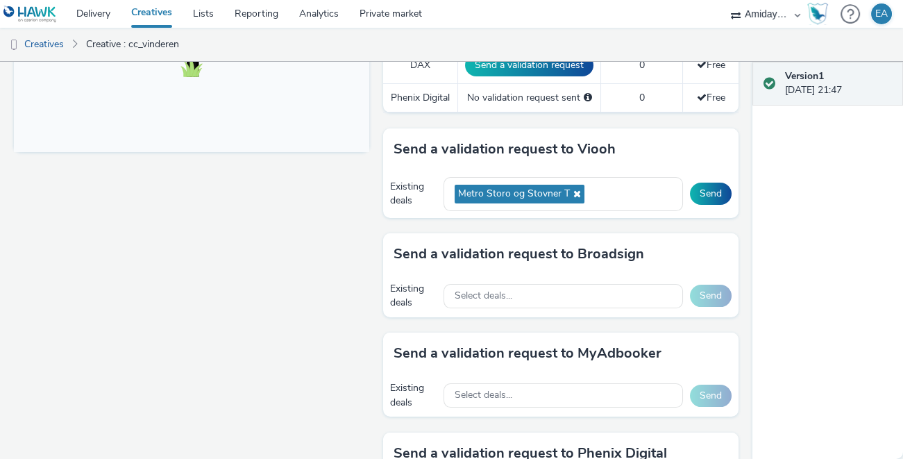
scroll to position [580, 0]
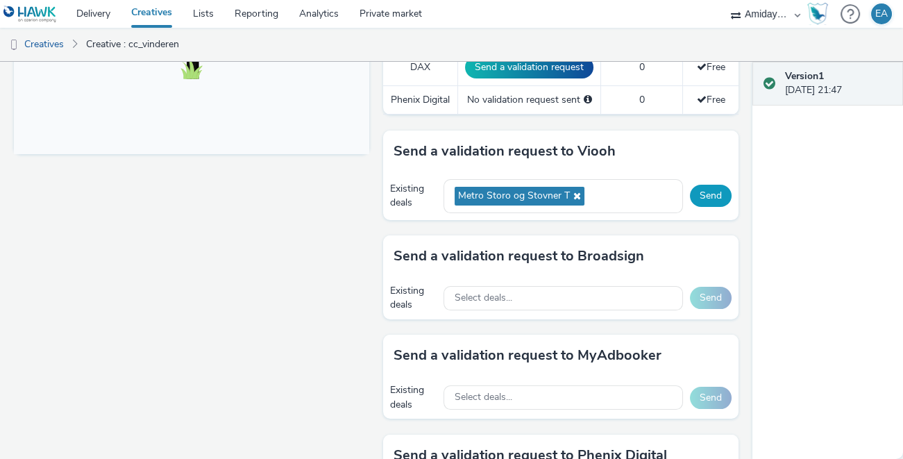
click at [713, 191] on button "Send" at bounding box center [711, 196] width 42 height 22
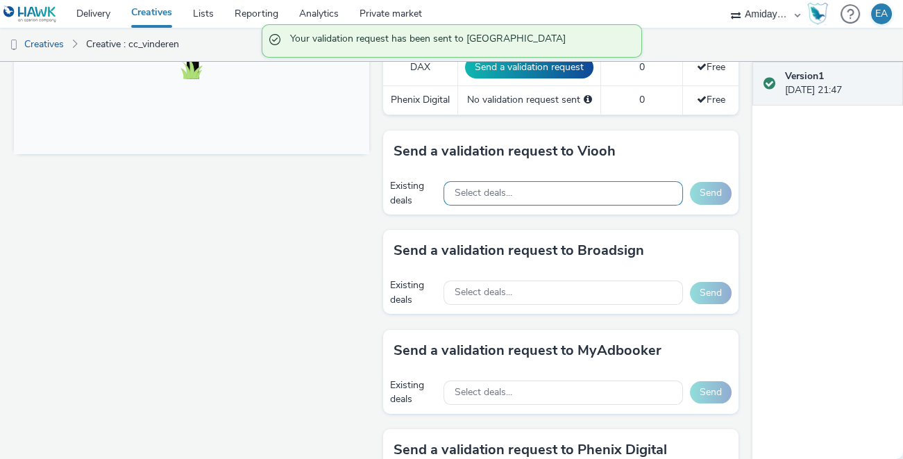
click at [581, 191] on div "Select deals..." at bounding box center [564, 193] width 240 height 24
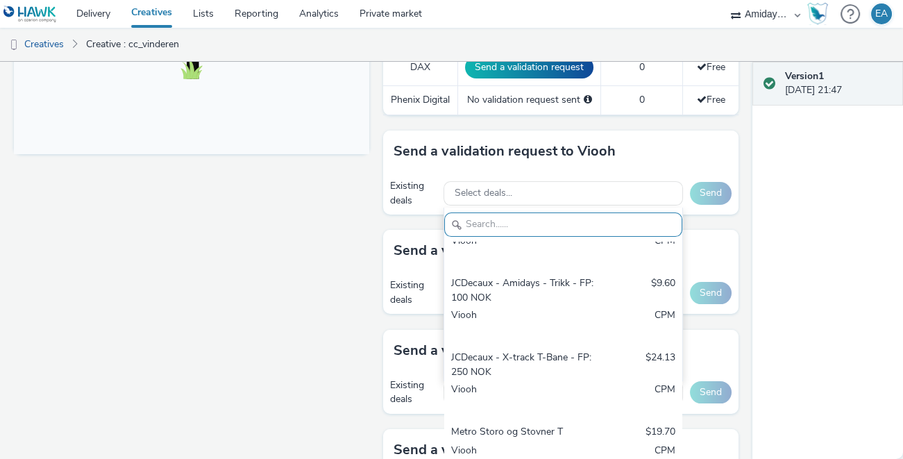
scroll to position [319, 0]
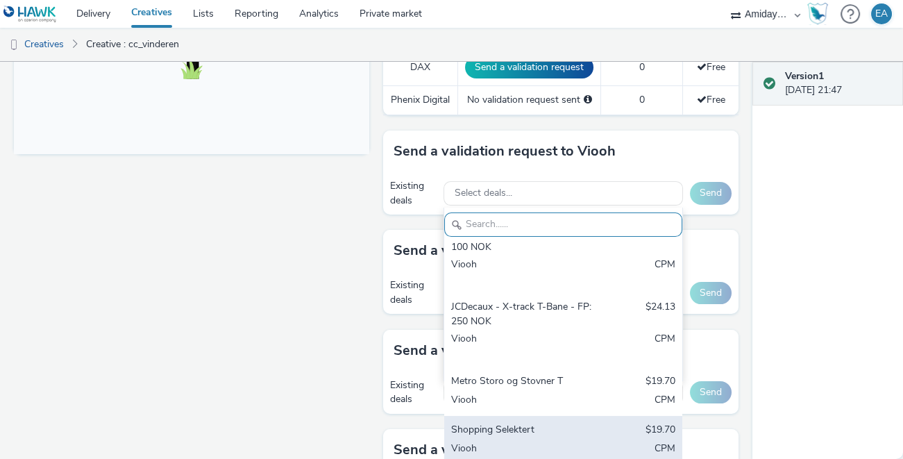
click at [519, 419] on div "Shopping Selektert $19.70 Viooh CPM" at bounding box center [563, 440] width 238 height 49
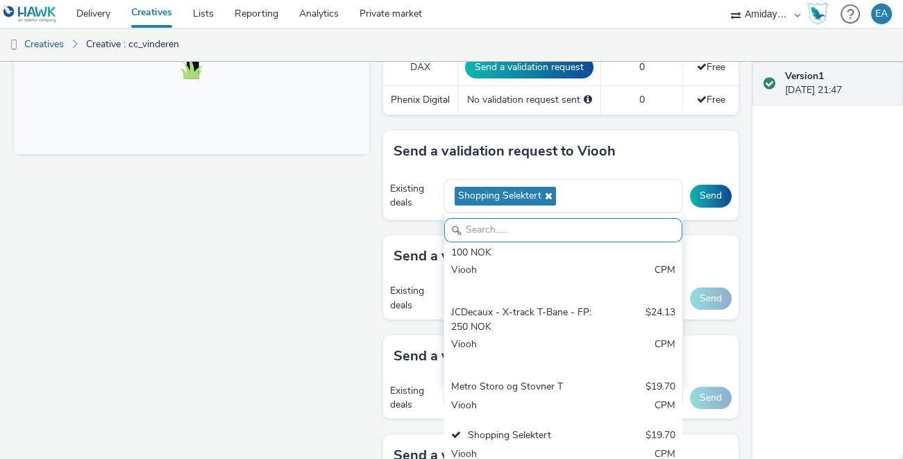
click at [717, 157] on div "Send a validation request to Viooh" at bounding box center [561, 152] width 356 height 42
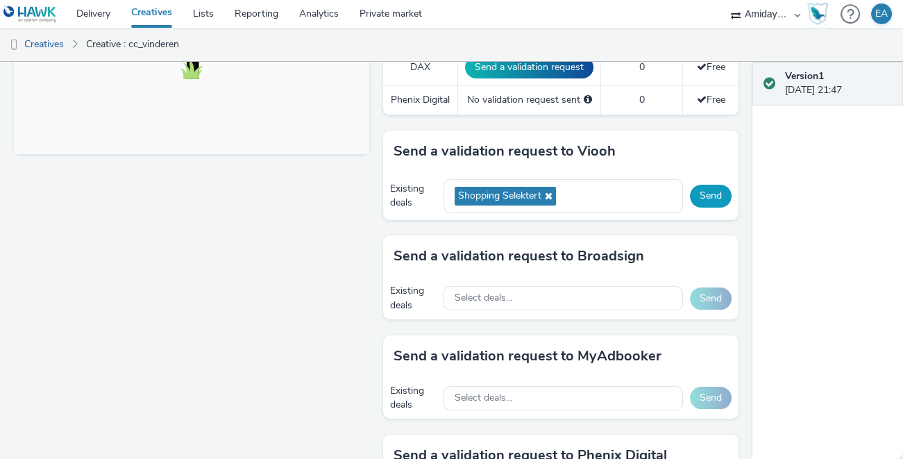
click at [716, 192] on button "Send" at bounding box center [711, 196] width 42 height 22
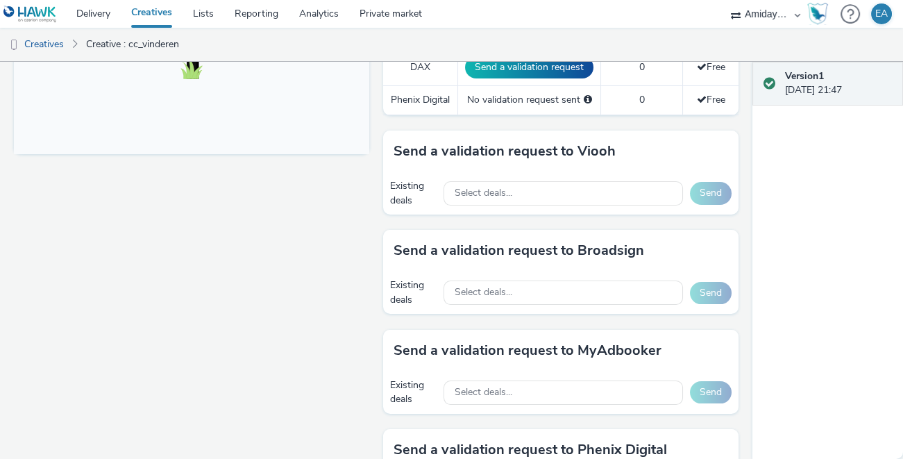
click at [750, 187] on div "Enabled Version 1 - Created on [DATE] VAST URL cc_vinderen for Høyre Fullscreen…" at bounding box center [376, 260] width 753 height 397
click at [776, 278] on div "Version 1 [DATE] 21:47" at bounding box center [828, 260] width 151 height 397
click at [327, 267] on div "Fullscreen" at bounding box center [195, 215] width 362 height 1260
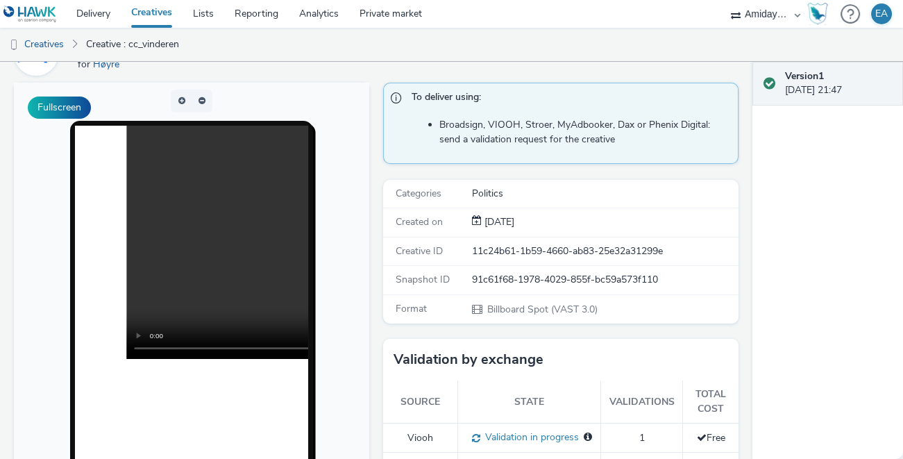
scroll to position [0, 0]
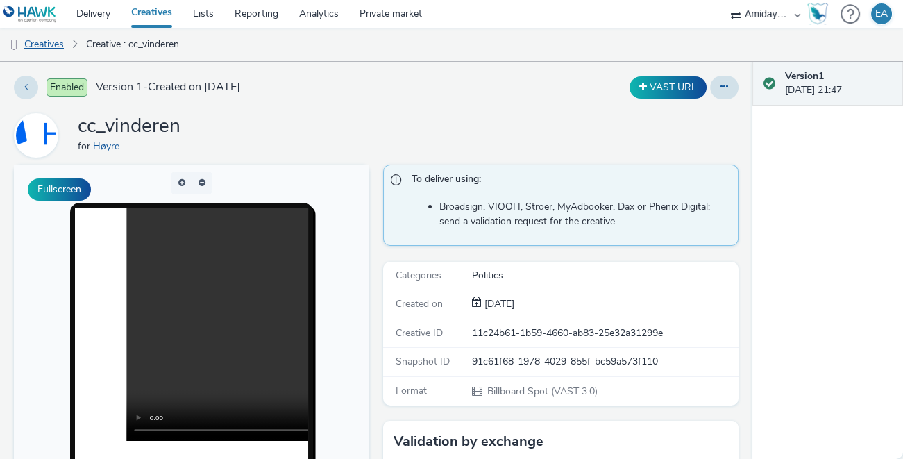
click at [55, 47] on link "Creatives" at bounding box center [35, 44] width 71 height 33
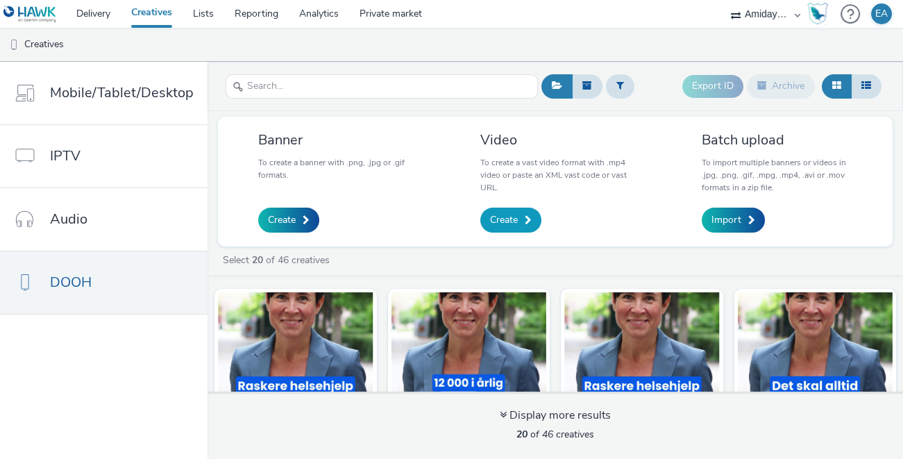
click at [510, 220] on span "Create" at bounding box center [504, 220] width 28 height 14
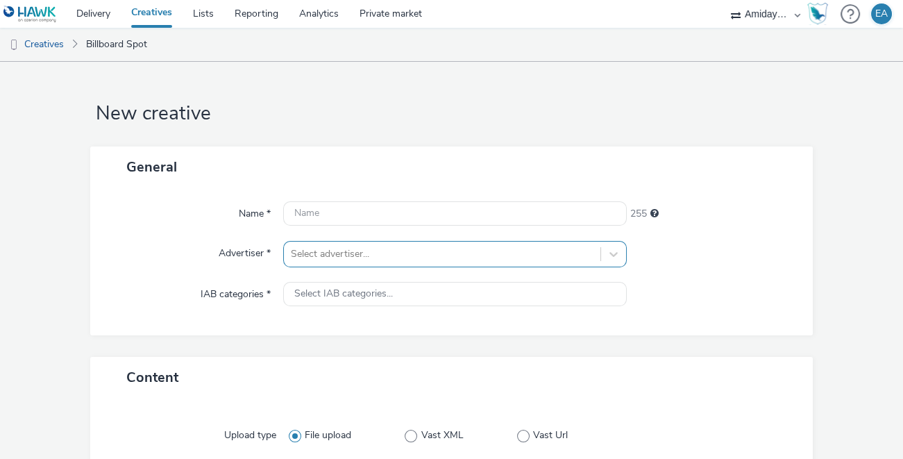
scroll to position [83, 0]
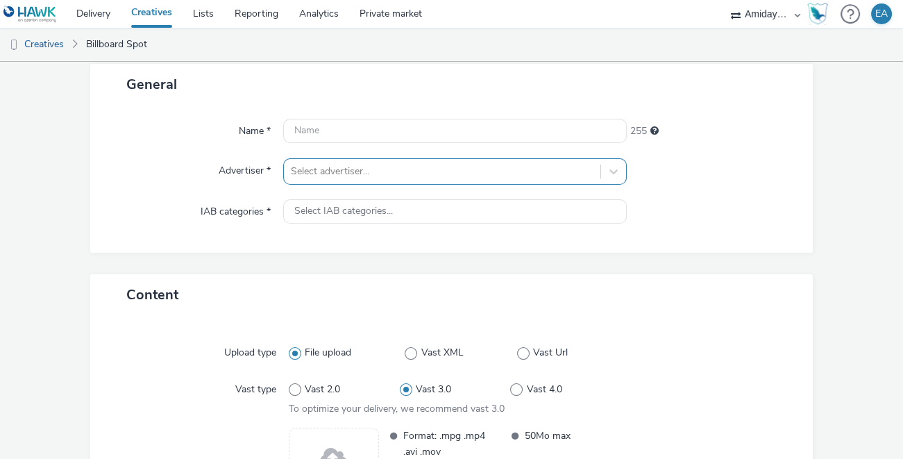
click at [478, 185] on div "Select advertiser..." at bounding box center [455, 171] width 344 height 26
type input "høyre"
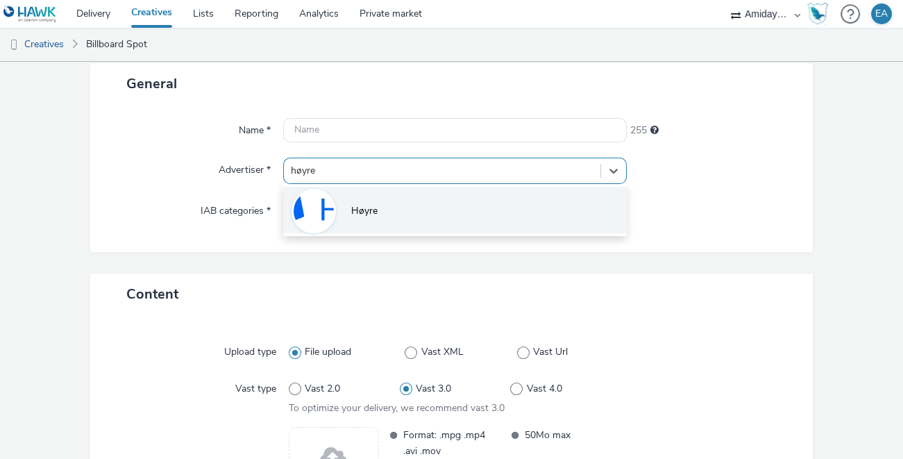
click at [401, 204] on li "Høyre" at bounding box center [455, 210] width 344 height 47
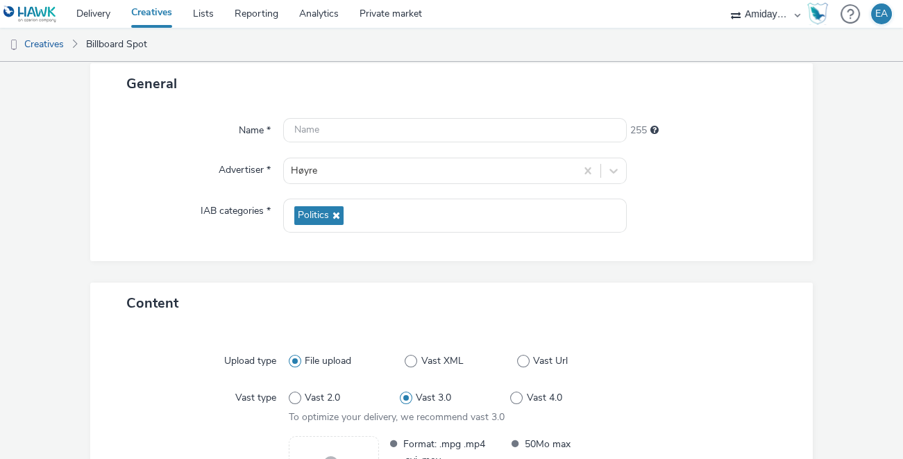
click at [662, 240] on div "Name * 255 Advertiser * Høyre IAB categories * Politics" at bounding box center [451, 182] width 723 height 157
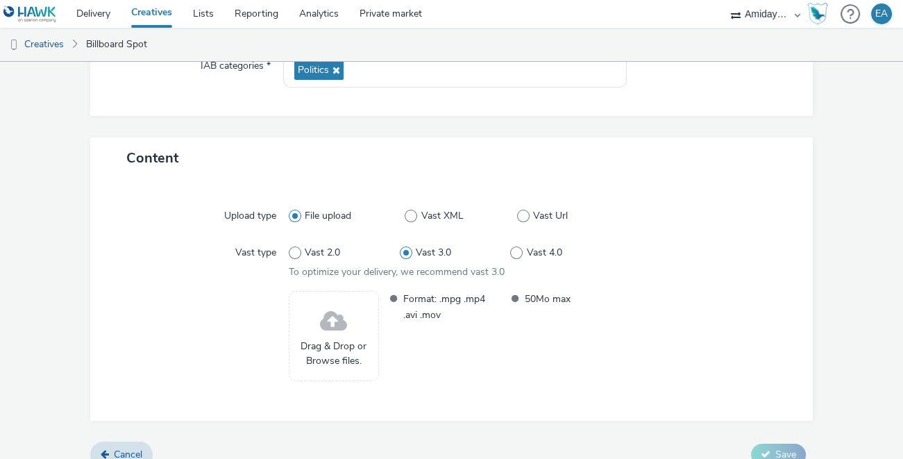
scroll to position [247, 0]
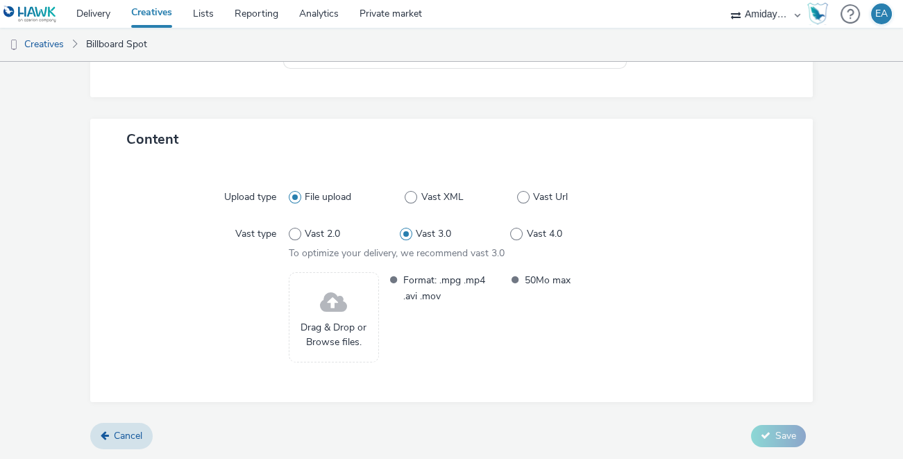
click at [346, 315] on span at bounding box center [333, 303] width 27 height 37
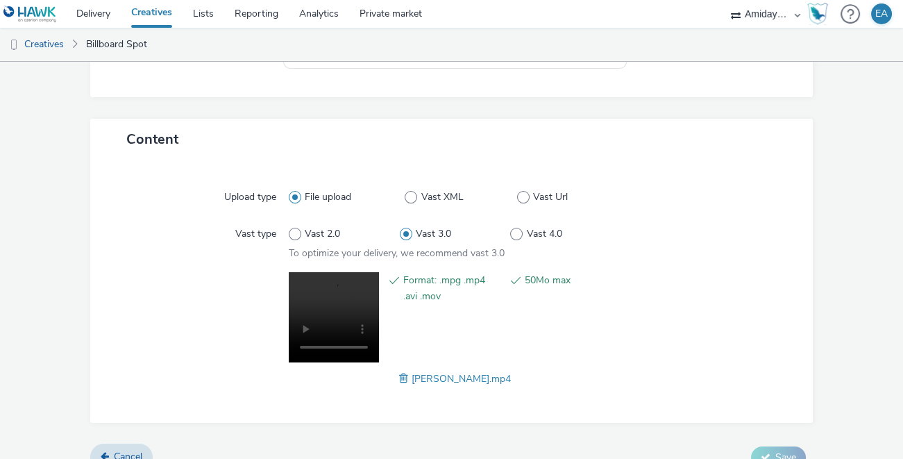
click at [777, 356] on div at bounding box center [705, 329] width 167 height 115
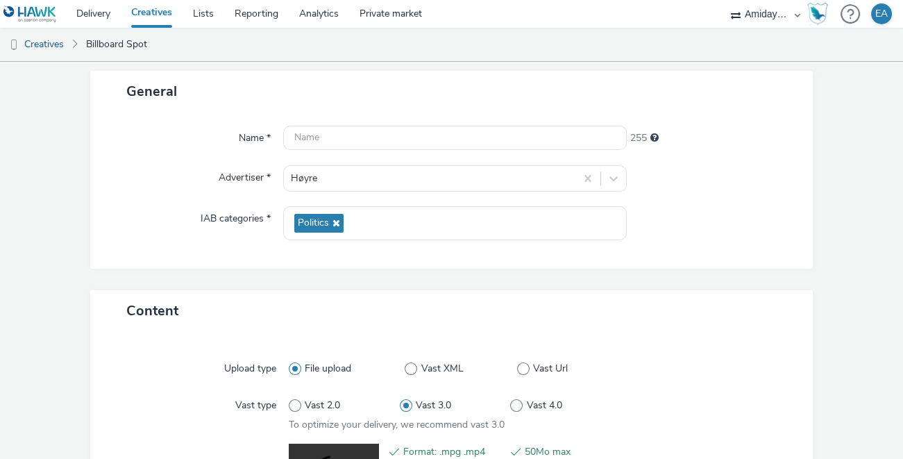
scroll to position [0, 0]
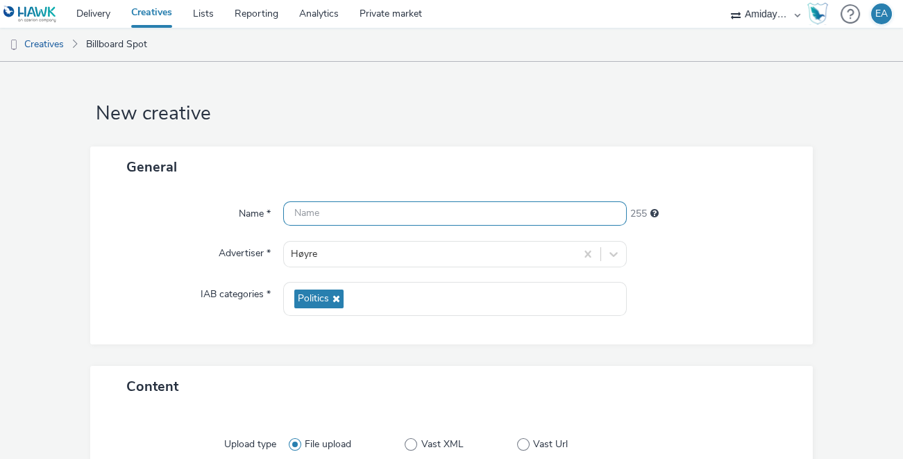
click at [478, 210] on input "text" at bounding box center [455, 213] width 344 height 24
type input "[PERSON_NAME]"
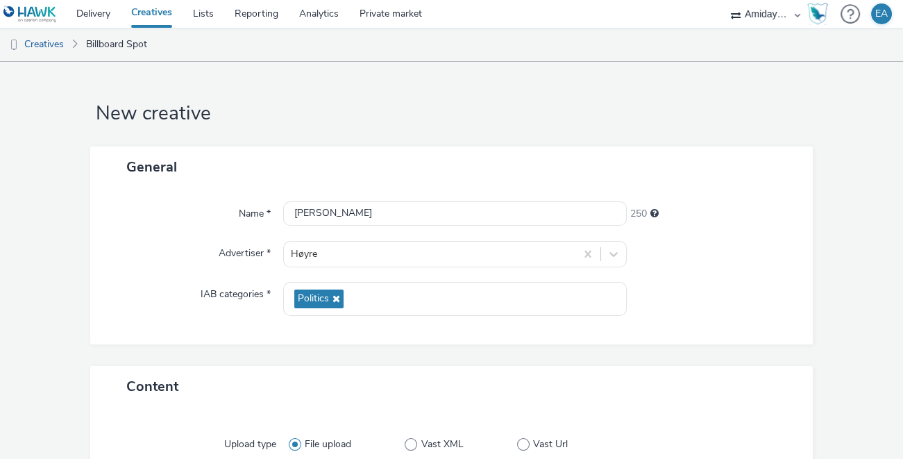
click at [799, 202] on div "Name * [PERSON_NAME] 250 Advertiser * Høyre IAB categories * Politics" at bounding box center [451, 265] width 723 height 157
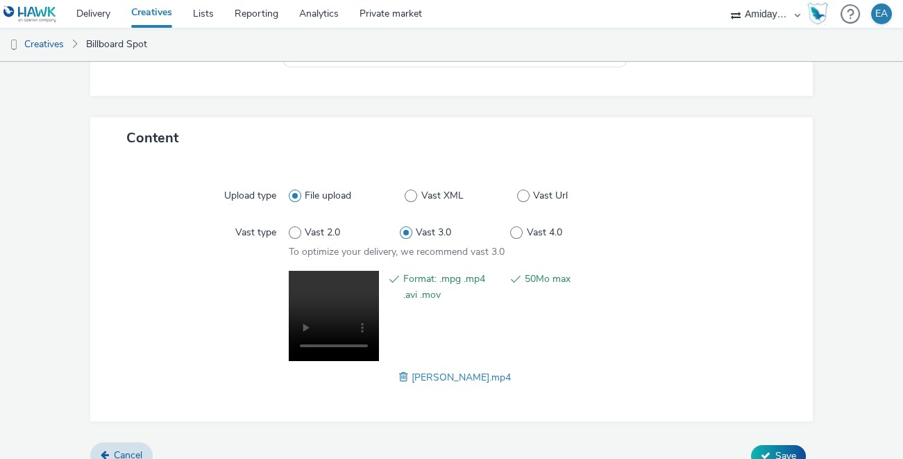
scroll to position [268, 0]
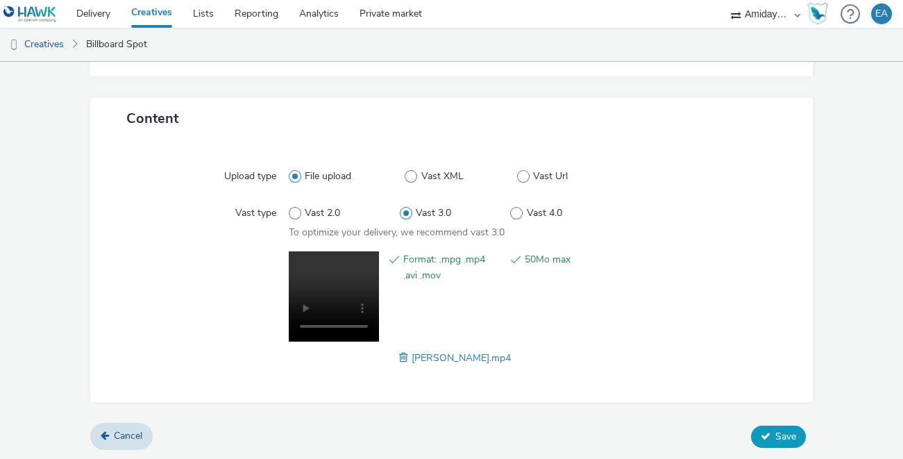
click at [781, 434] on span "Save" at bounding box center [786, 436] width 21 height 13
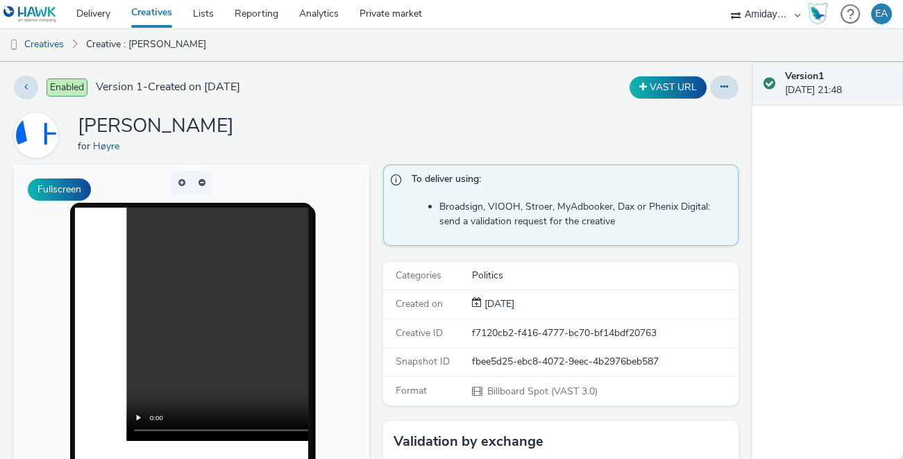
click at [743, 317] on div "Enabled Version 1 - Created on [DATE] VAST URL [PERSON_NAME] for Høyre Fullscre…" at bounding box center [376, 260] width 753 height 397
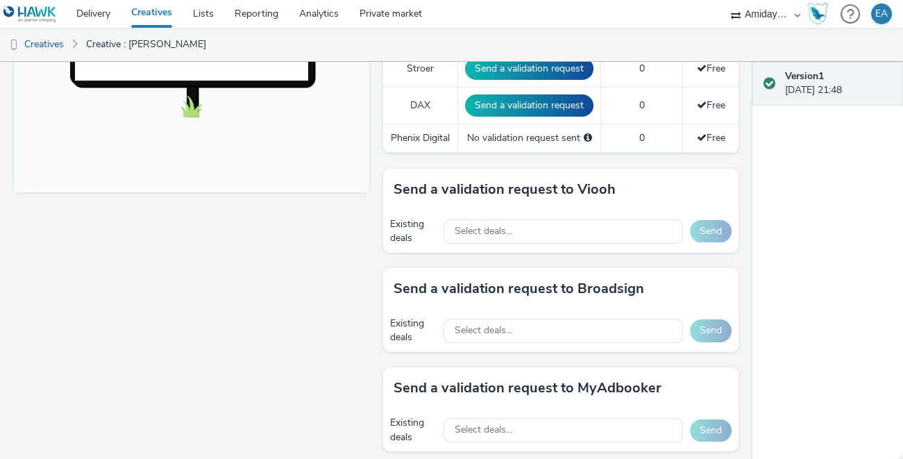
scroll to position [556, 0]
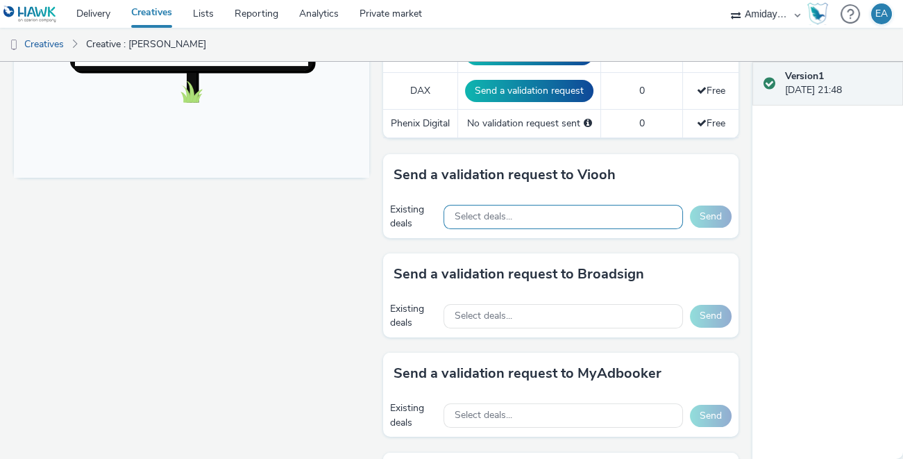
click at [632, 221] on div "Select deals..." at bounding box center [564, 217] width 240 height 24
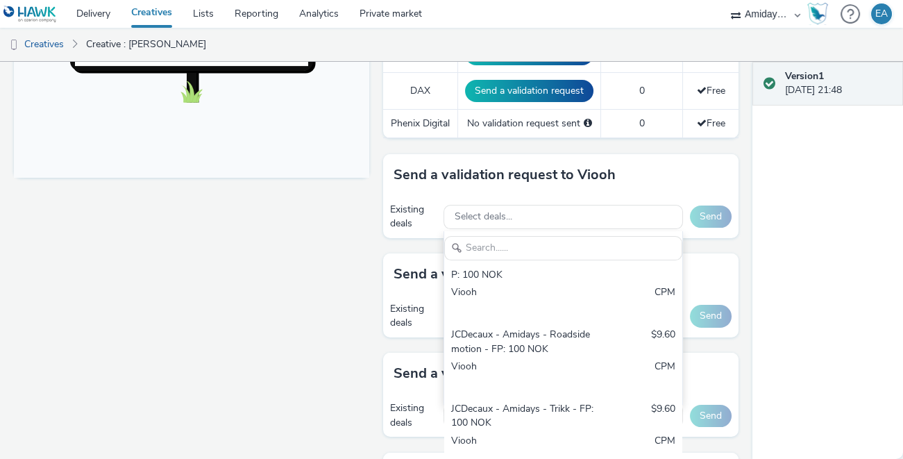
scroll to position [319, 0]
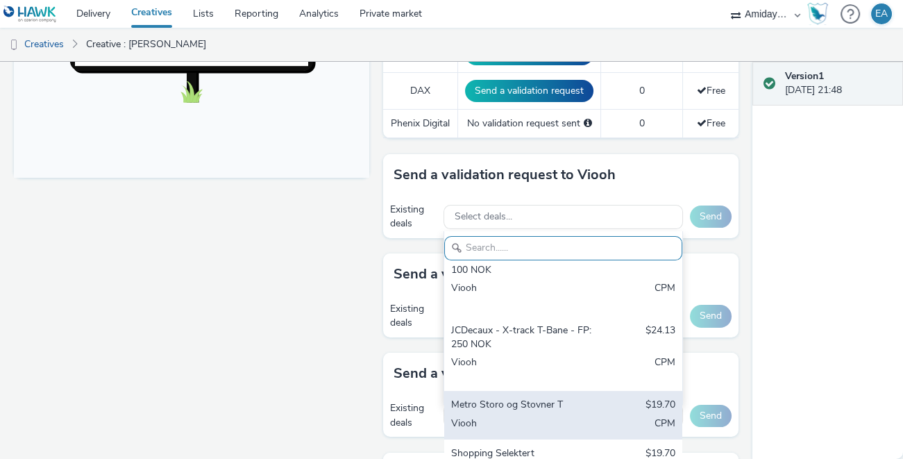
click at [556, 403] on div "Metro Storo og Stovner T" at bounding box center [524, 406] width 147 height 16
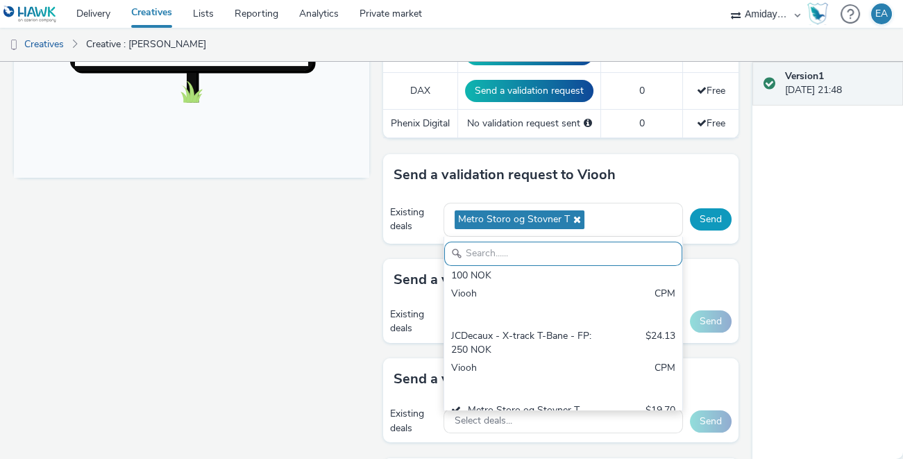
click at [709, 219] on button "Send" at bounding box center [711, 219] width 42 height 22
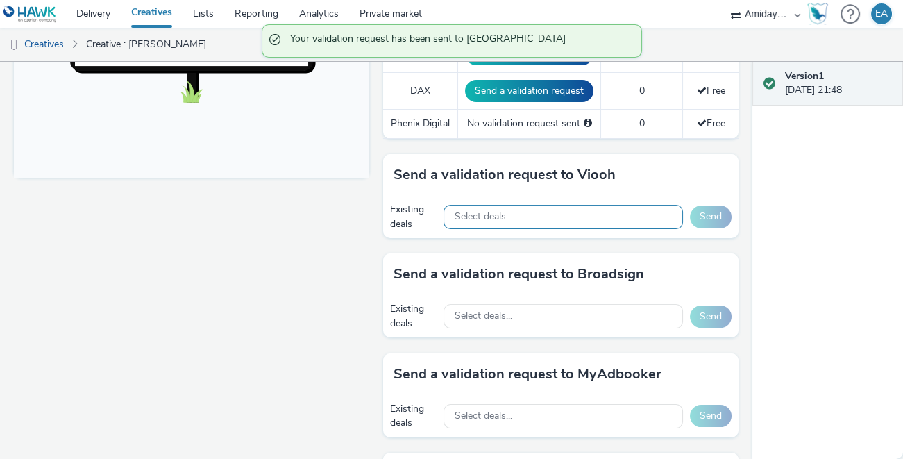
click at [612, 217] on div "Select deals..." at bounding box center [564, 217] width 240 height 24
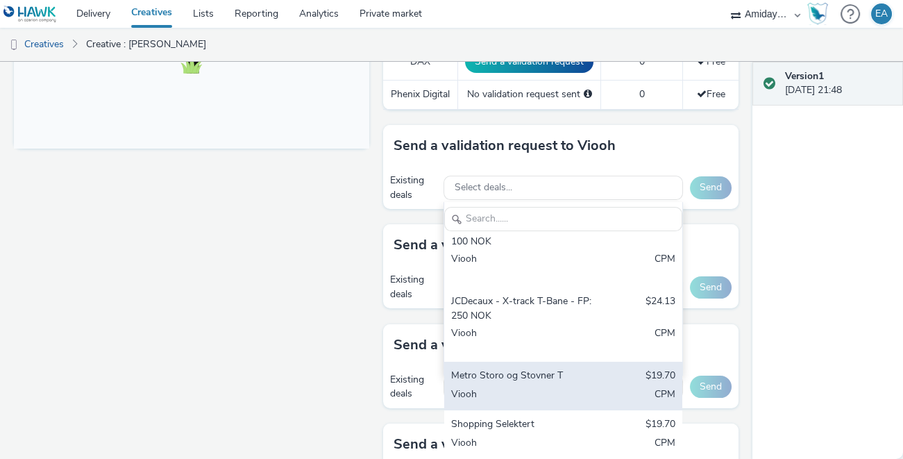
scroll to position [587, 0]
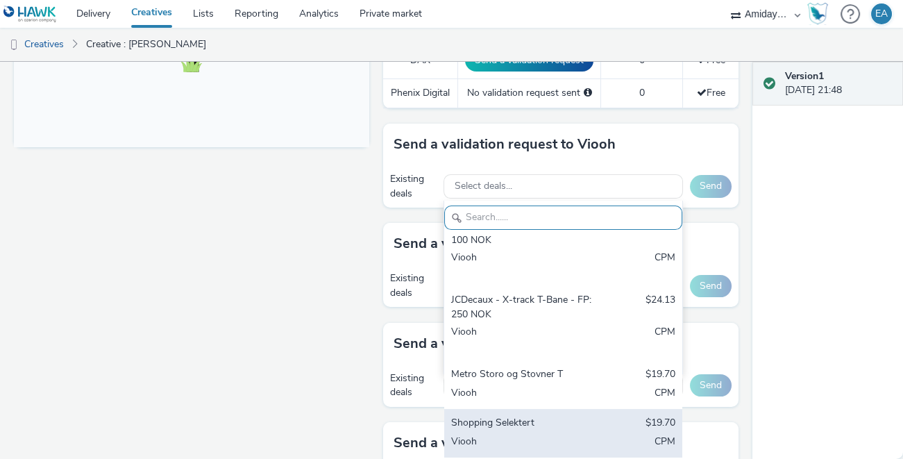
click at [544, 416] on div "Shopping Selektert" at bounding box center [524, 424] width 147 height 16
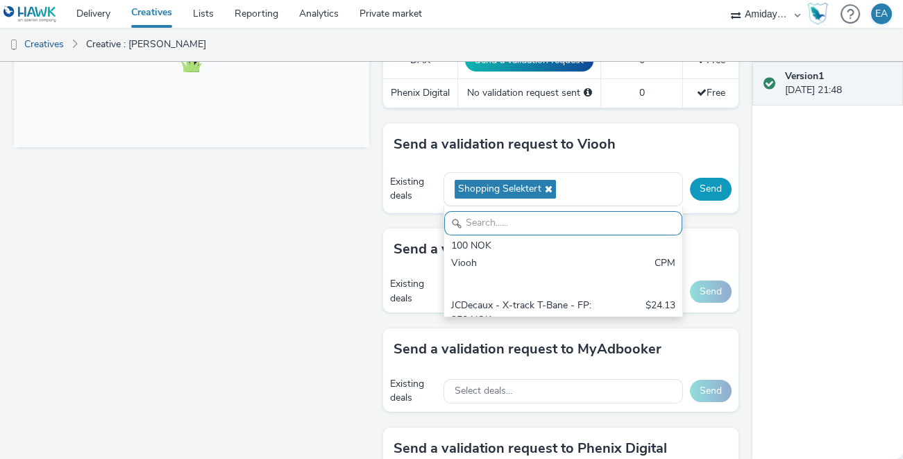
click at [716, 186] on button "Send" at bounding box center [711, 189] width 42 height 22
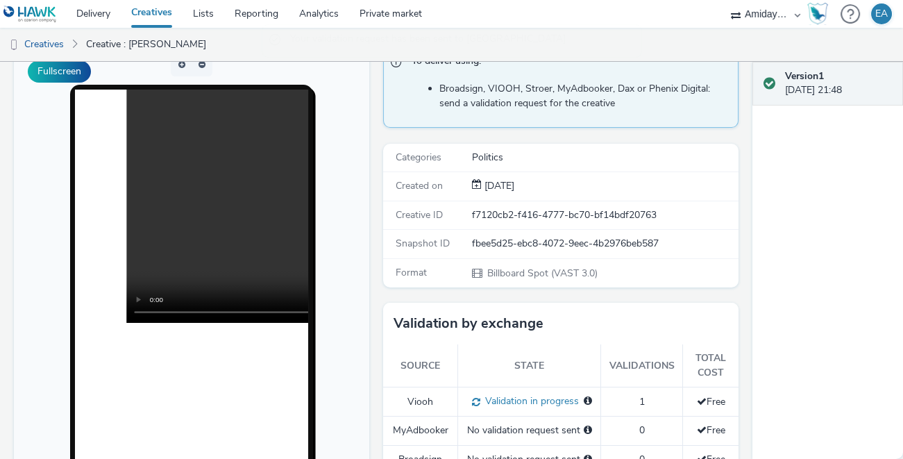
scroll to position [0, 0]
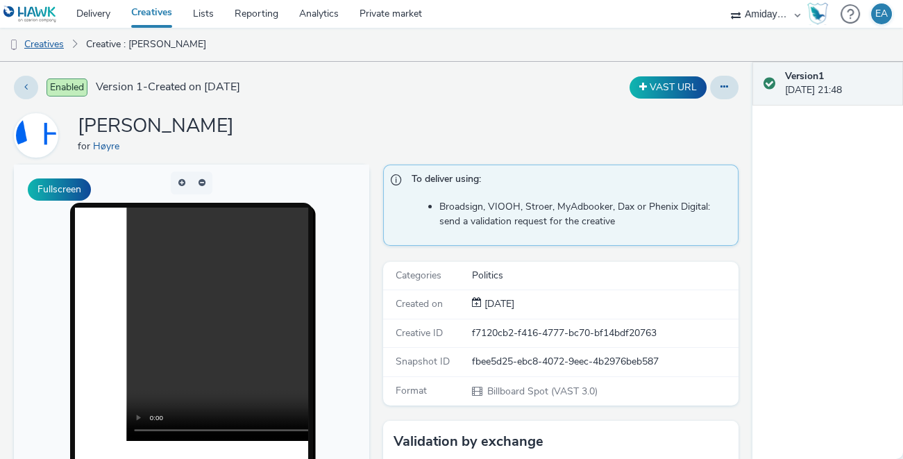
click at [55, 44] on link "Creatives" at bounding box center [35, 44] width 71 height 33
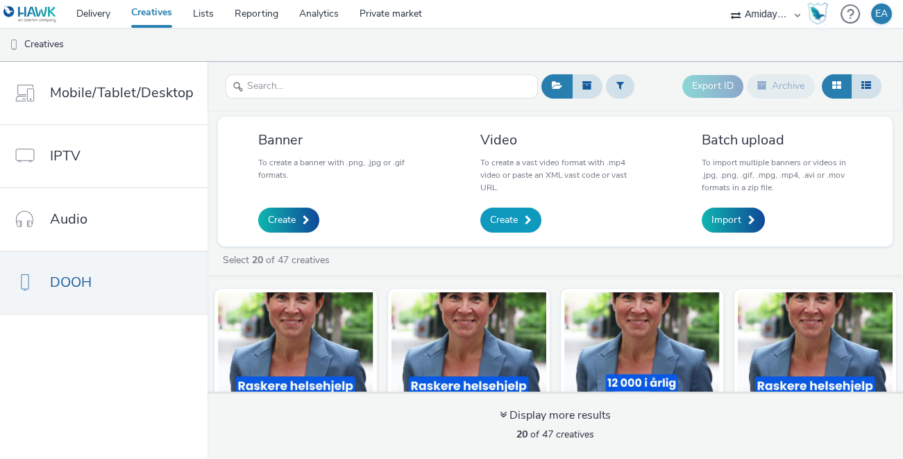
click at [510, 221] on span "Create" at bounding box center [504, 220] width 28 height 14
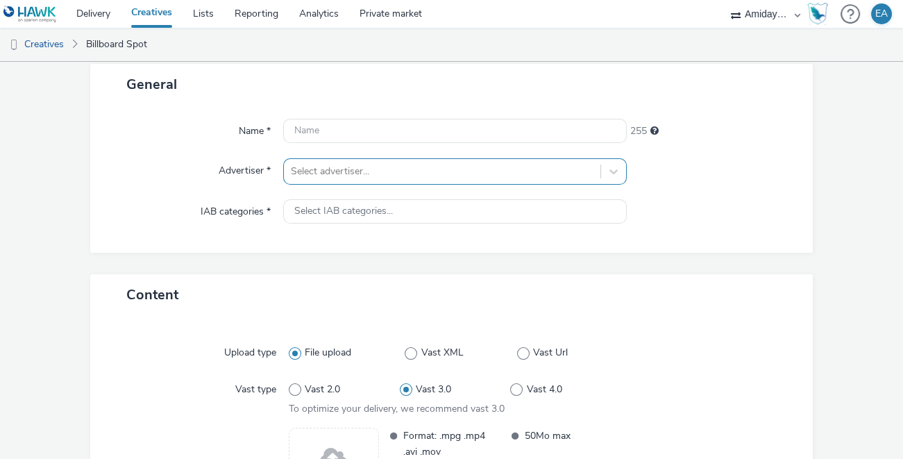
click at [489, 185] on div "Select advertiser..." at bounding box center [455, 171] width 344 height 26
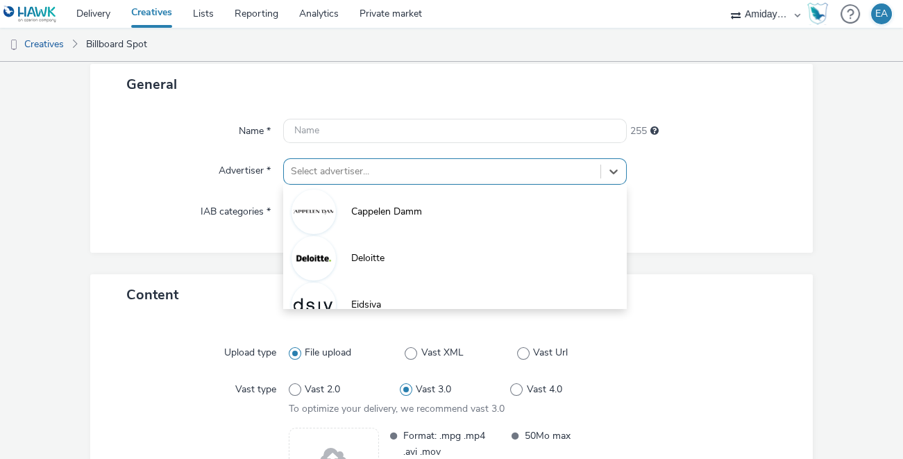
scroll to position [83, 0]
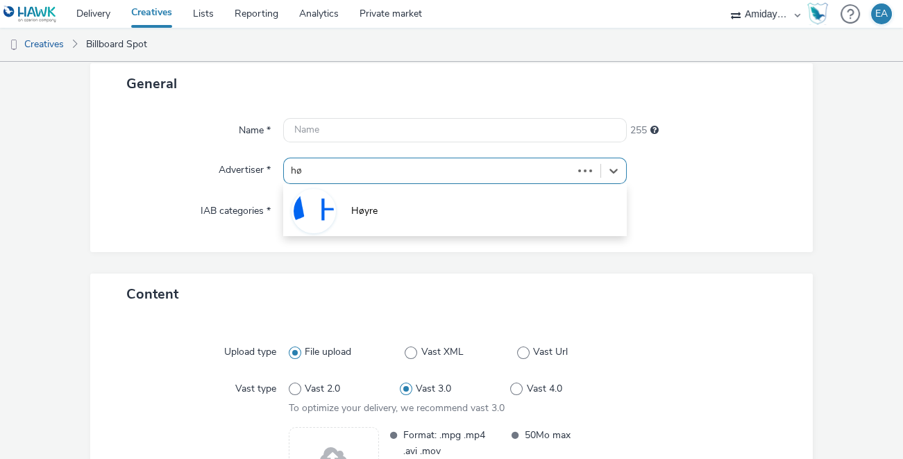
type input "høy"
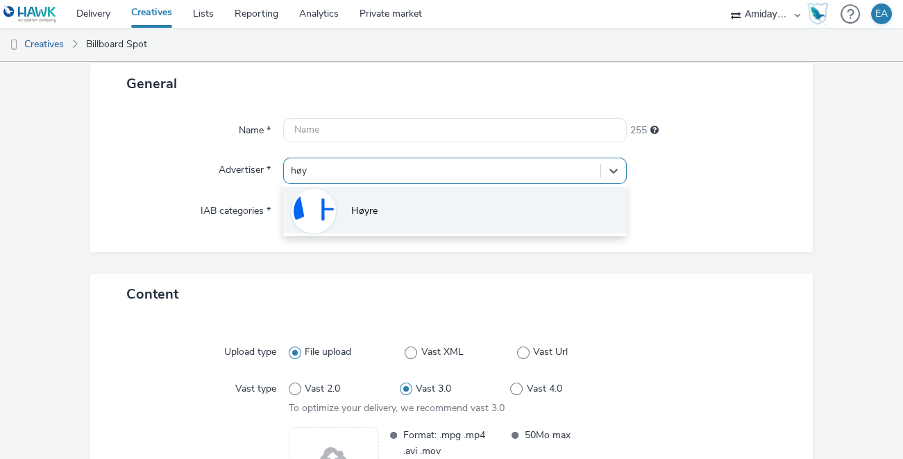
click at [419, 202] on li "Høyre" at bounding box center [455, 210] width 344 height 47
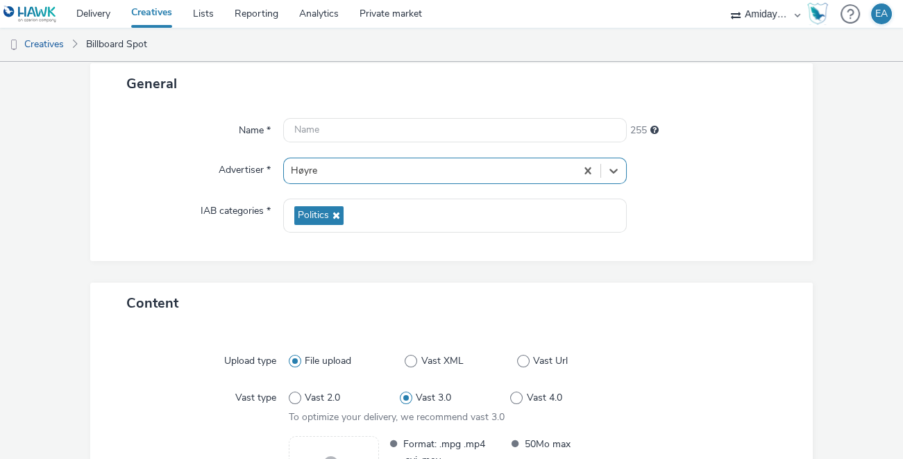
click at [682, 205] on div at bounding box center [713, 216] width 172 height 34
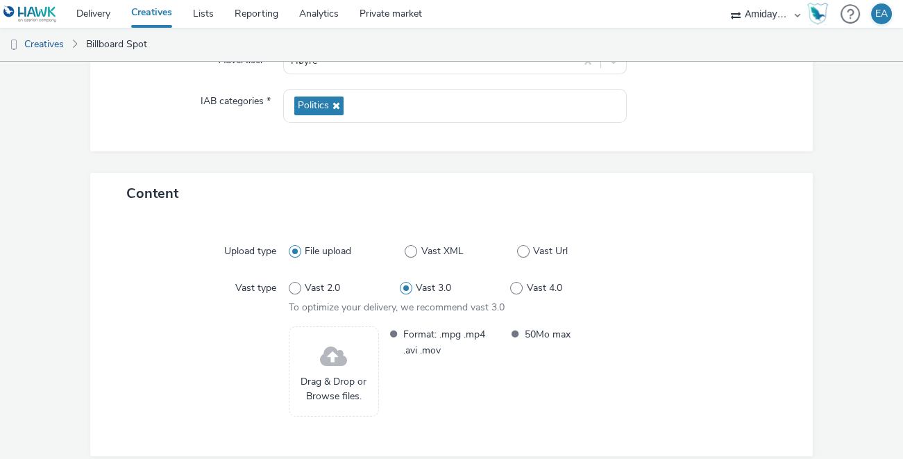
scroll to position [247, 0]
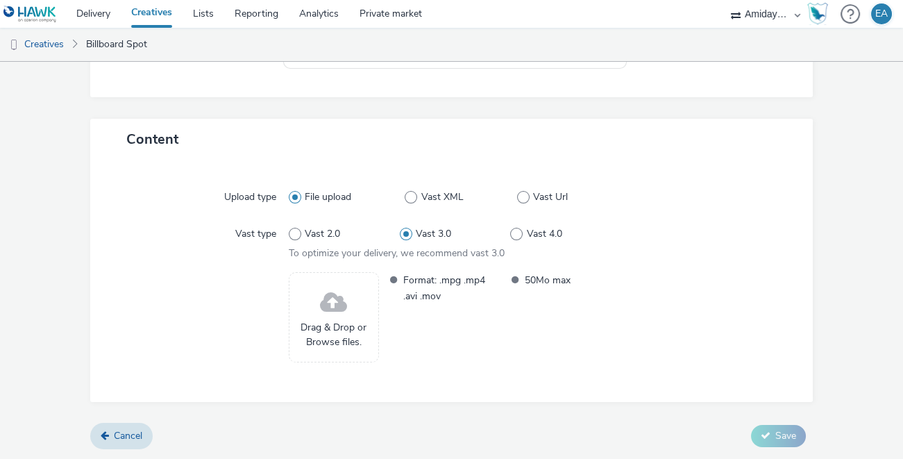
click at [335, 312] on span at bounding box center [333, 303] width 27 height 37
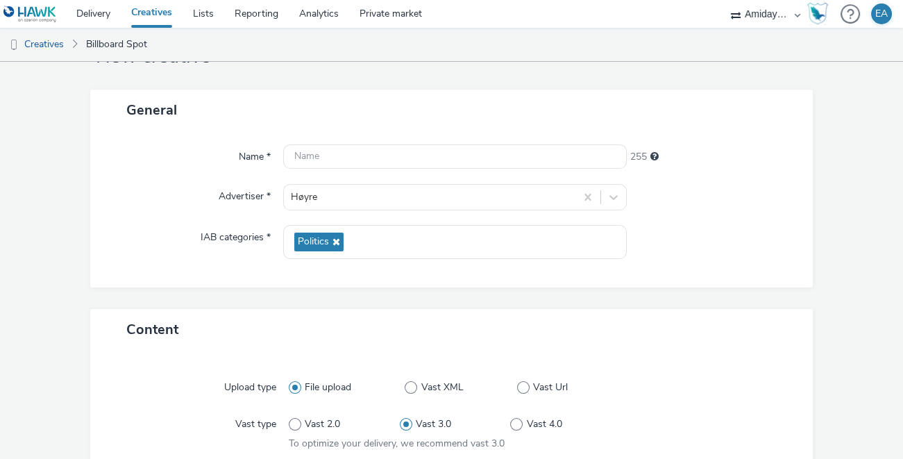
scroll to position [0, 0]
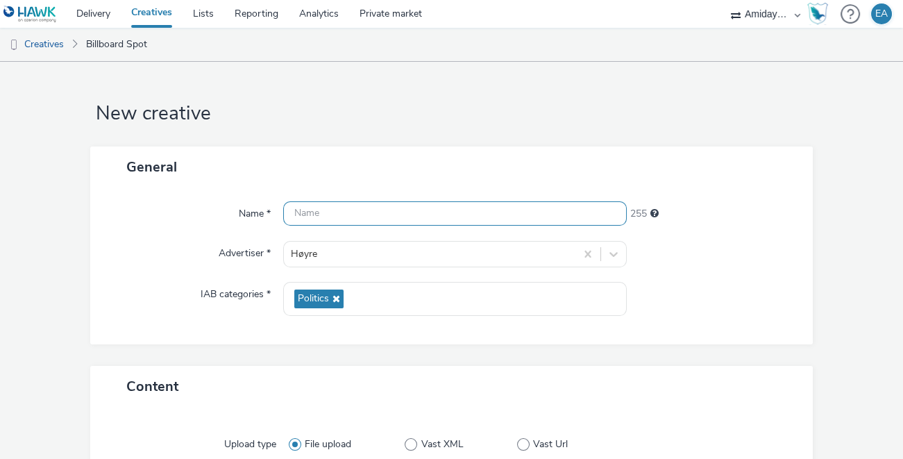
click at [424, 215] on input "text" at bounding box center [455, 213] width 344 height 24
type input "Bryn"
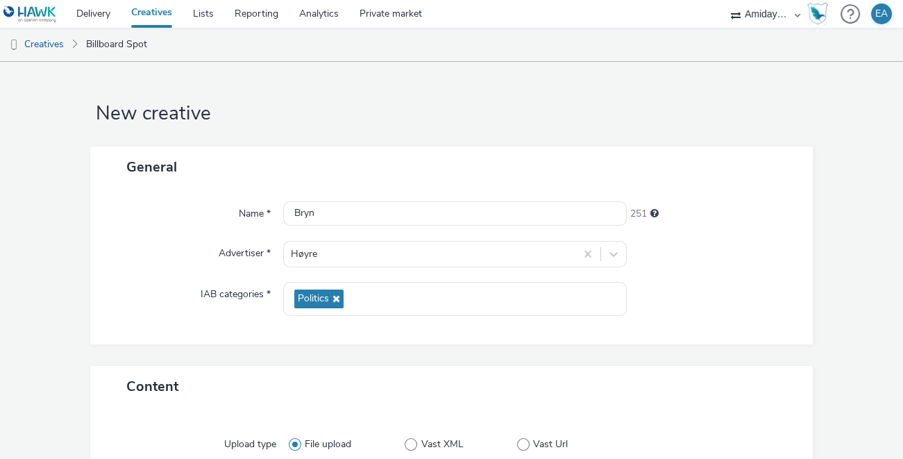
click at [776, 191] on div "Name * [PERSON_NAME] 251 Advertiser * Høyre IAB categories * Politics" at bounding box center [451, 265] width 723 height 157
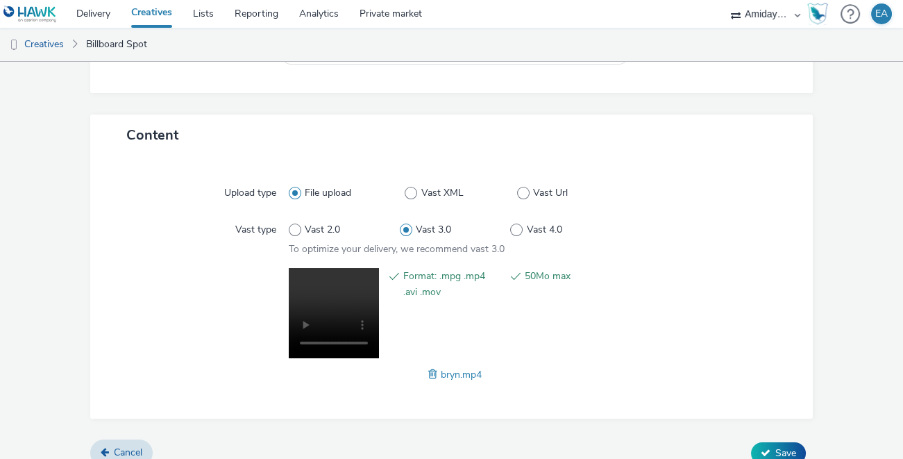
scroll to position [268, 0]
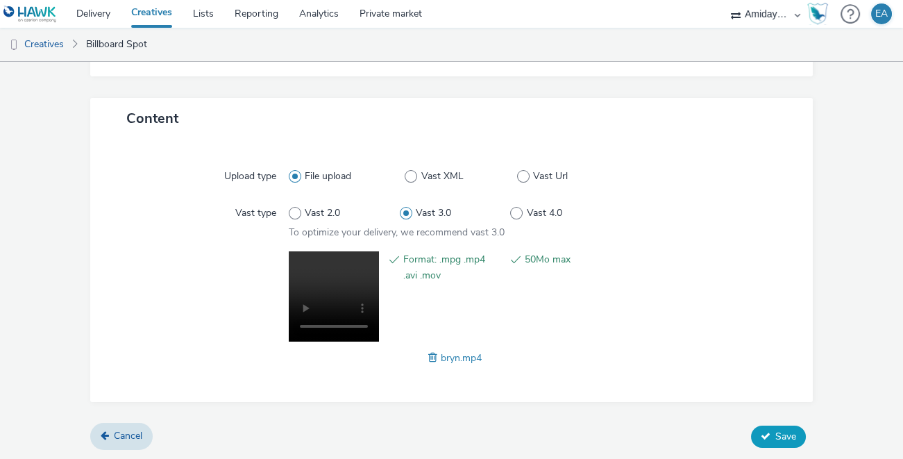
click at [786, 433] on span "Save" at bounding box center [786, 436] width 21 height 13
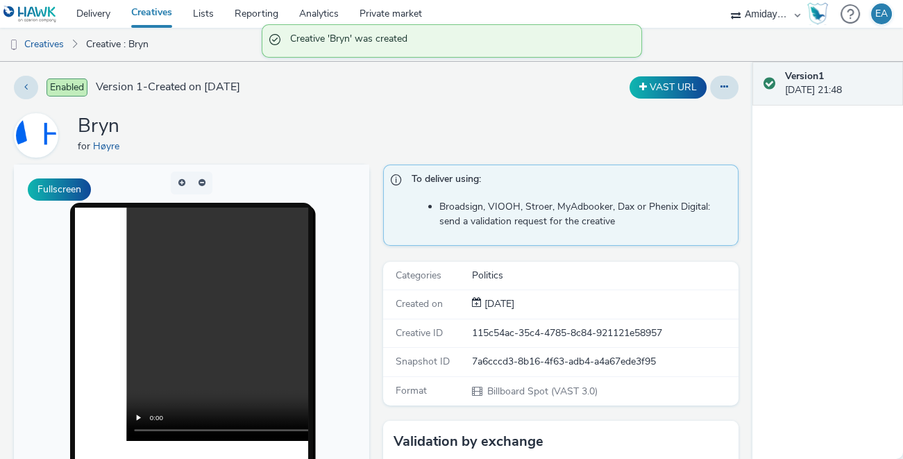
click at [742, 359] on div "Enabled Version 1 - Created on [DATE] VAST URL Bryn for Høyre Fullscreen To del…" at bounding box center [376, 260] width 753 height 397
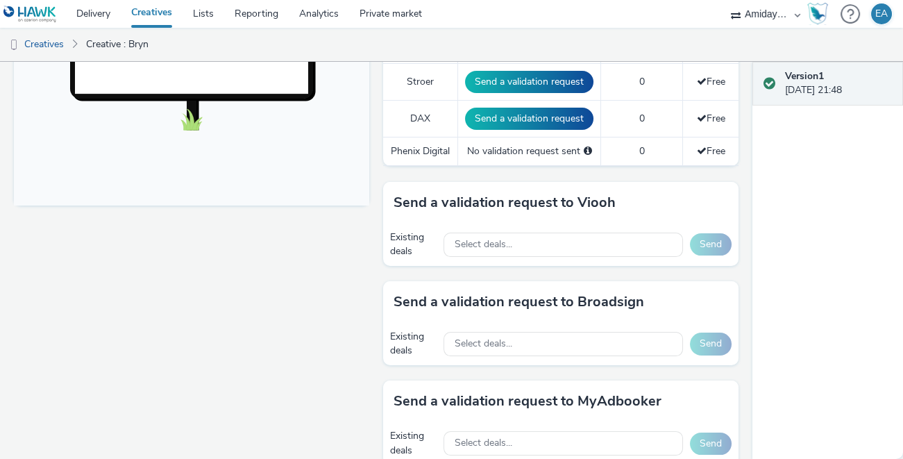
scroll to position [539, 0]
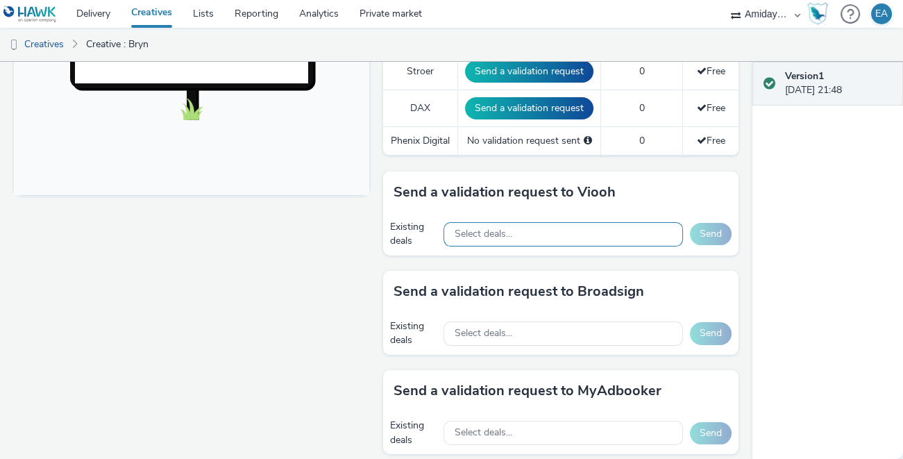
click at [612, 233] on div "Select deals..." at bounding box center [564, 234] width 240 height 24
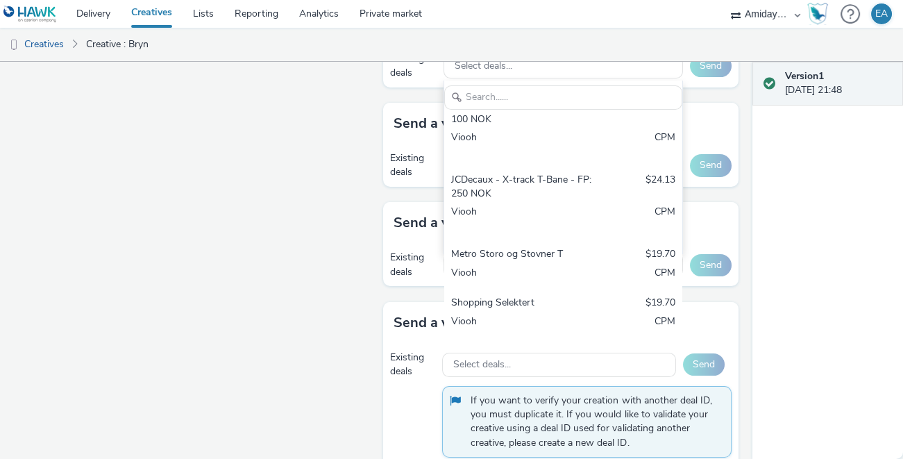
scroll to position [736, 0]
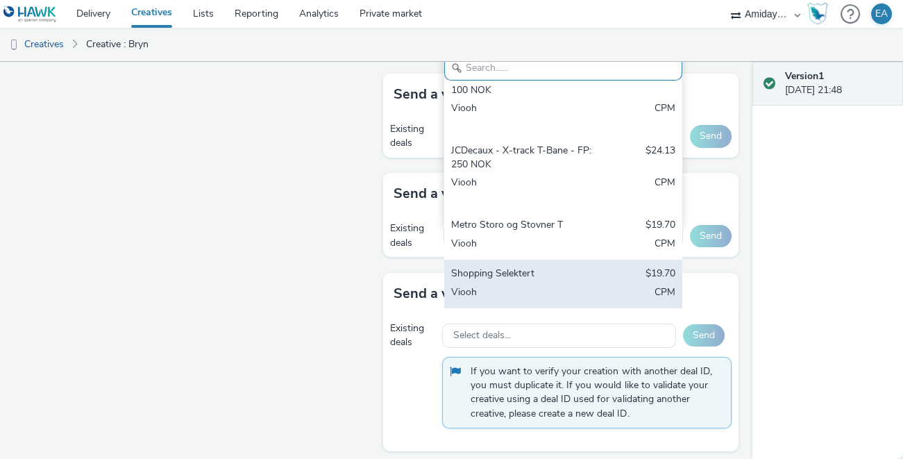
click at [566, 271] on div "Shopping Selektert" at bounding box center [524, 275] width 147 height 16
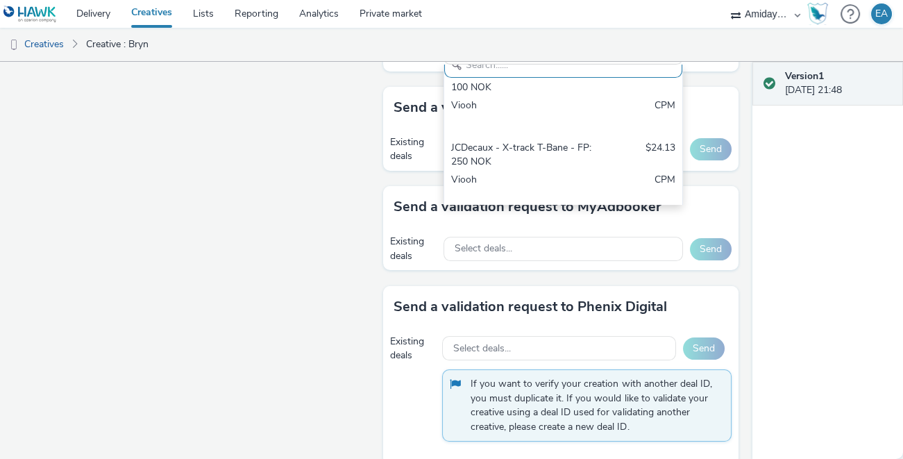
click at [737, 102] on div "Send a validation request to Broadsign" at bounding box center [561, 108] width 356 height 42
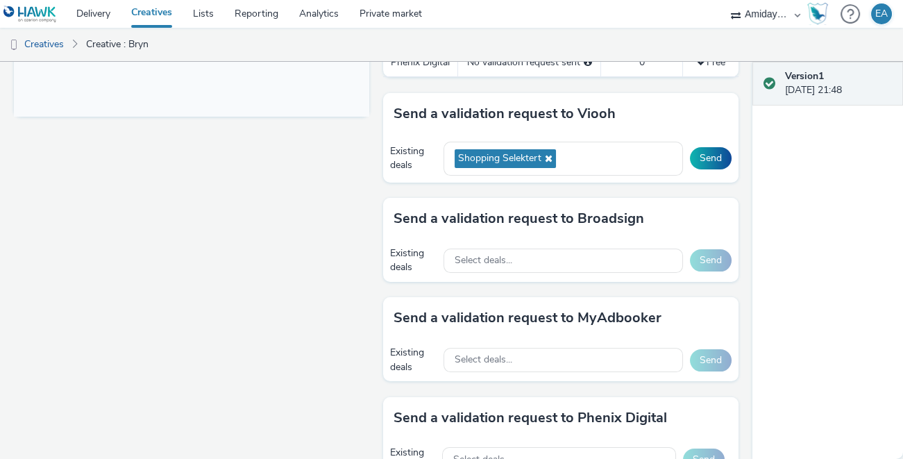
scroll to position [610, 0]
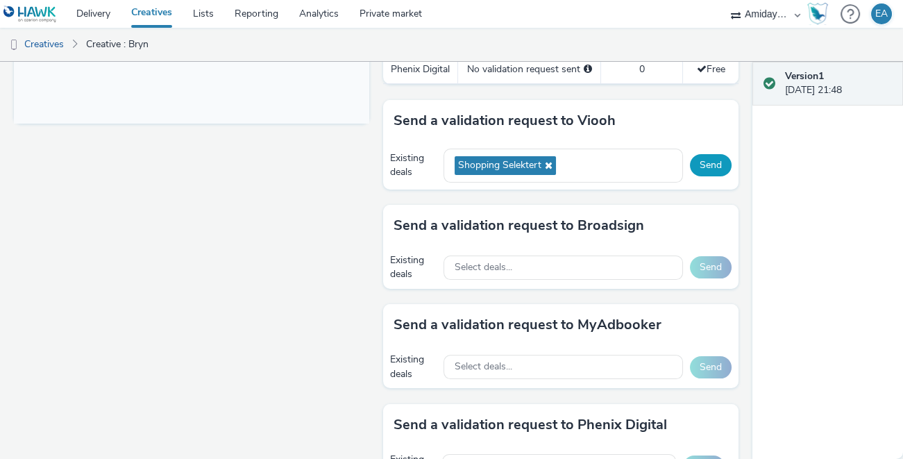
click at [722, 156] on button "Send" at bounding box center [711, 165] width 42 height 22
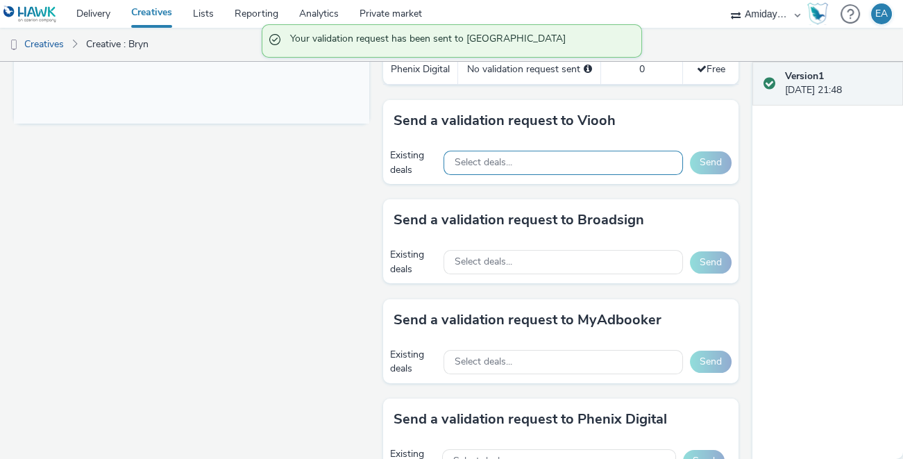
click at [571, 160] on div "Select deals..." at bounding box center [564, 163] width 240 height 24
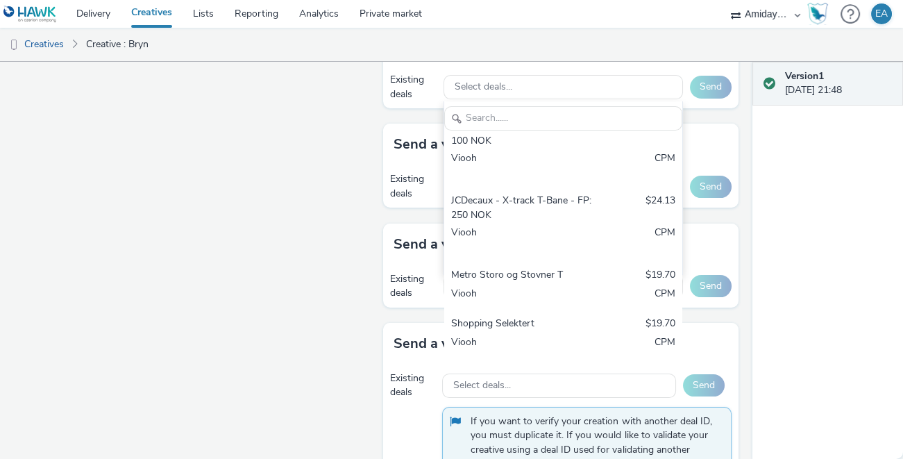
scroll to position [647, 0]
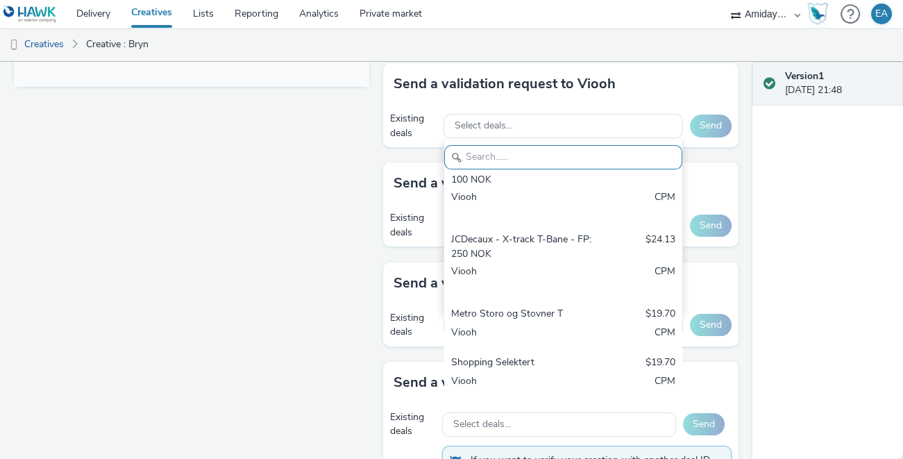
click at [531, 310] on div "Metro Storo og Stovner T" at bounding box center [524, 315] width 147 height 16
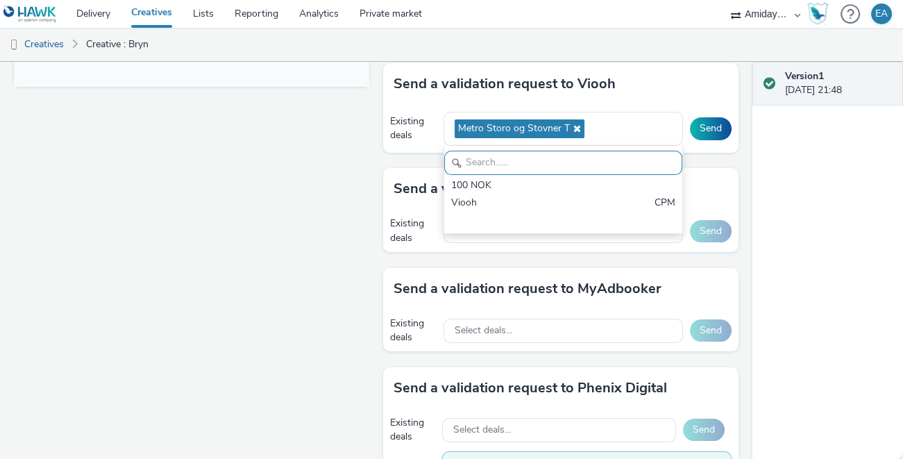
click at [710, 94] on div "Send a validation request to Viooh" at bounding box center [561, 84] width 356 height 42
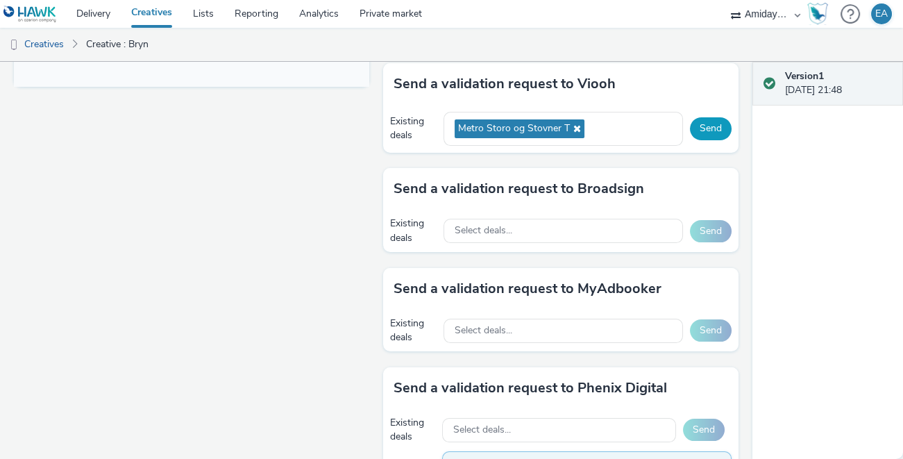
click at [710, 126] on button "Send" at bounding box center [711, 128] width 42 height 22
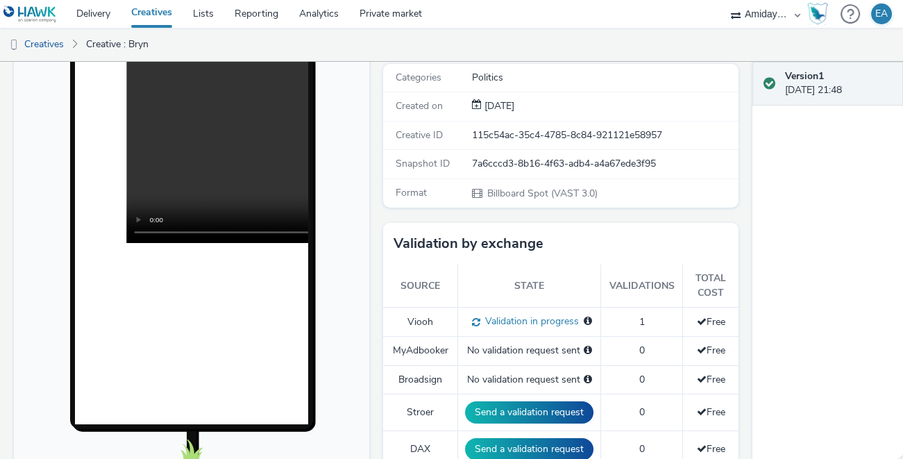
scroll to position [0, 0]
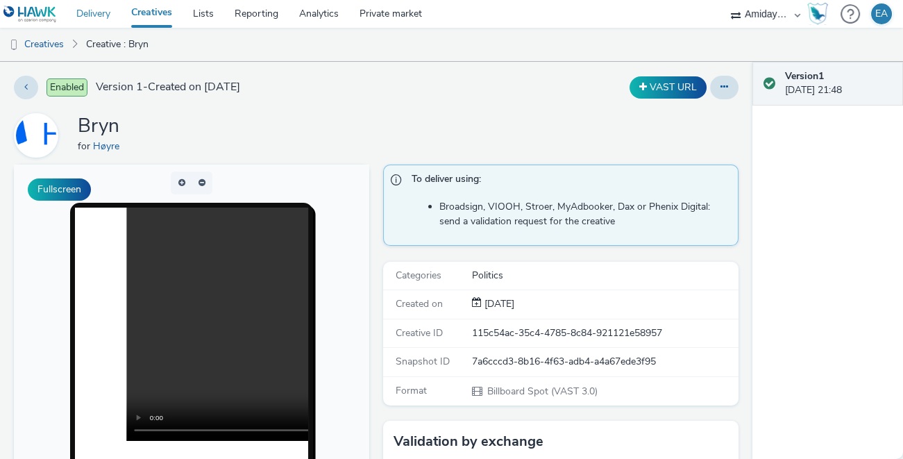
click at [95, 13] on link "Delivery" at bounding box center [93, 14] width 55 height 28
